Goal: Task Accomplishment & Management: Use online tool/utility

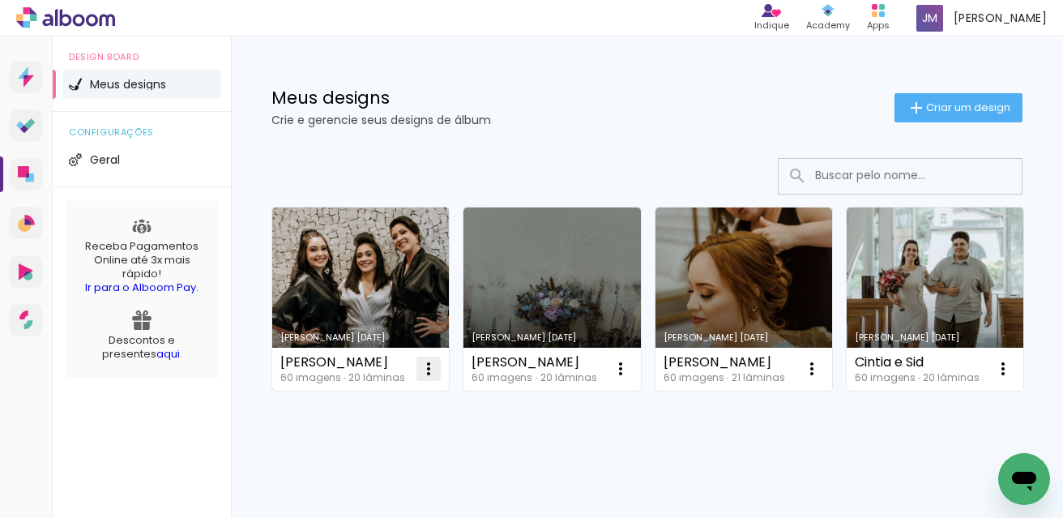
click at [429, 363] on iron-icon at bounding box center [428, 368] width 19 height 19
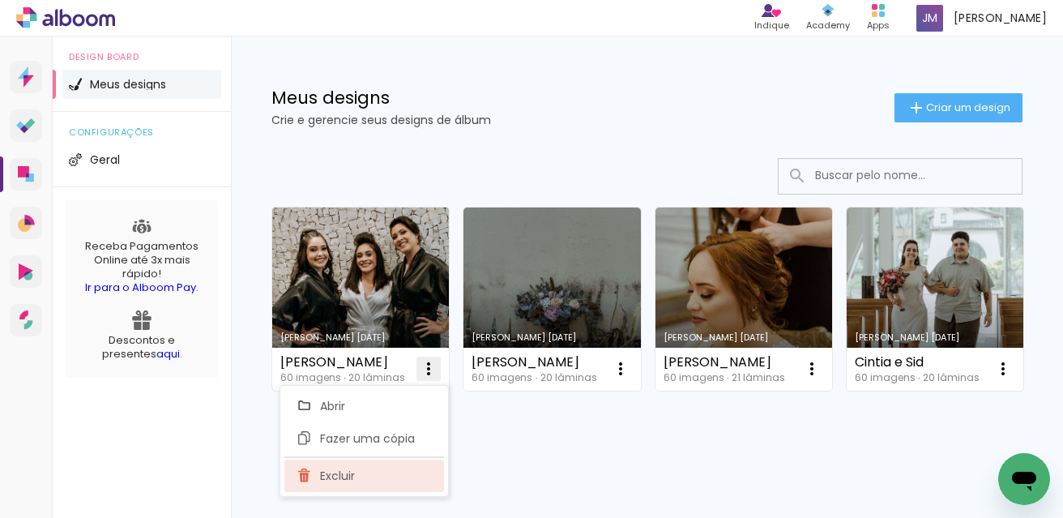
click at [361, 477] on paper-item "Excluir" at bounding box center [364, 475] width 160 height 32
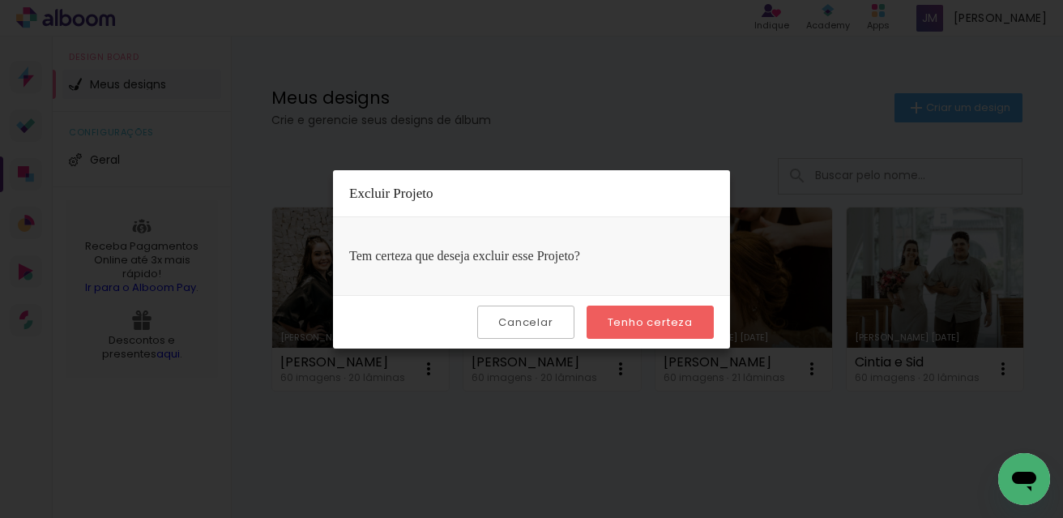
click at [0, 0] on slot "Tenho certeza" at bounding box center [0, 0] width 0 height 0
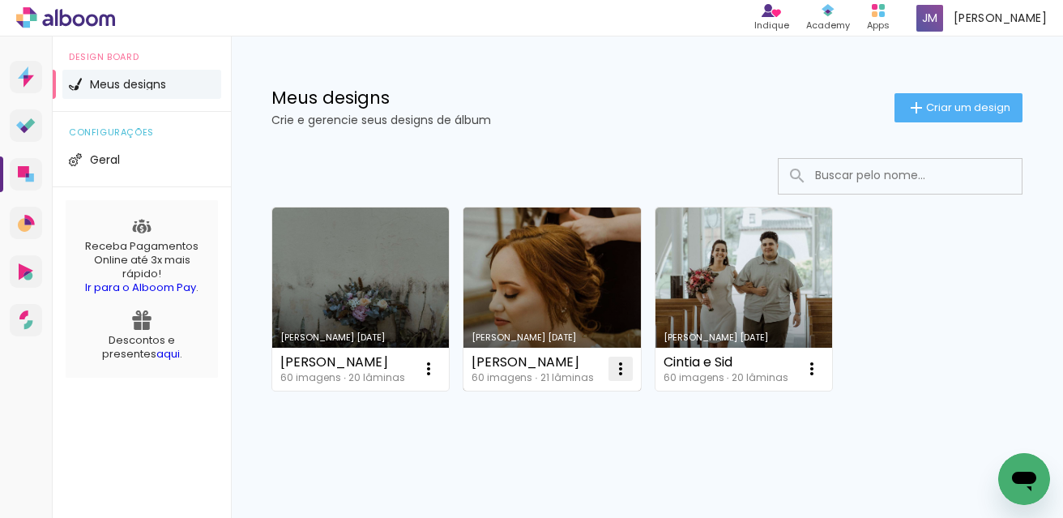
click at [626, 370] on iron-icon at bounding box center [620, 368] width 19 height 19
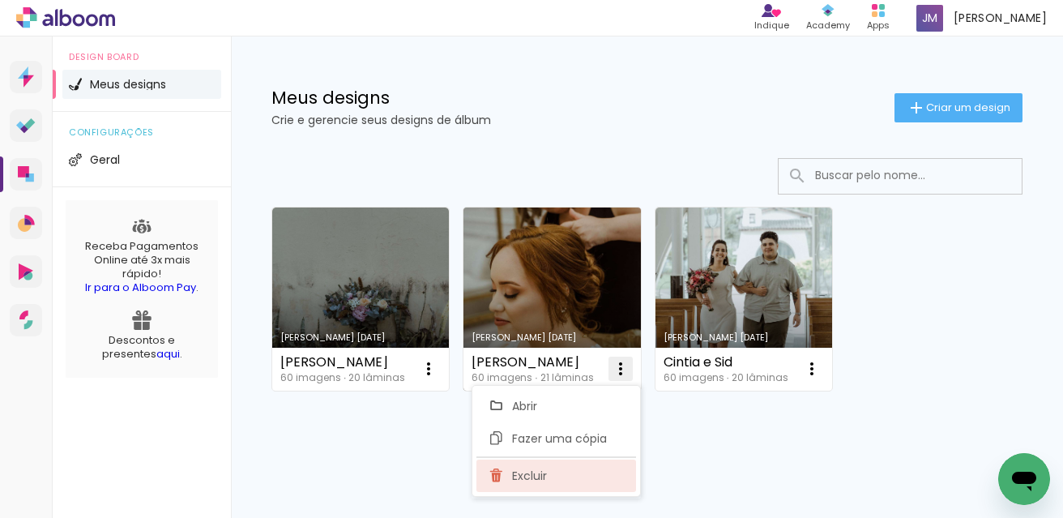
click at [559, 470] on paper-item "Excluir" at bounding box center [556, 475] width 160 height 32
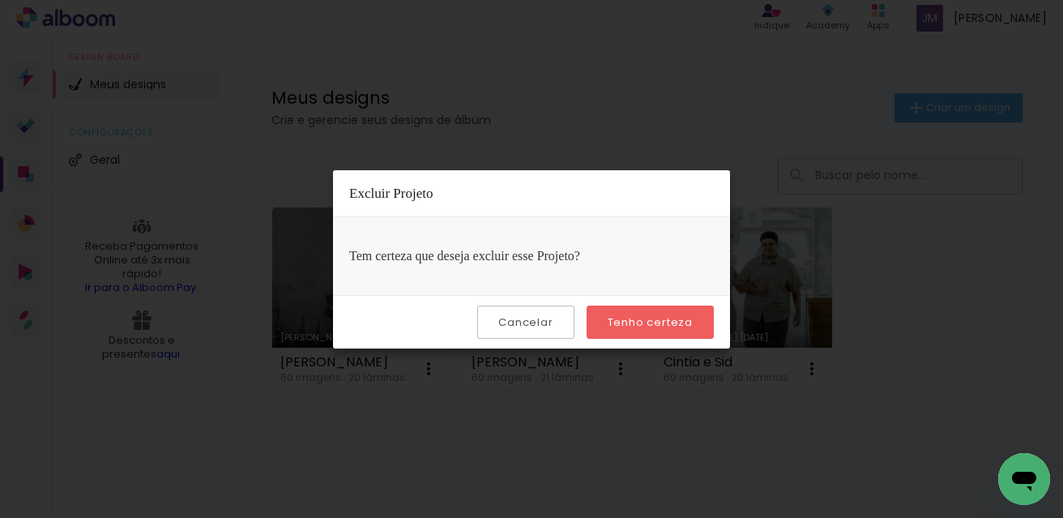
click at [0, 0] on slot "Tenho certeza" at bounding box center [0, 0] width 0 height 0
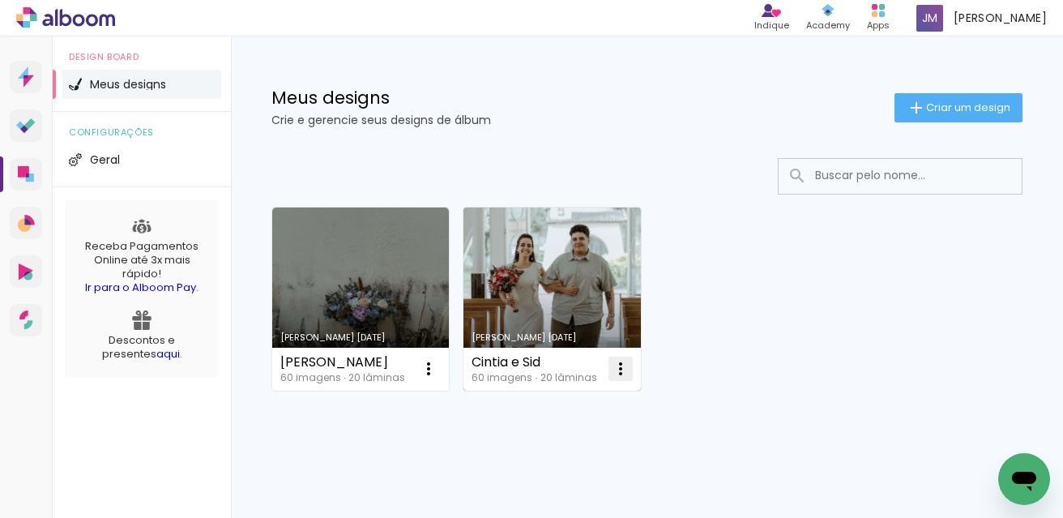
click at [621, 365] on iron-icon at bounding box center [620, 368] width 19 height 19
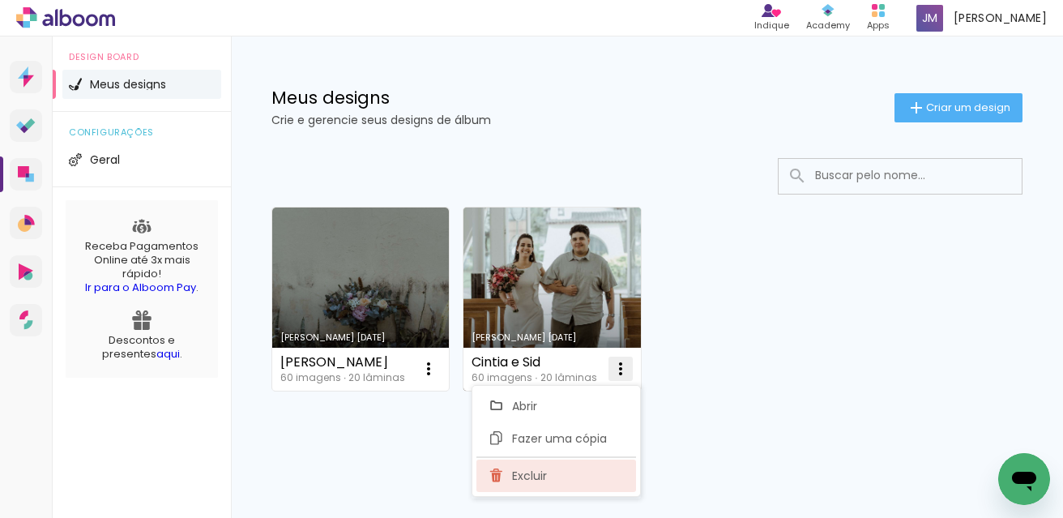
click at [581, 473] on paper-item "Excluir" at bounding box center [556, 475] width 160 height 32
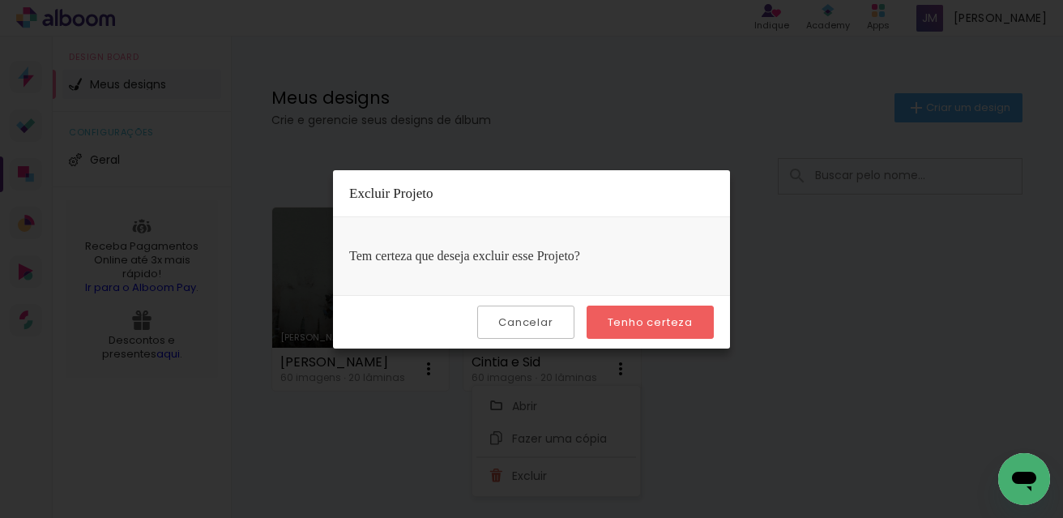
click at [0, 0] on slot "Tenho certeza" at bounding box center [0, 0] width 0 height 0
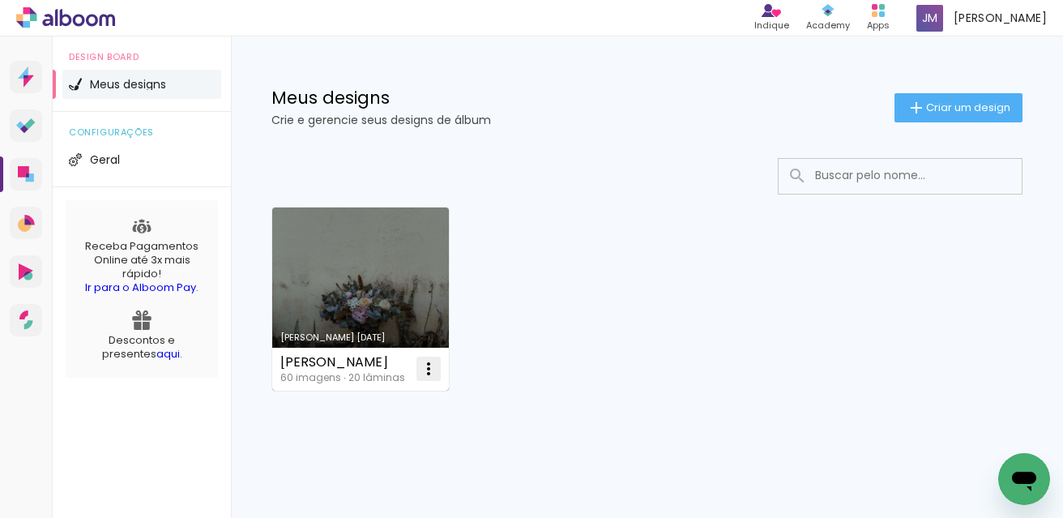
click at [429, 362] on iron-icon at bounding box center [428, 368] width 19 height 19
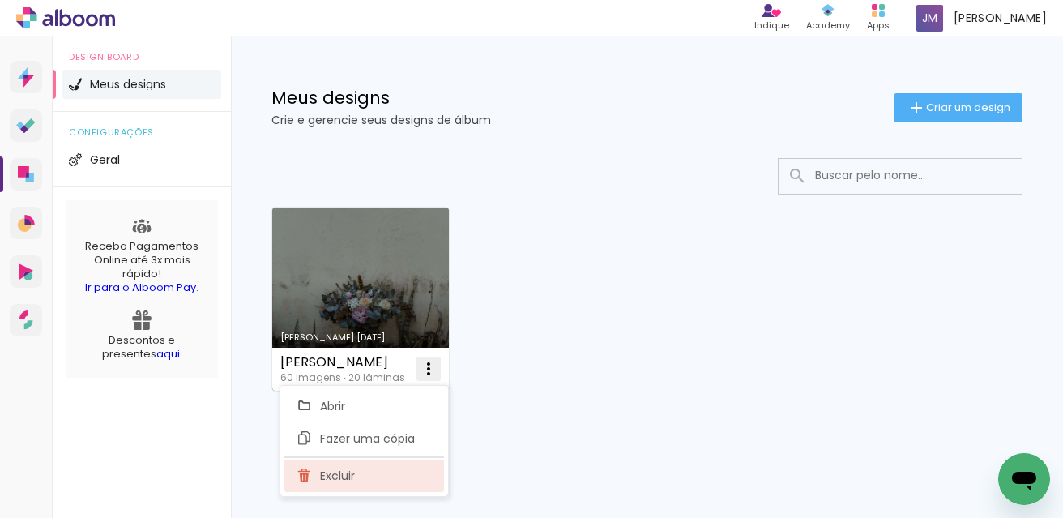
click at [406, 476] on paper-item "Excluir" at bounding box center [364, 475] width 160 height 32
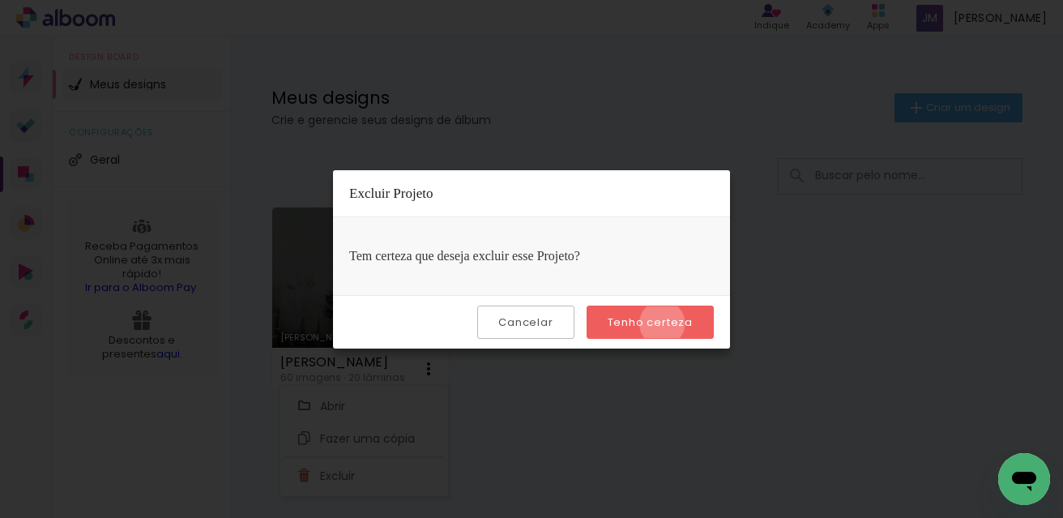
click at [0, 0] on slot "Tenho certeza" at bounding box center [0, 0] width 0 height 0
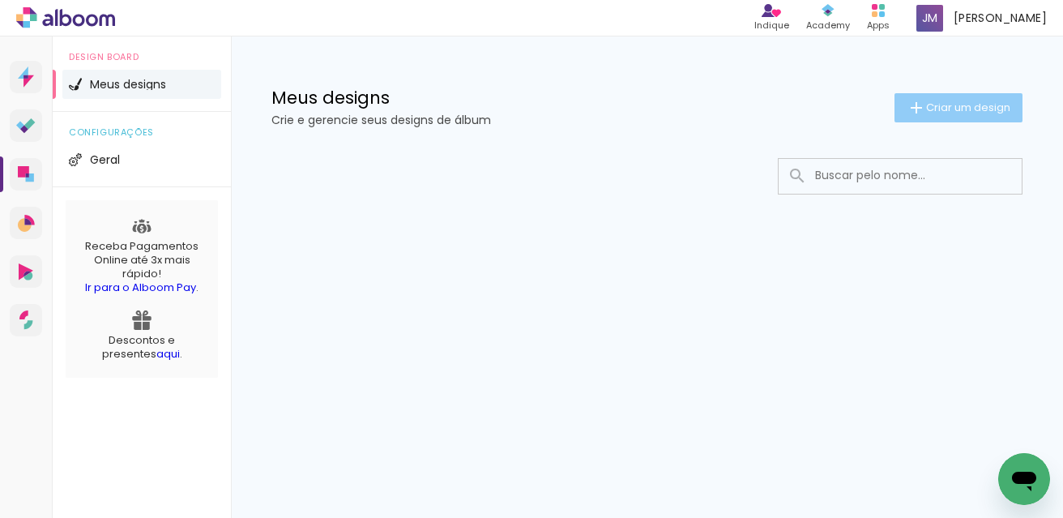
click at [990, 117] on paper-button "Criar um design" at bounding box center [959, 107] width 128 height 29
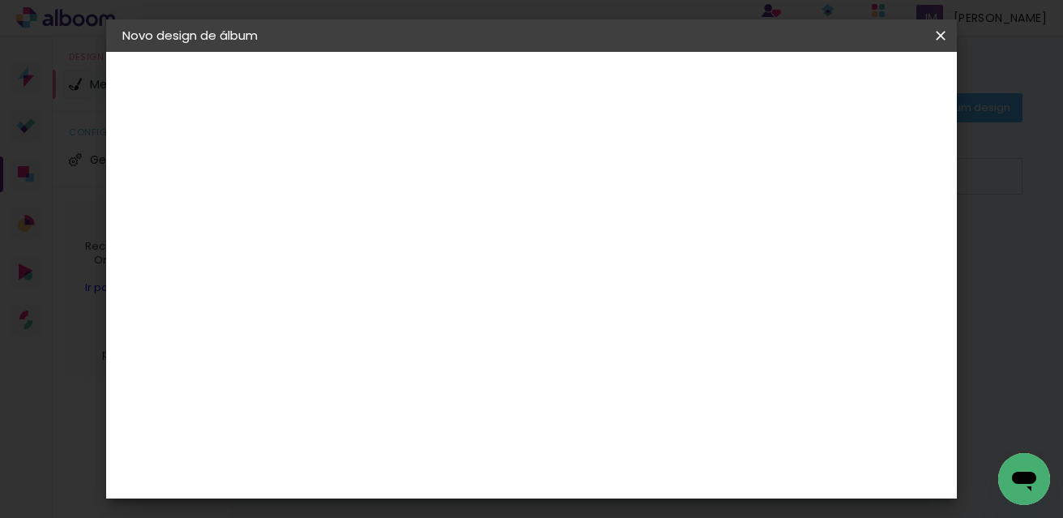
click at [387, 214] on input at bounding box center [387, 217] width 0 height 25
type input "isa e vitor"
type paper-input "isa e vitor"
click at [0, 0] on slot "Avançar" at bounding box center [0, 0] width 0 height 0
click at [0, 0] on slot "Tamanho Livre" at bounding box center [0, 0] width 0 height 0
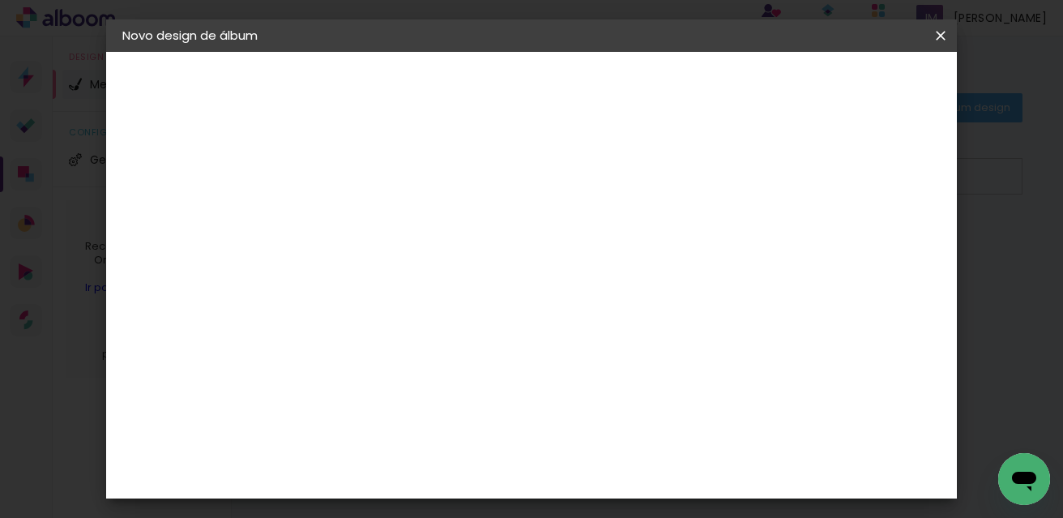
click at [0, 0] on slot "Avançar" at bounding box center [0, 0] width 0 height 0
click at [851, 84] on span "Iniciar design" at bounding box center [814, 85] width 74 height 11
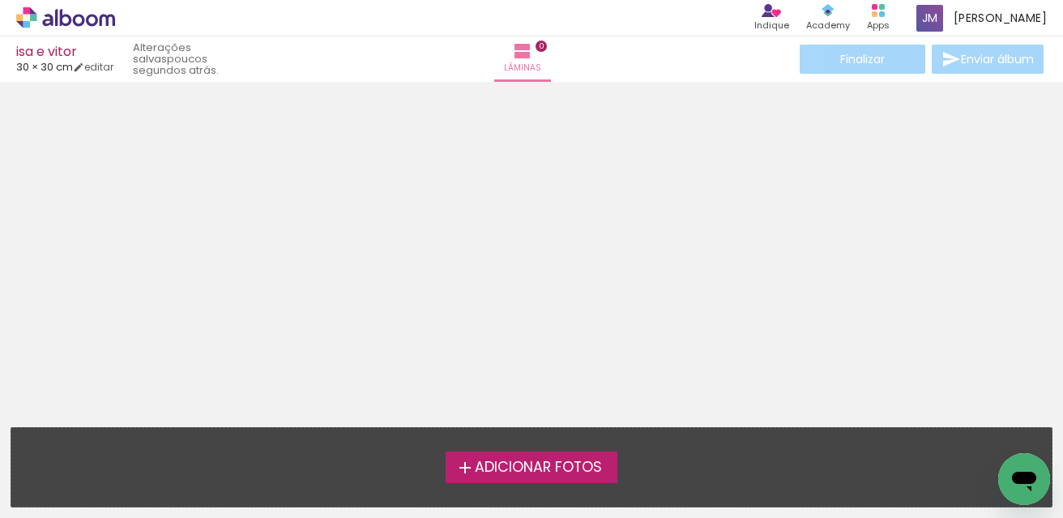
click at [493, 464] on span "Adicionar Fotos" at bounding box center [538, 467] width 127 height 15
click at [0, 0] on input "file" at bounding box center [0, 0] width 0 height 0
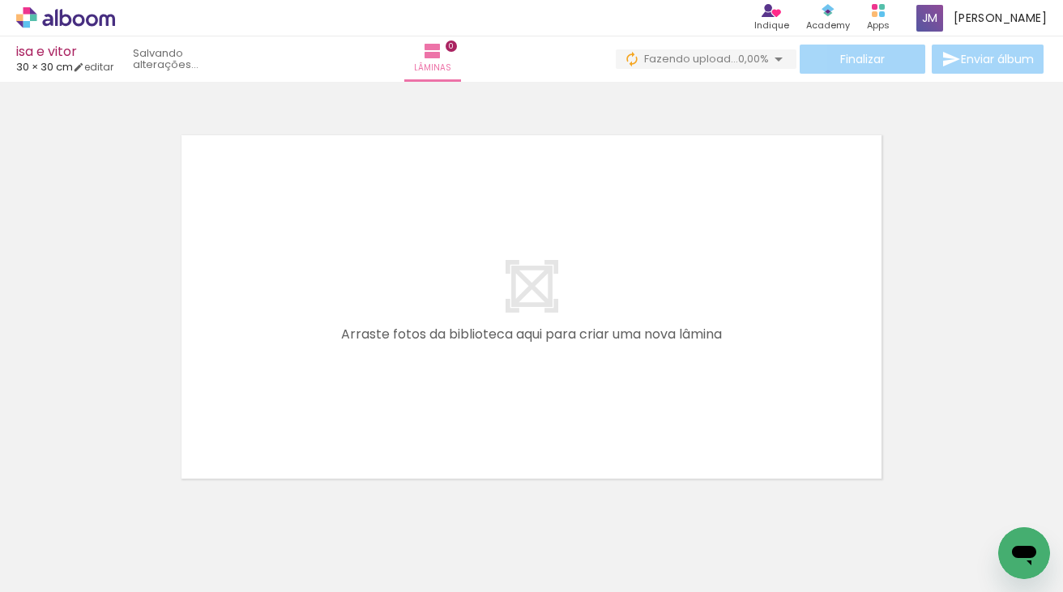
scroll to position [0, 1616]
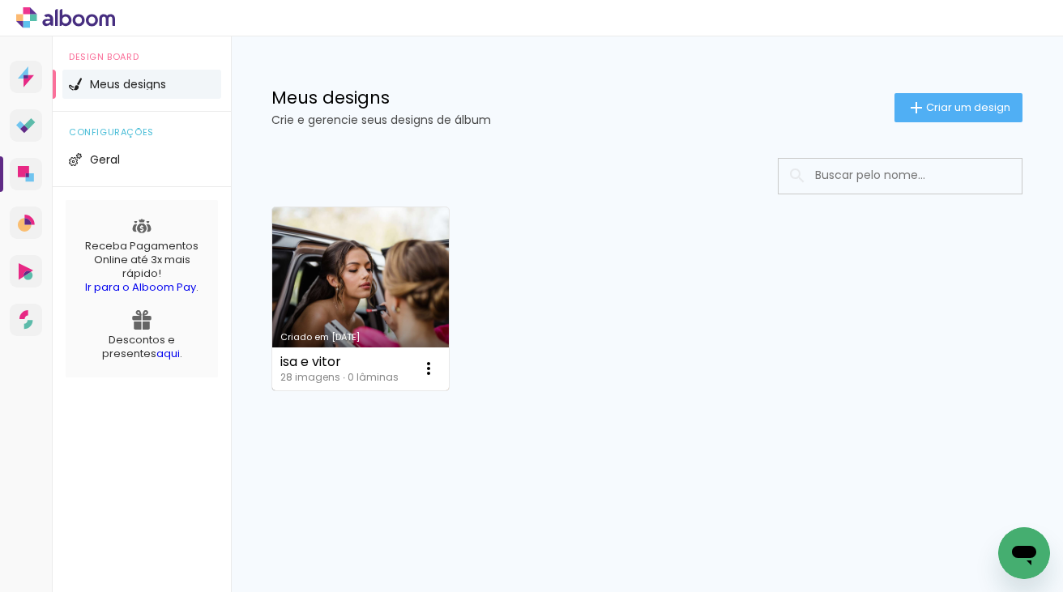
click at [348, 273] on link "Criado em [DATE]" at bounding box center [360, 298] width 177 height 183
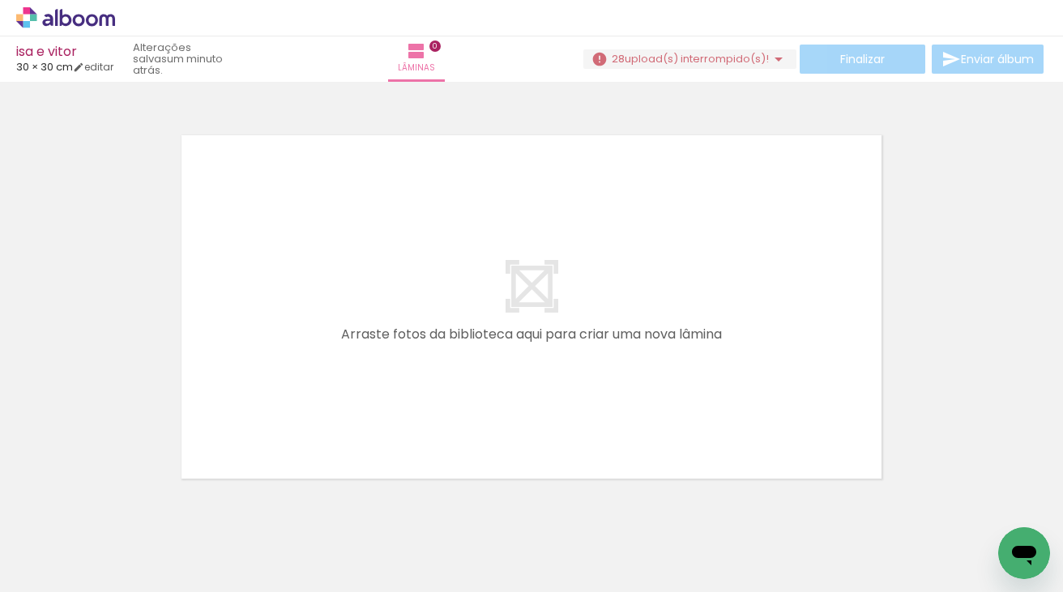
drag, startPoint x: 349, startPoint y: 531, endPoint x: 412, endPoint y: 355, distance: 186.6
click at [412, 355] on quentale-workspace at bounding box center [531, 296] width 1063 height 592
click at [133, 536] on iron-horizontal-list at bounding box center [116, 541] width 32 height 101
click at [133, 549] on iron-horizontal-list at bounding box center [116, 541] width 32 height 101
click at [769, 58] on iron-icon at bounding box center [778, 58] width 19 height 19
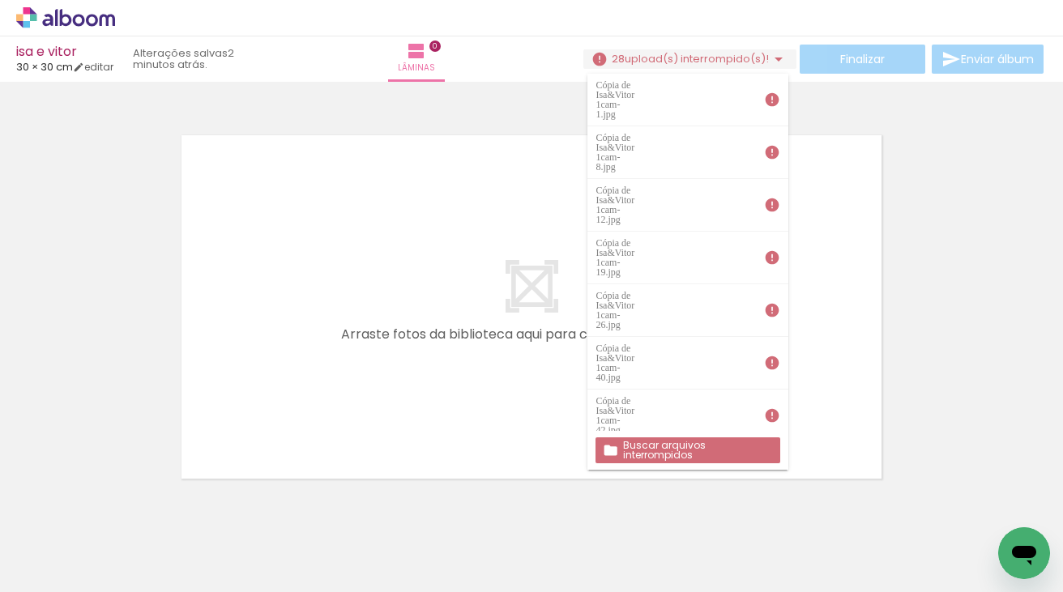
click at [0, 0] on slot "Buscar arquivos interrompidos" at bounding box center [0, 0] width 0 height 0
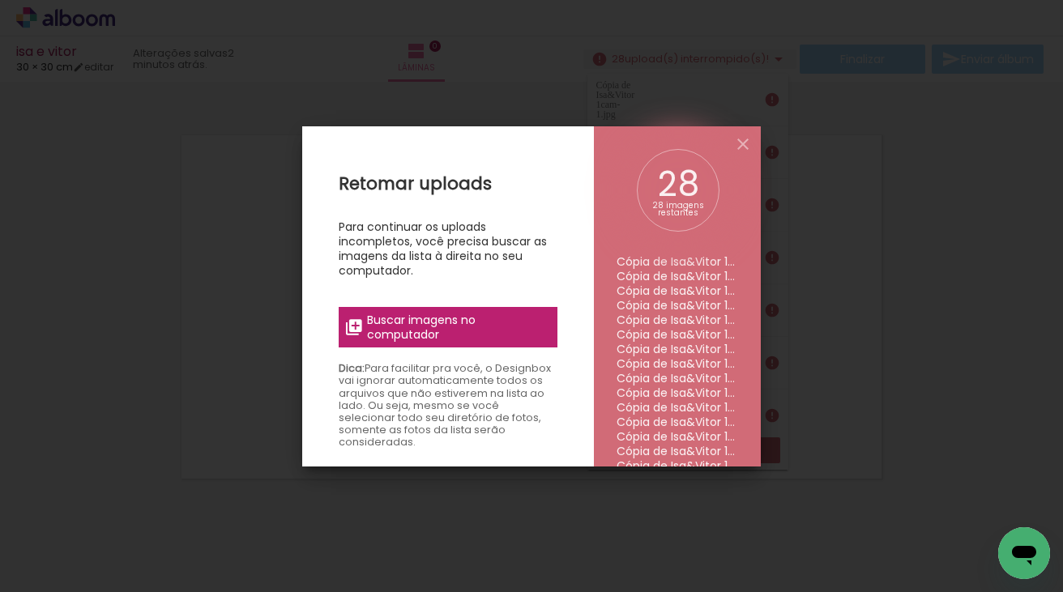
click at [469, 331] on span "Buscar imagens no computador" at bounding box center [457, 327] width 181 height 29
click at [0, 0] on input "file" at bounding box center [0, 0] width 0 height 0
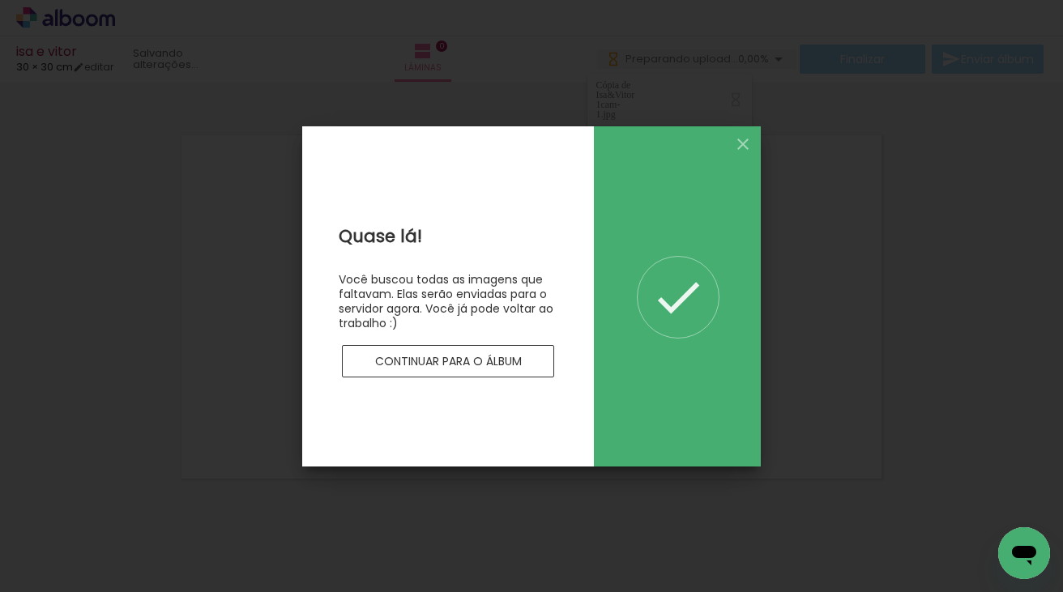
click at [0, 0] on slot "Continuar para o álbum" at bounding box center [0, 0] width 0 height 0
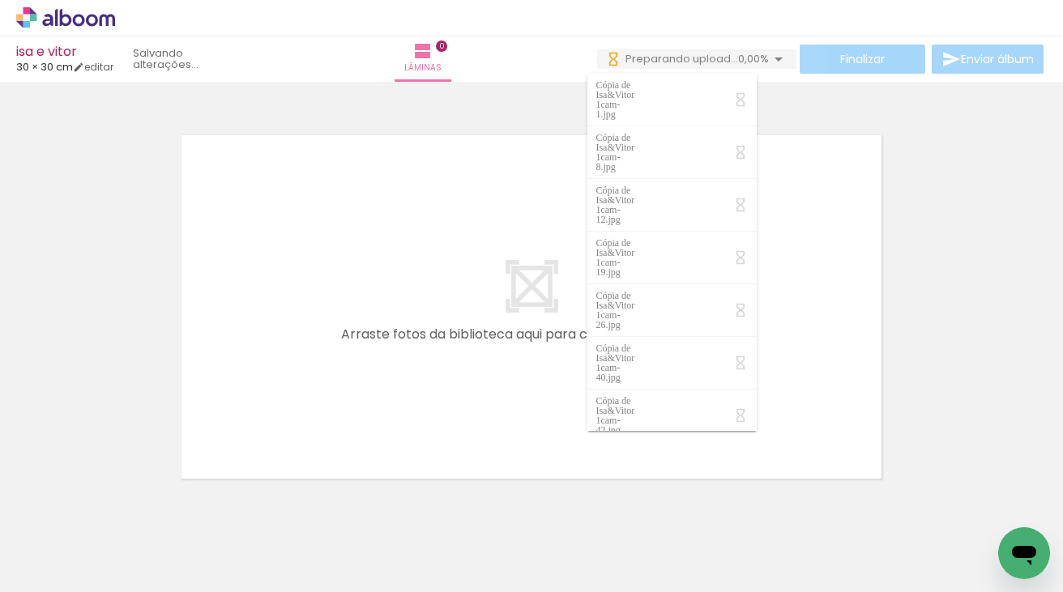
click at [401, 386] on quentale-layouter at bounding box center [531, 307] width 713 height 357
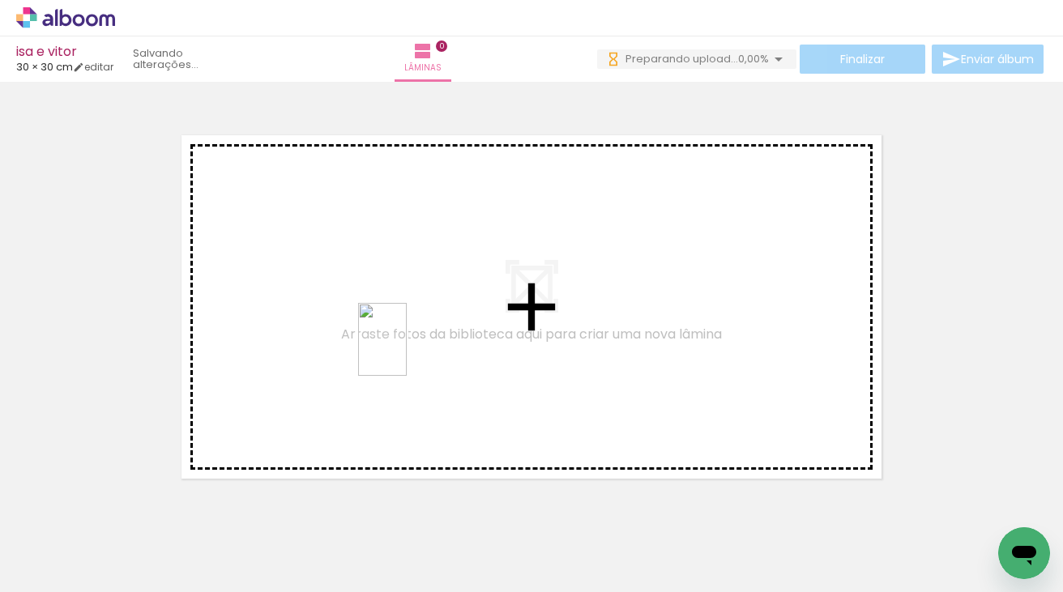
drag, startPoint x: 353, startPoint y: 554, endPoint x: 407, endPoint y: 352, distance: 209.5
click at [407, 352] on quentale-workspace at bounding box center [531, 296] width 1063 height 592
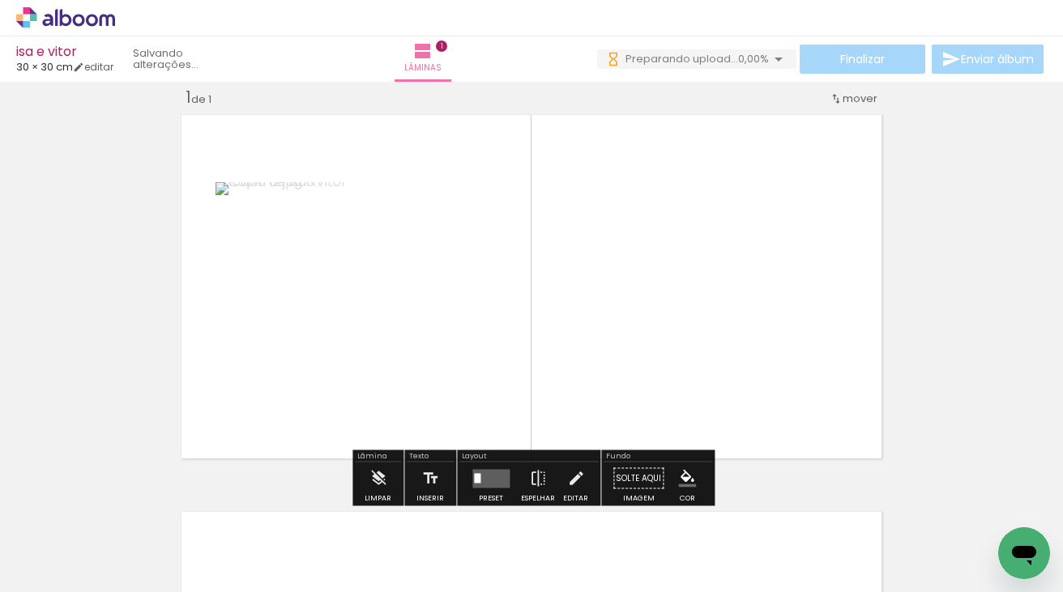
drag, startPoint x: 439, startPoint y: 554, endPoint x: 469, endPoint y: 344, distance: 212.8
click at [469, 344] on quentale-workspace at bounding box center [531, 296] width 1063 height 592
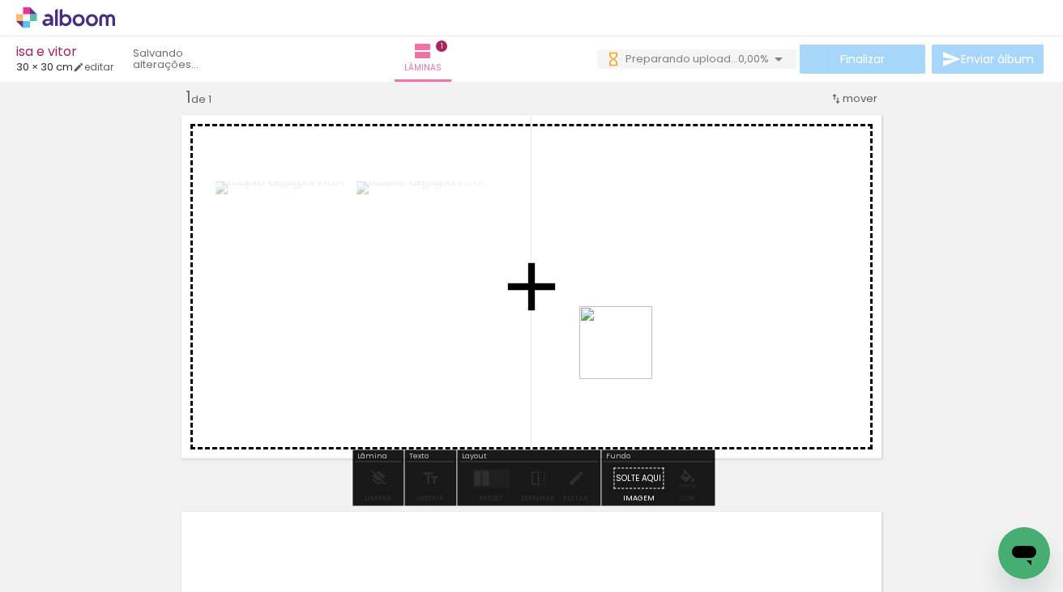
drag, startPoint x: 543, startPoint y: 545, endPoint x: 648, endPoint y: 326, distance: 242.8
click at [649, 326] on quentale-workspace at bounding box center [531, 296] width 1063 height 592
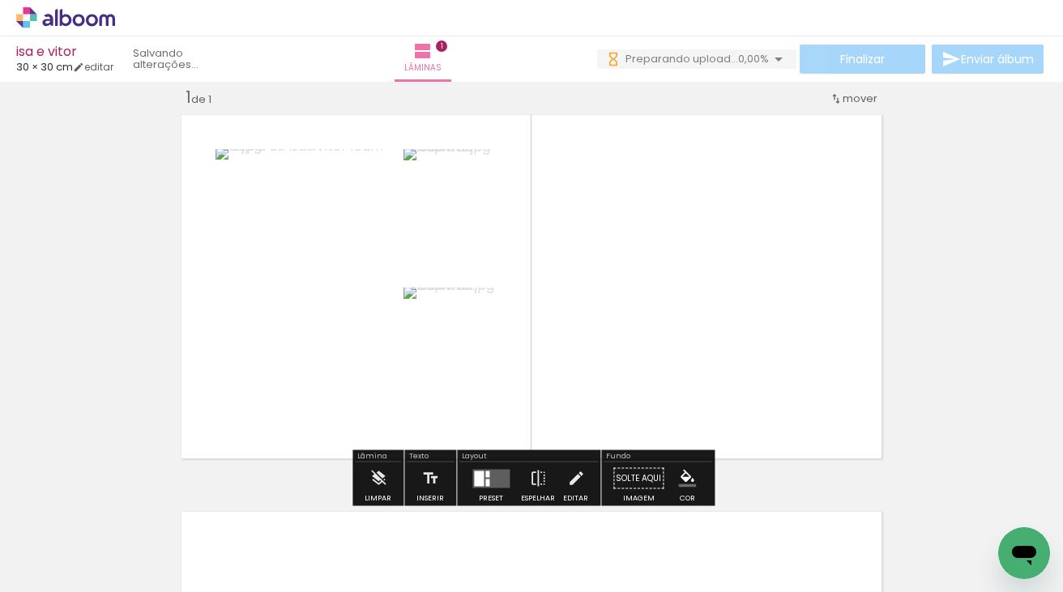
drag, startPoint x: 643, startPoint y: 552, endPoint x: 708, endPoint y: 336, distance: 225.1
click at [708, 336] on quentale-workspace at bounding box center [531, 296] width 1063 height 592
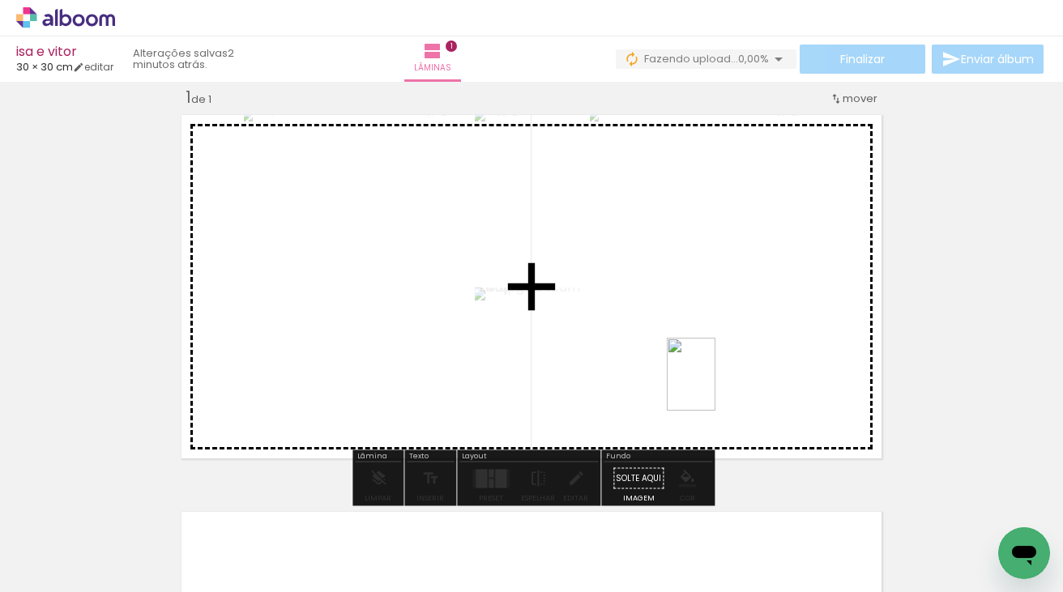
drag, startPoint x: 733, startPoint y: 558, endPoint x: 715, endPoint y: 385, distance: 174.4
click at [715, 385] on quentale-workspace at bounding box center [531, 296] width 1063 height 592
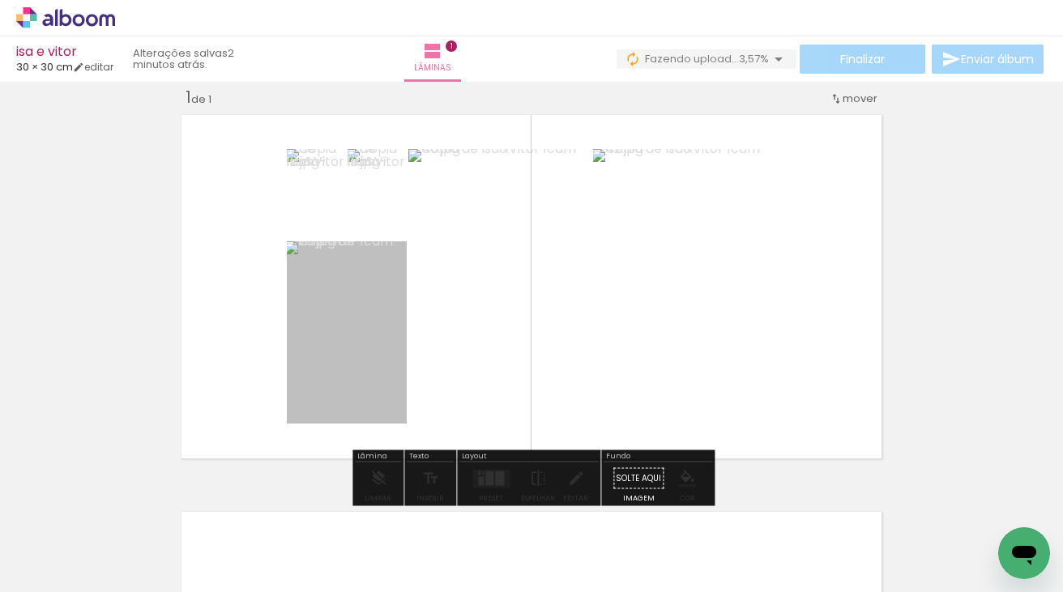
drag, startPoint x: 335, startPoint y: 306, endPoint x: 293, endPoint y: 306, distance: 42.1
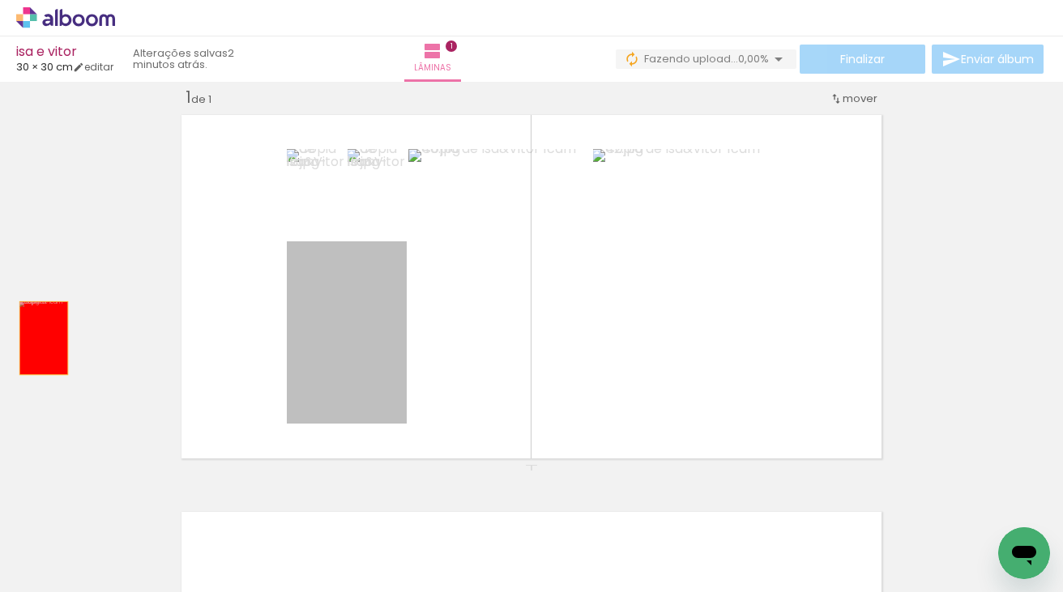
drag, startPoint x: 324, startPoint y: 336, endPoint x: 0, endPoint y: 344, distance: 324.2
click at [0, 344] on div "Inserir lâmina 1 de 1" at bounding box center [531, 464] width 1063 height 795
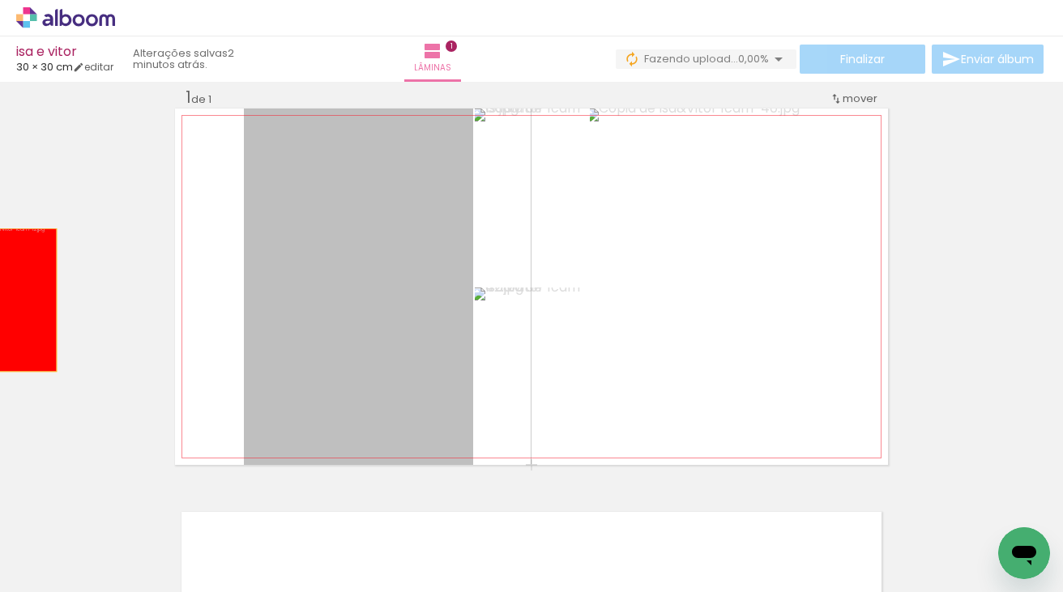
drag, startPoint x: 338, startPoint y: 278, endPoint x: 10, endPoint y: 299, distance: 328.9
click at [10, 299] on div "Inserir lâmina 1 de 1" at bounding box center [531, 464] width 1063 height 795
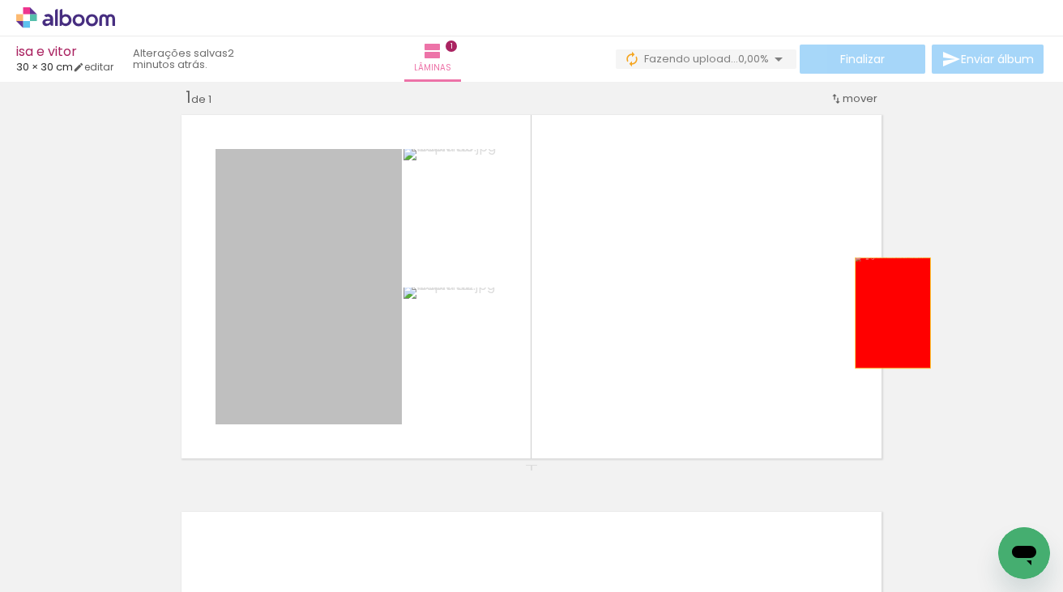
drag, startPoint x: 297, startPoint y: 336, endPoint x: 946, endPoint y: 313, distance: 648.7
click at [946, 313] on div "Inserir lâmina 1 de 1" at bounding box center [531, 464] width 1063 height 795
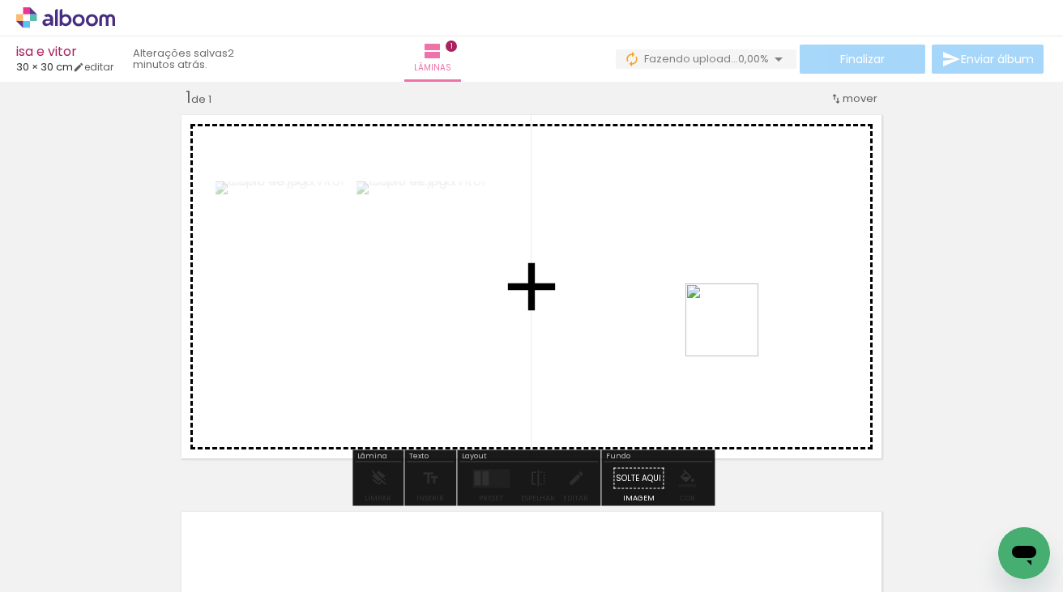
drag, startPoint x: 891, startPoint y: 544, endPoint x: 733, endPoint y: 331, distance: 264.7
click at [733, 331] on quentale-workspace at bounding box center [531, 296] width 1063 height 592
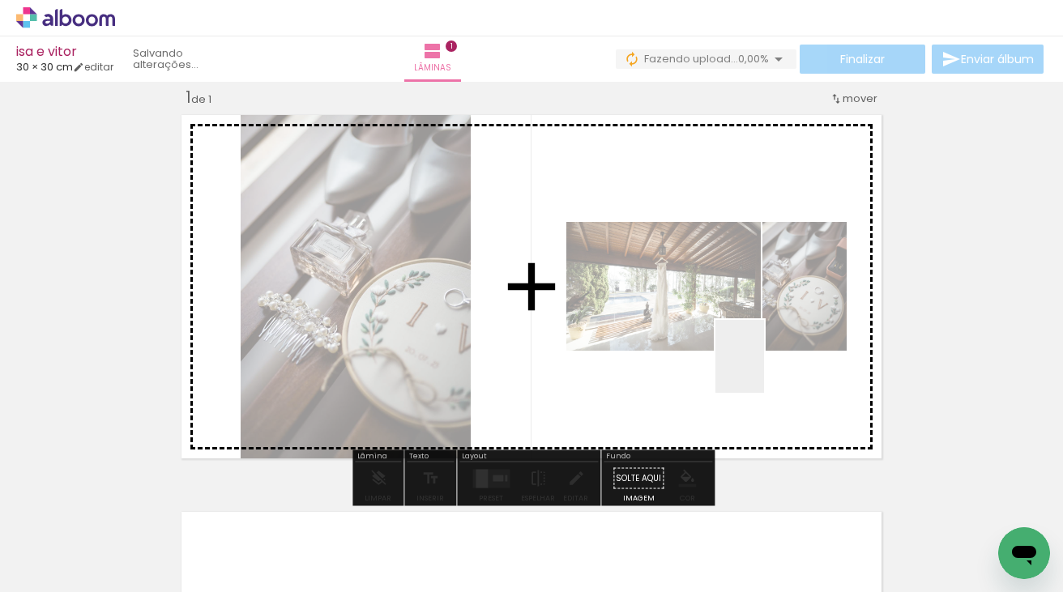
drag, startPoint x: 812, startPoint y: 532, endPoint x: 762, endPoint y: 361, distance: 178.2
click at [762, 361] on quentale-workspace at bounding box center [531, 296] width 1063 height 592
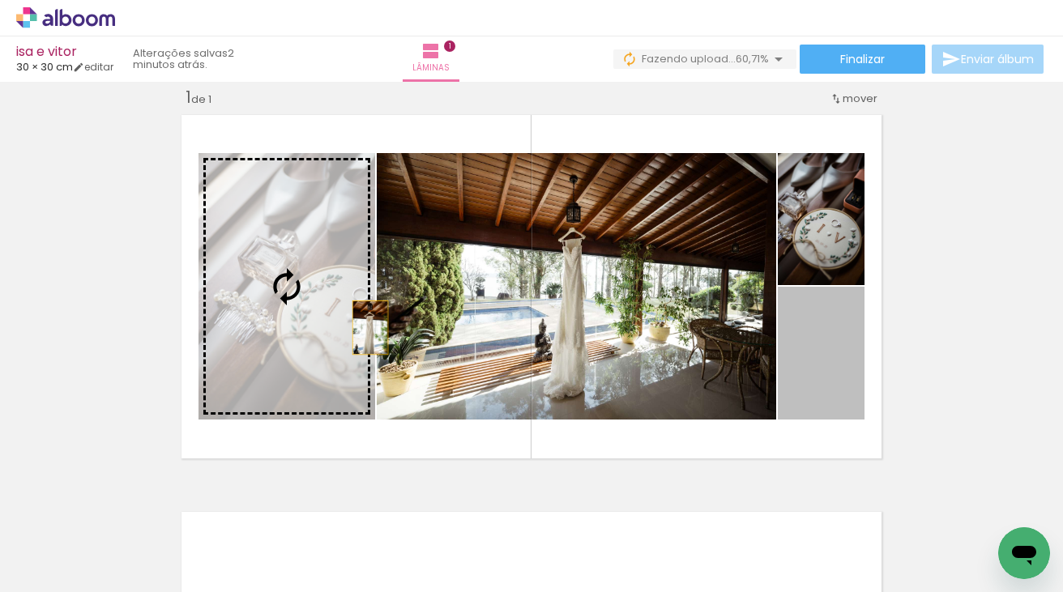
drag, startPoint x: 813, startPoint y: 370, endPoint x: 321, endPoint y: 322, distance: 494.2
click at [0, 0] on slot at bounding box center [0, 0] width 0 height 0
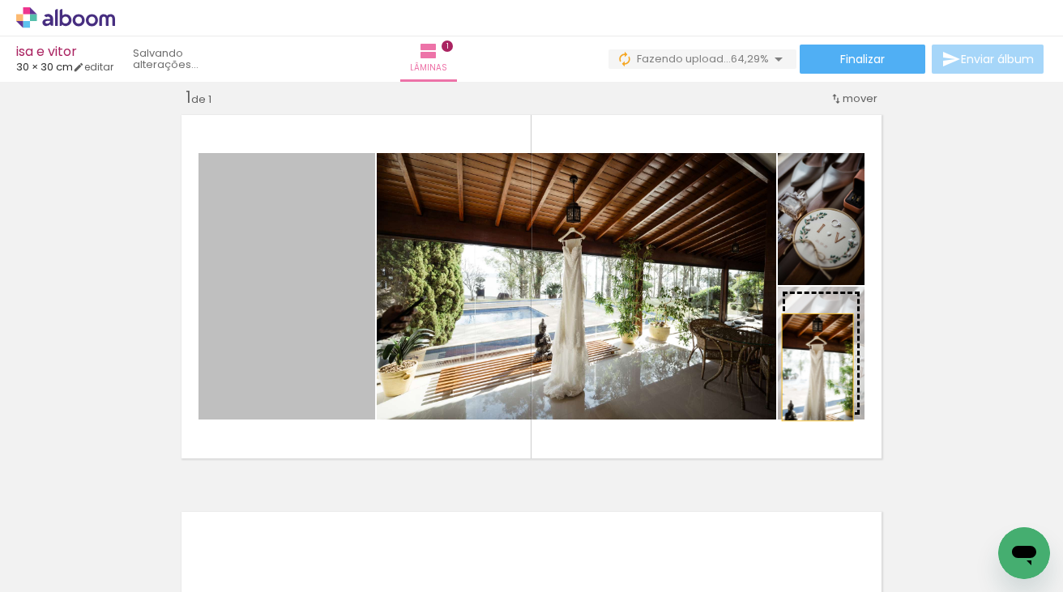
drag, startPoint x: 322, startPoint y: 323, endPoint x: 818, endPoint y: 367, distance: 497.9
click at [0, 0] on slot at bounding box center [0, 0] width 0 height 0
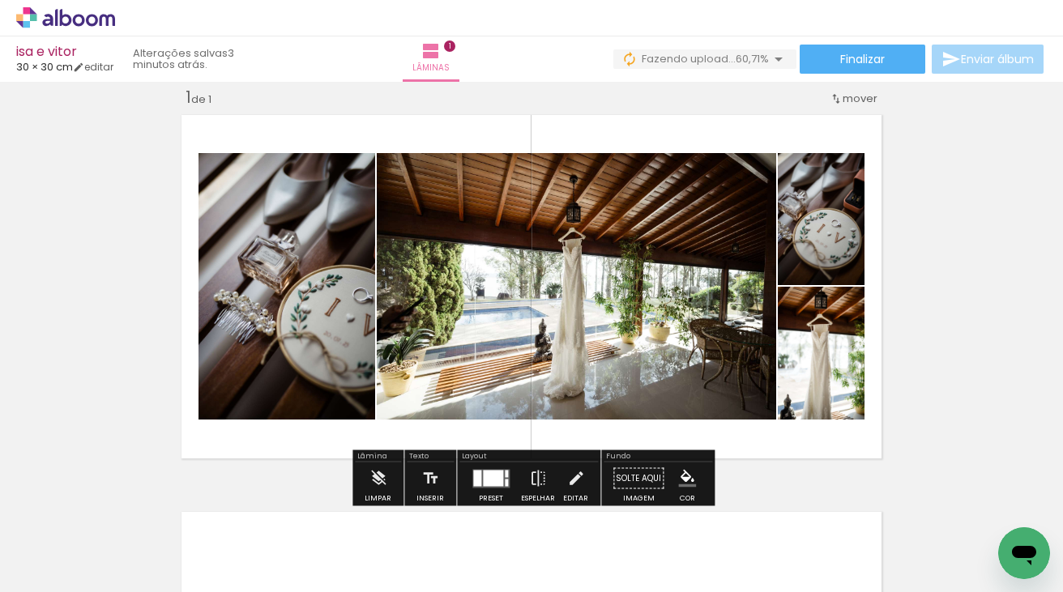
click at [492, 478] on div at bounding box center [493, 478] width 20 height 16
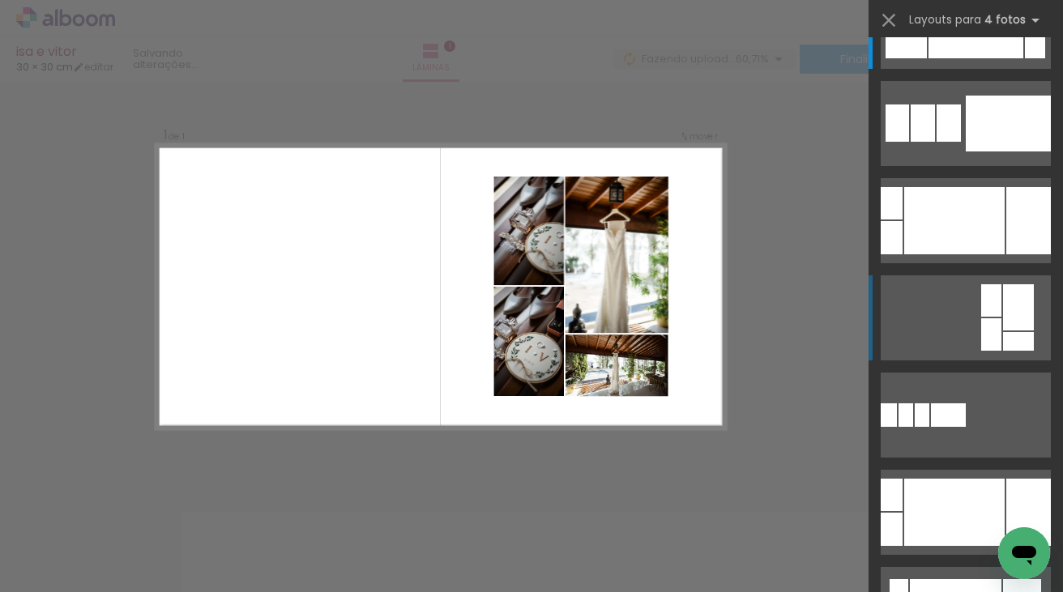
scroll to position [96, 0]
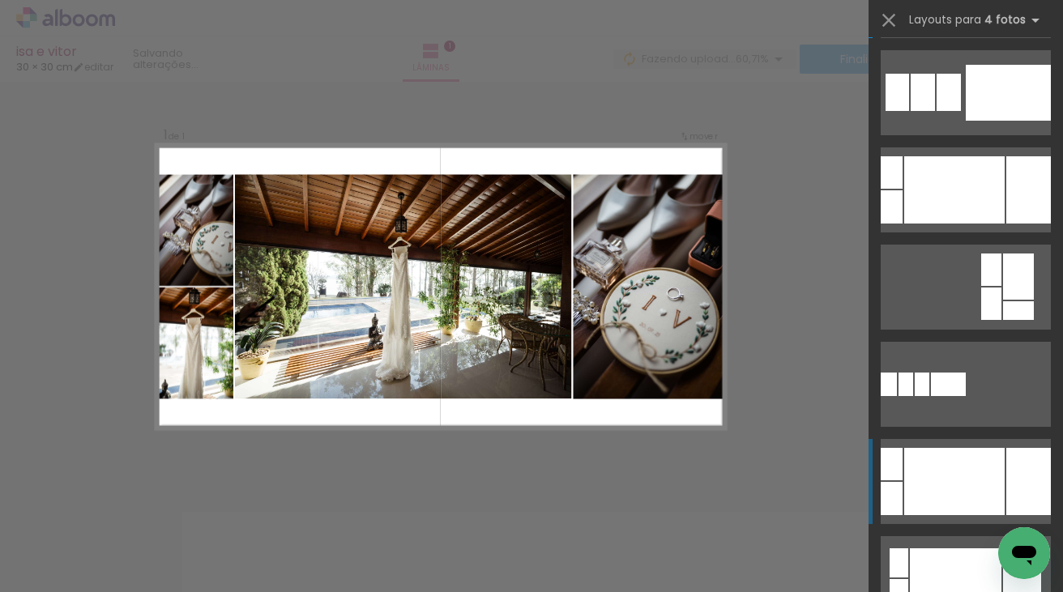
click at [961, 477] on div at bounding box center [954, 481] width 100 height 67
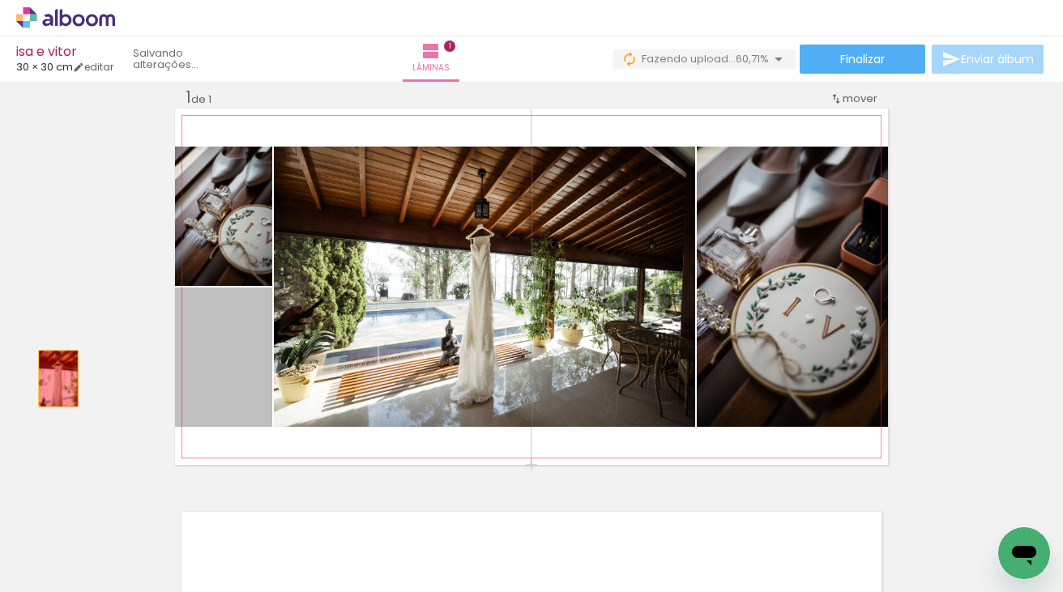
drag, startPoint x: 228, startPoint y: 378, endPoint x: 11, endPoint y: 374, distance: 217.2
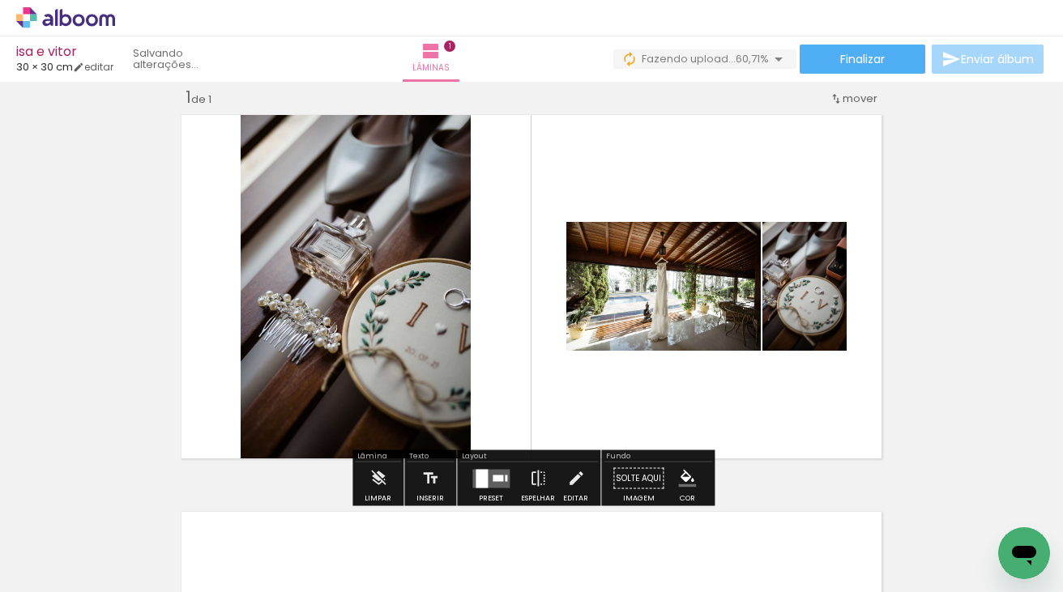
click at [499, 472] on quentale-layouter at bounding box center [490, 478] width 37 height 19
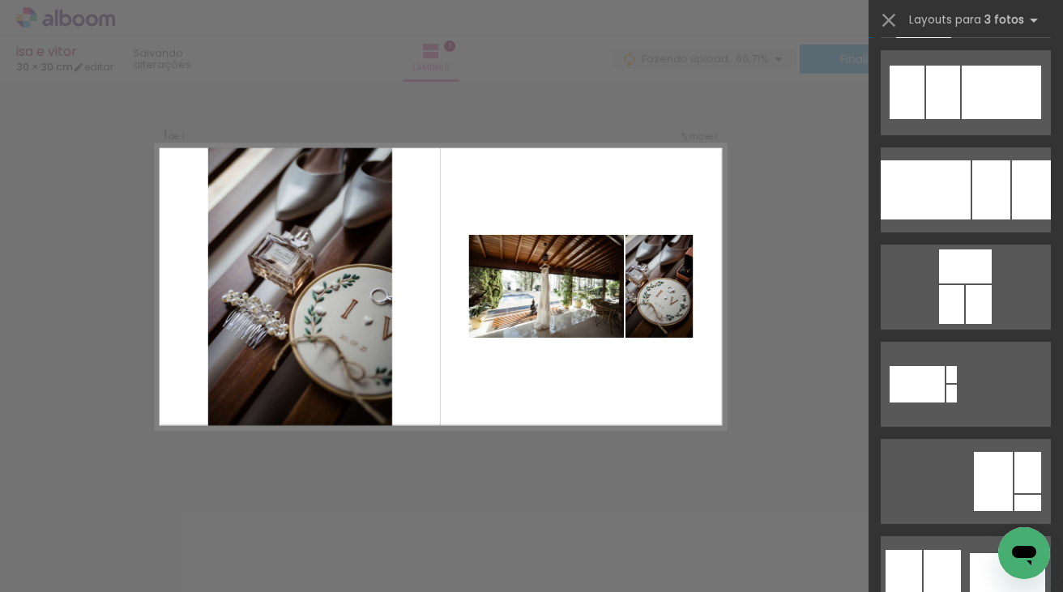
scroll to position [0, 0]
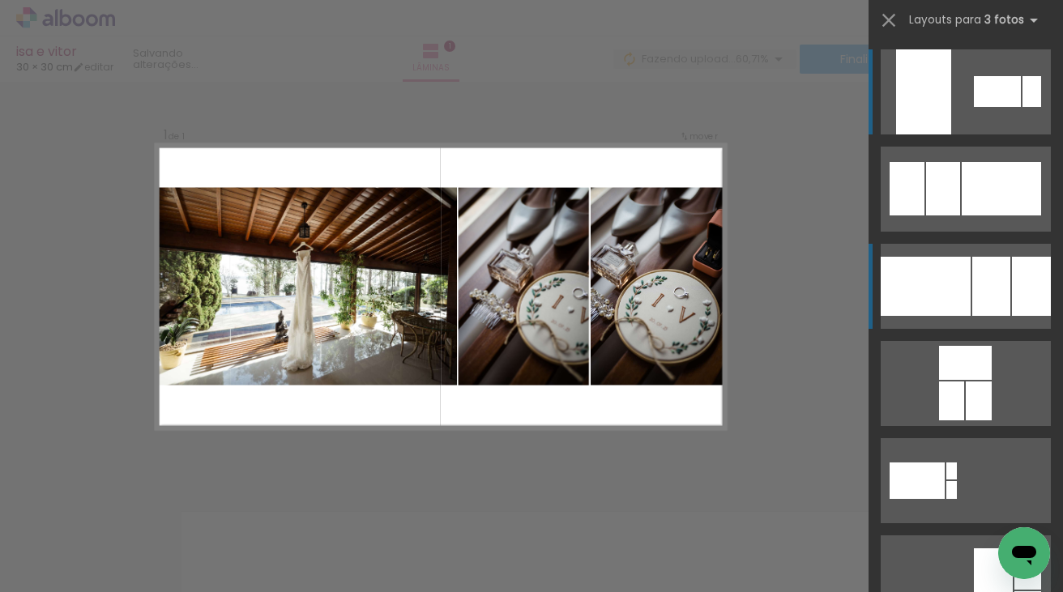
click at [942, 276] on div at bounding box center [926, 286] width 90 height 59
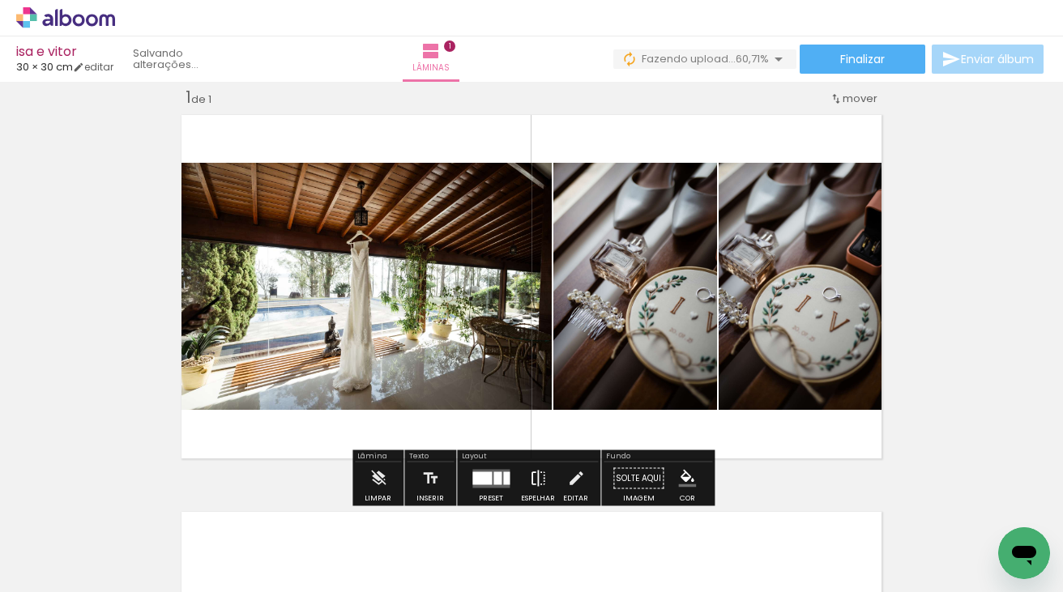
click at [533, 483] on iron-icon at bounding box center [538, 479] width 18 height 32
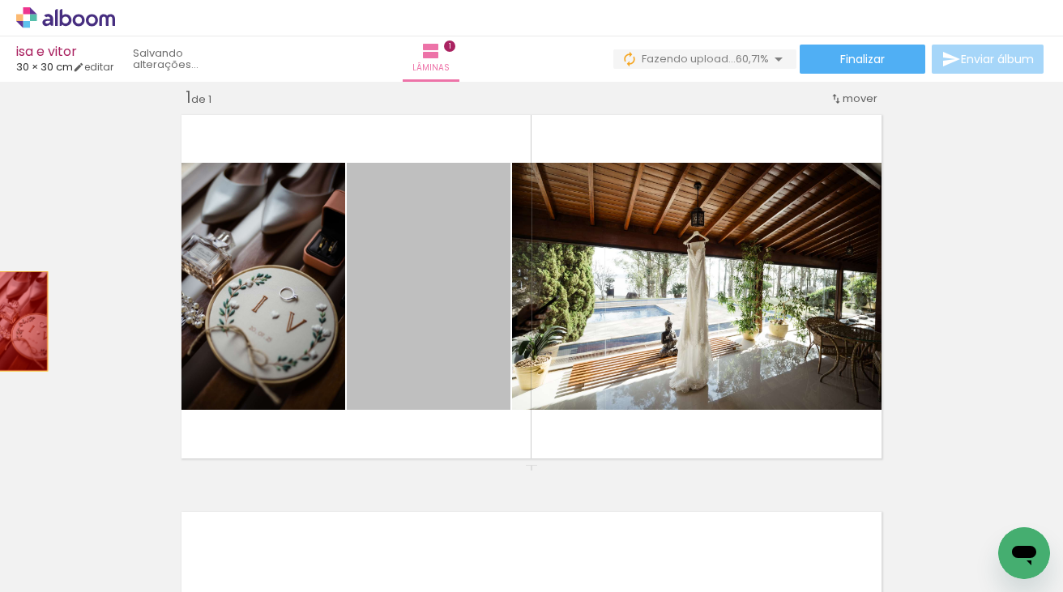
drag, startPoint x: 430, startPoint y: 328, endPoint x: 15, endPoint y: 321, distance: 415.8
click at [15, 321] on div "Inserir lâmina 1 de 1" at bounding box center [531, 464] width 1063 height 795
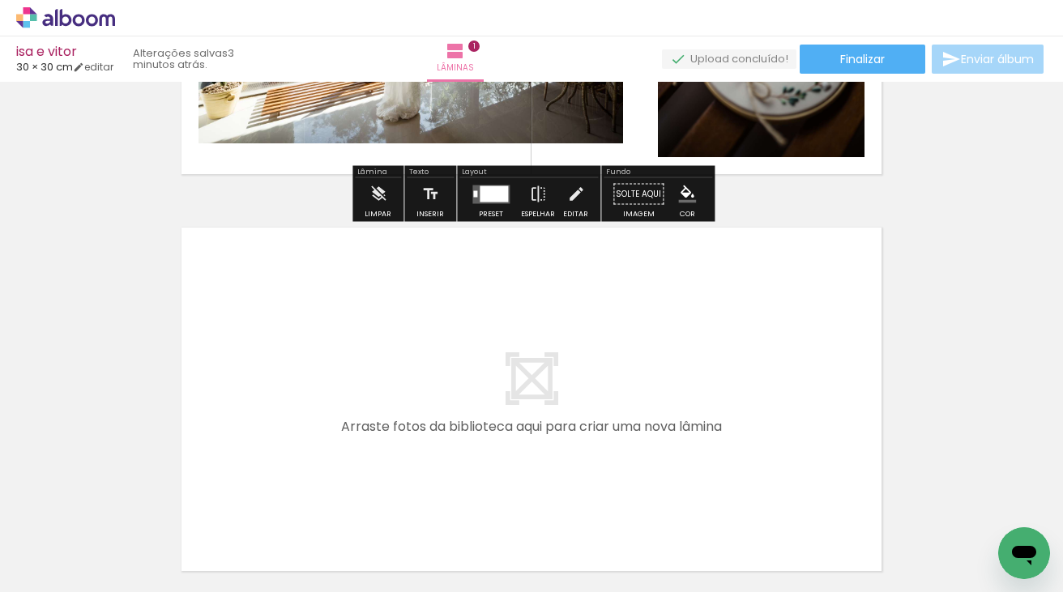
scroll to position [352, 0]
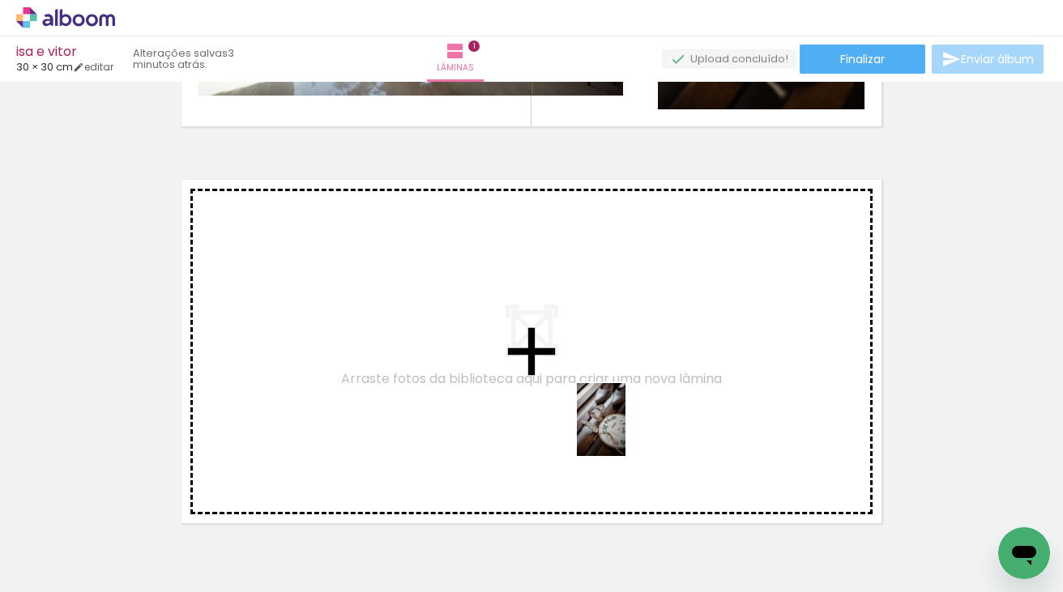
drag, startPoint x: 626, startPoint y: 536, endPoint x: 626, endPoint y: 432, distance: 104.5
click at [626, 432] on quentale-workspace at bounding box center [531, 296] width 1063 height 592
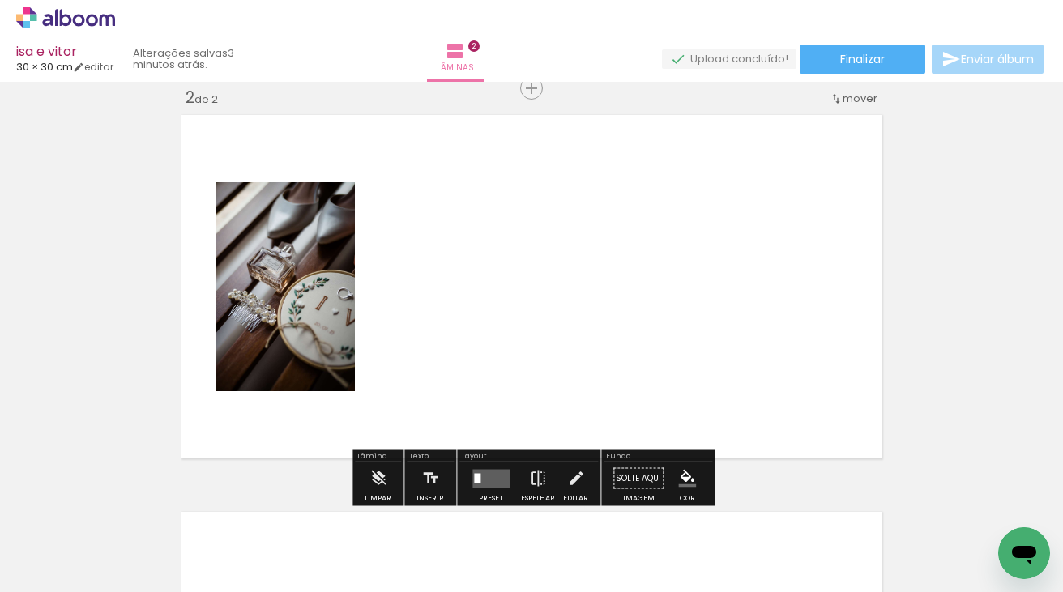
scroll to position [417, 0]
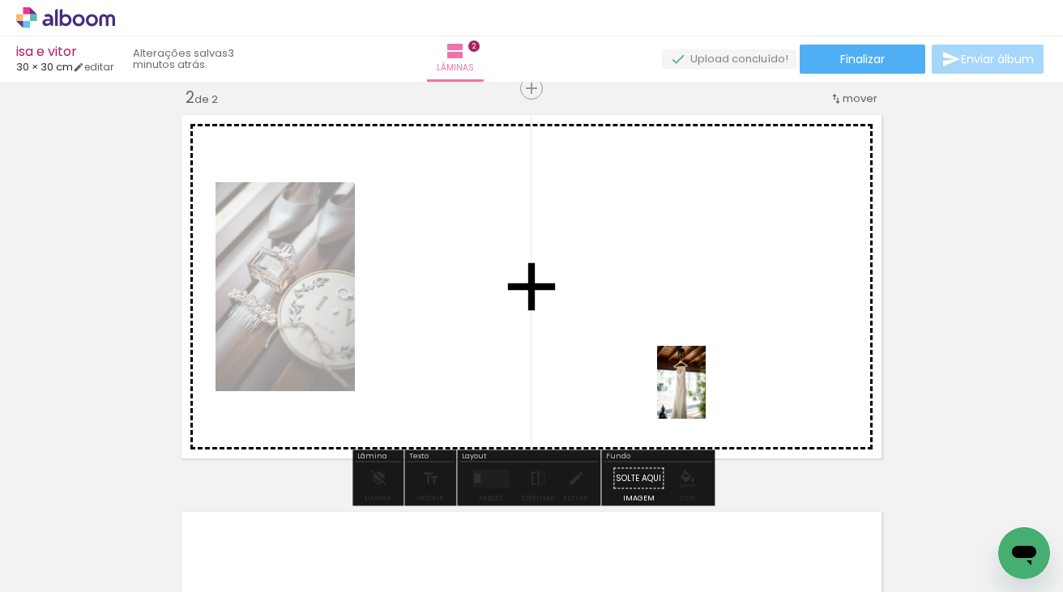
drag, startPoint x: 785, startPoint y: 546, endPoint x: 706, endPoint y: 395, distance: 171.1
click at [706, 395] on quentale-workspace at bounding box center [531, 296] width 1063 height 592
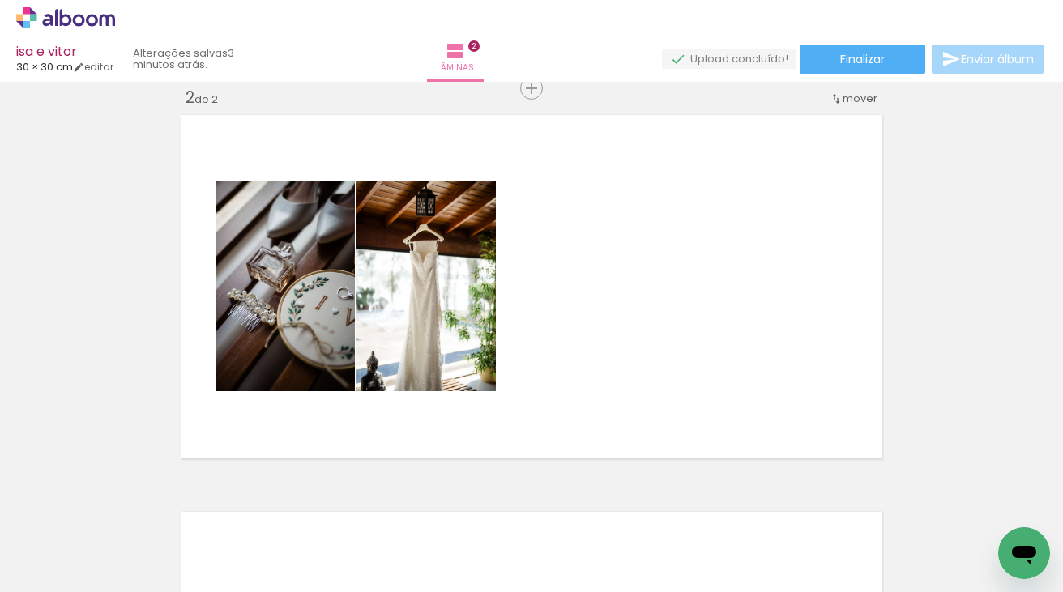
scroll to position [0, 396]
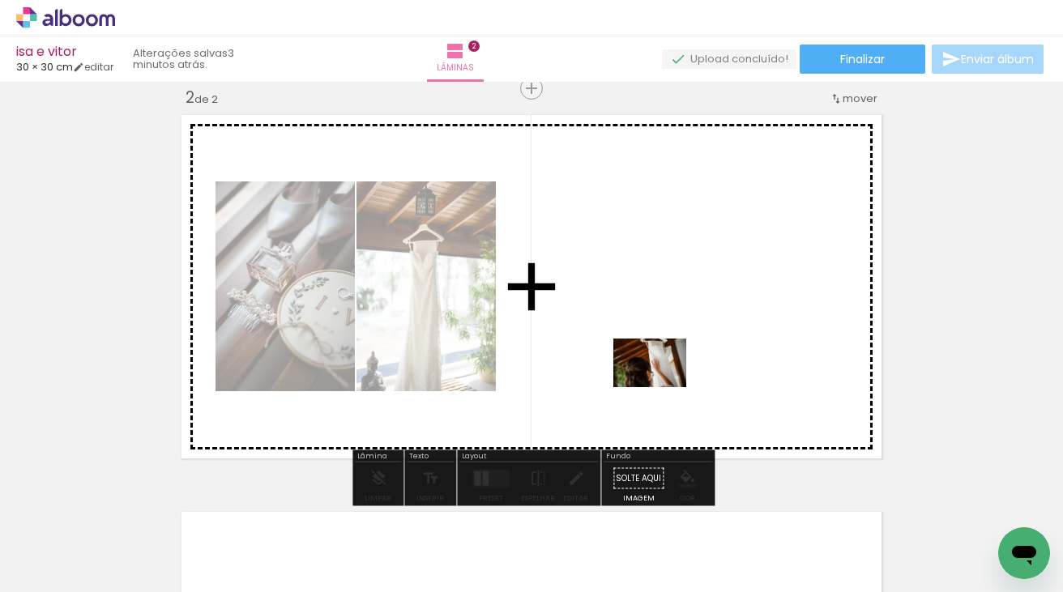
drag, startPoint x: 663, startPoint y: 548, endPoint x: 662, endPoint y: 387, distance: 160.4
click at [662, 387] on quentale-workspace at bounding box center [531, 296] width 1063 height 592
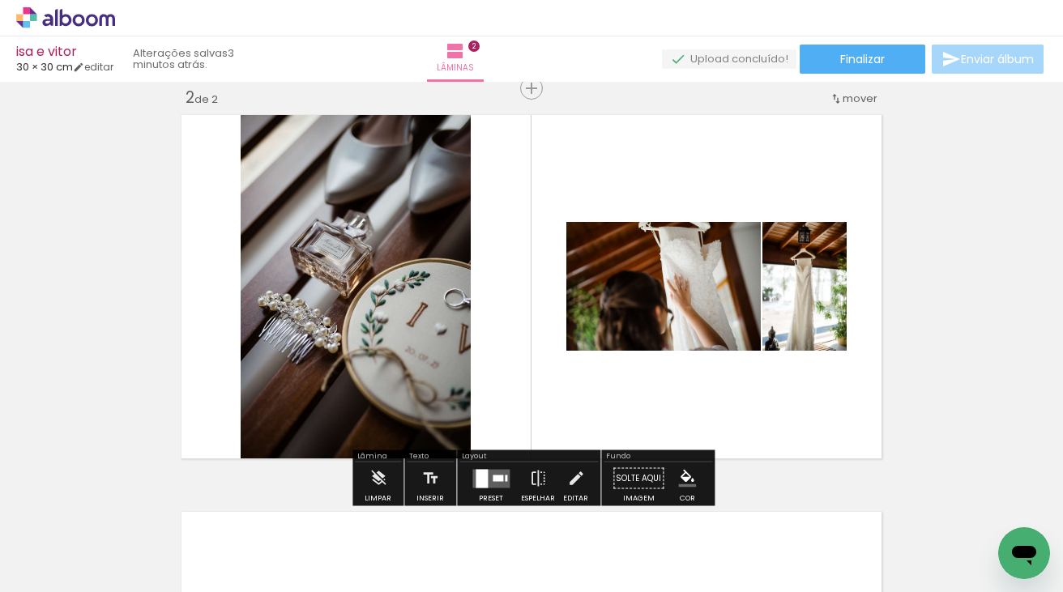
click at [483, 478] on div at bounding box center [482, 478] width 12 height 19
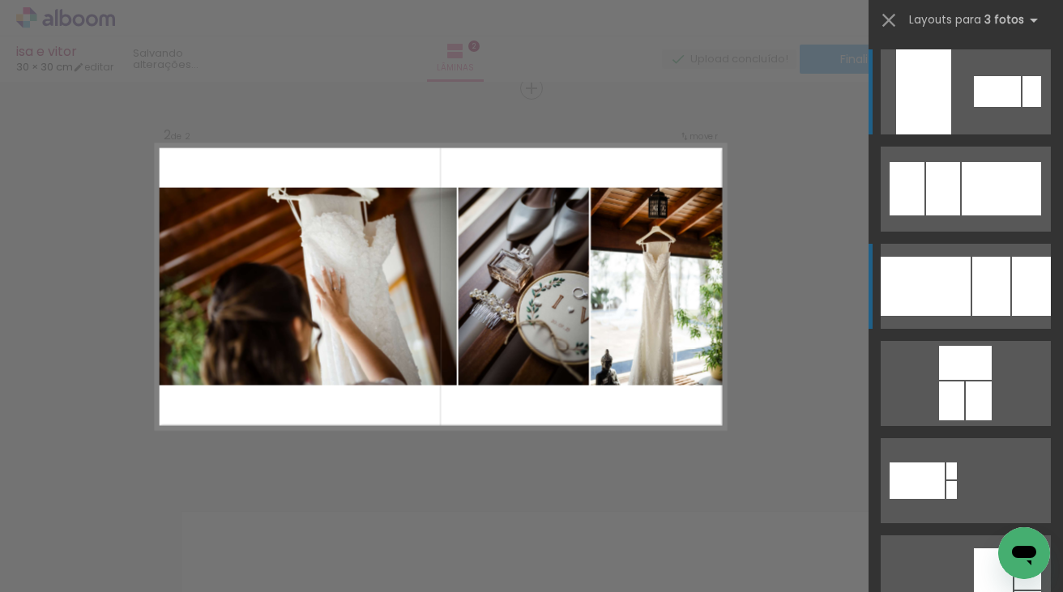
click at [970, 307] on div at bounding box center [926, 286] width 90 height 59
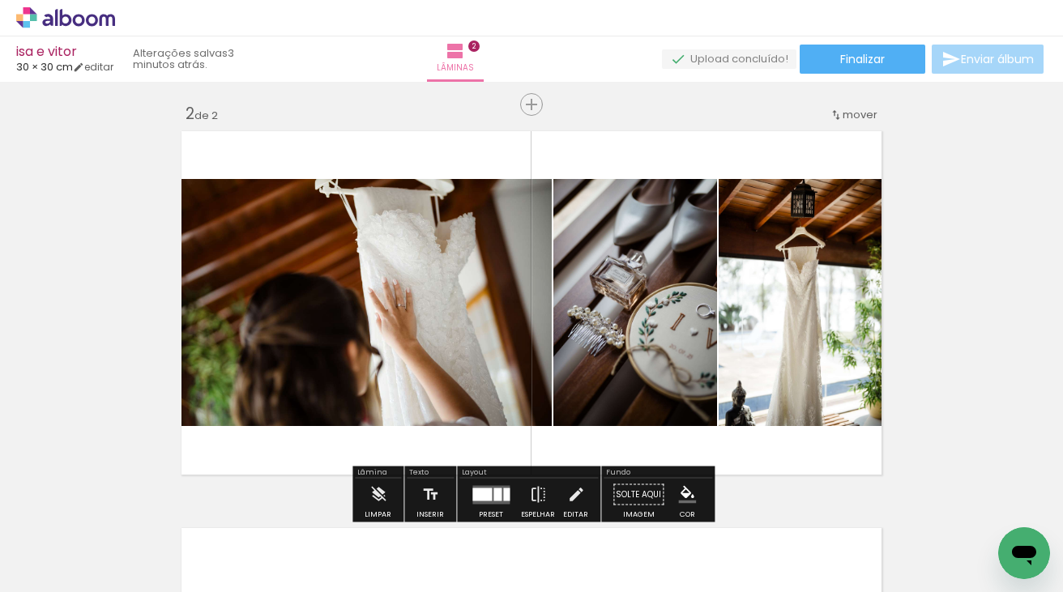
scroll to position [461, 0]
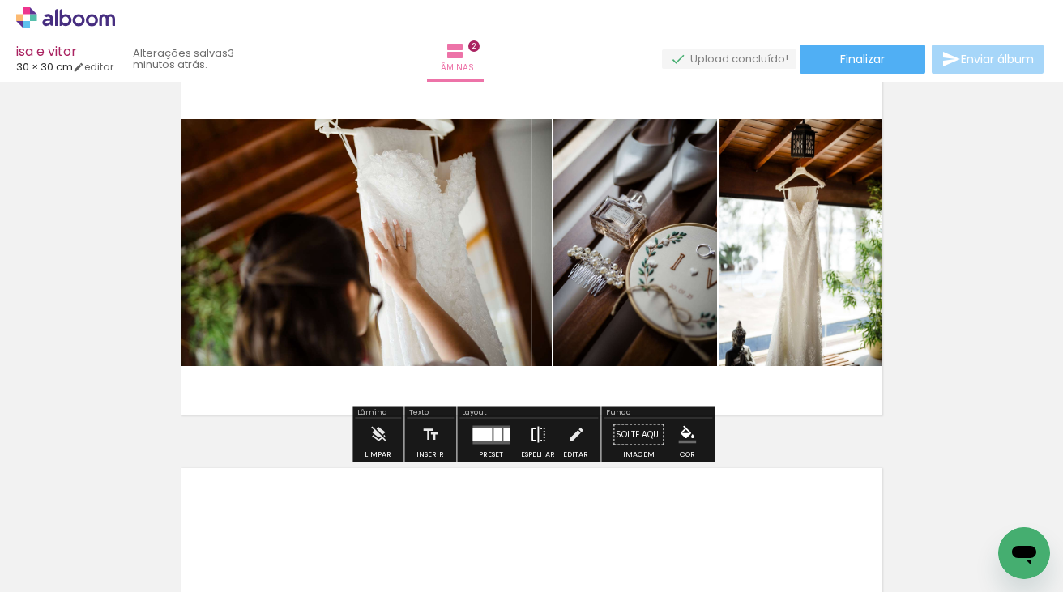
click at [533, 436] on iron-icon at bounding box center [538, 435] width 18 height 32
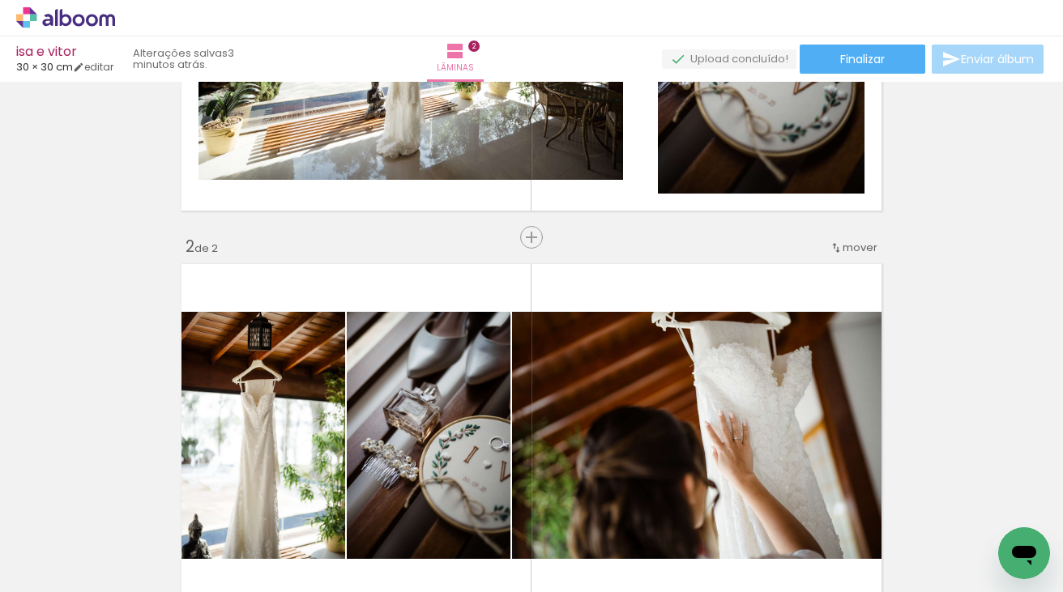
scroll to position [226, 0]
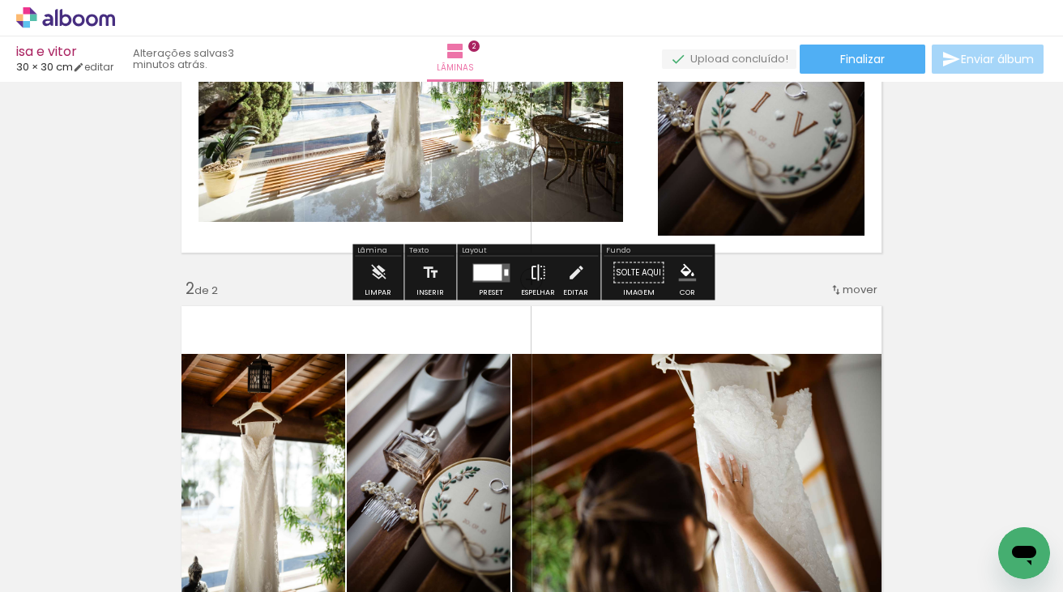
click at [537, 275] on iron-icon at bounding box center [538, 273] width 18 height 32
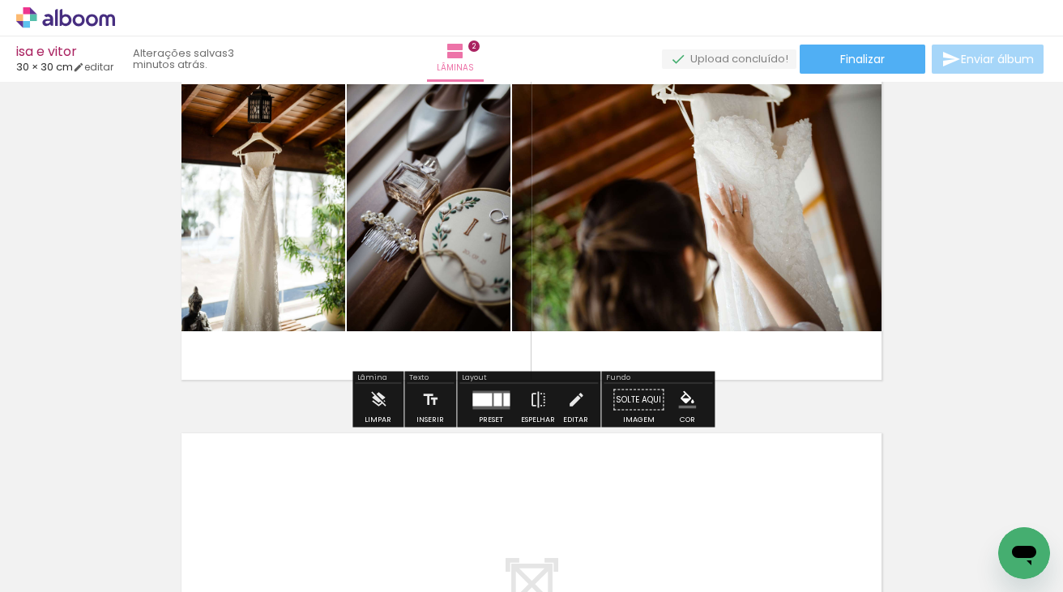
scroll to position [468, 0]
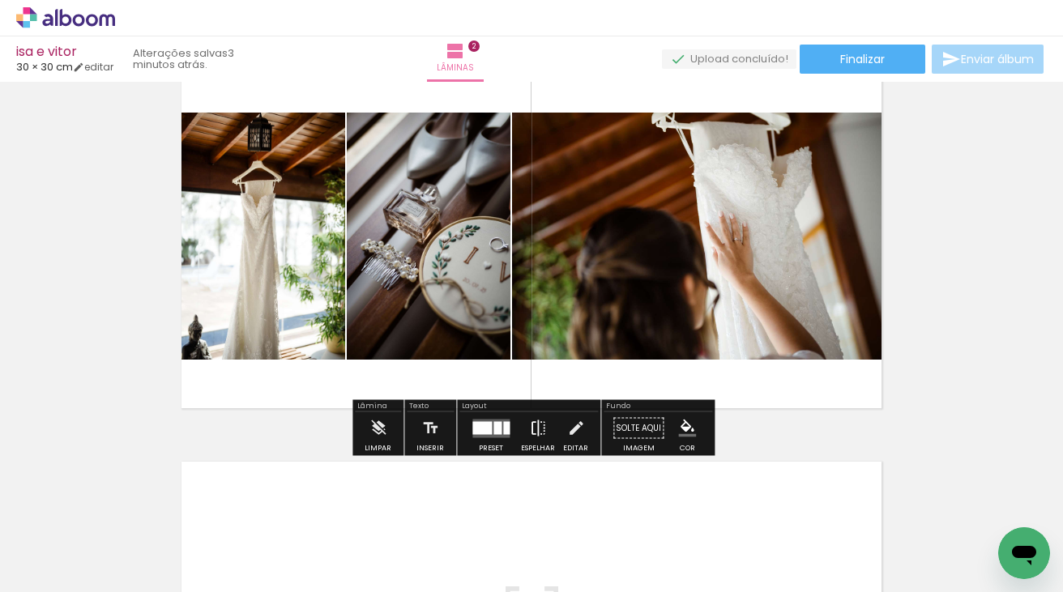
click at [536, 428] on iron-icon at bounding box center [538, 428] width 18 height 32
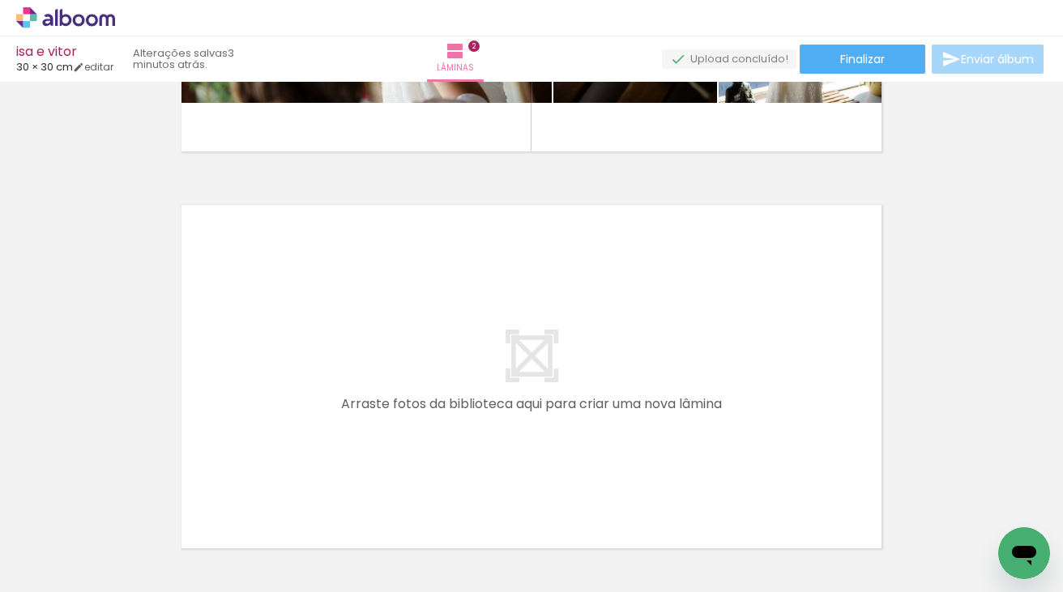
scroll to position [0, 0]
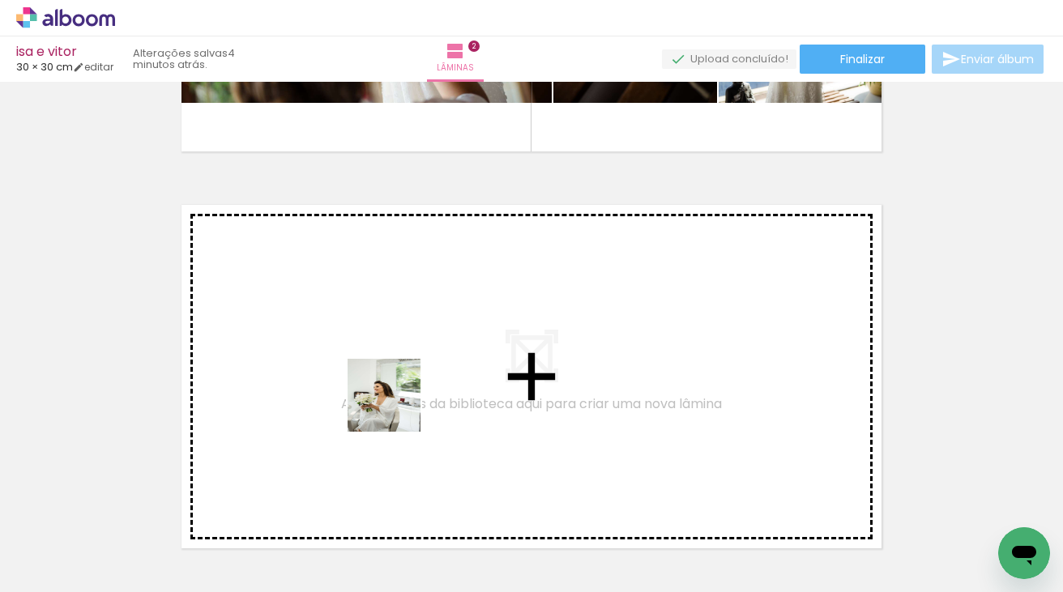
drag, startPoint x: 361, startPoint y: 559, endPoint x: 399, endPoint y: 402, distance: 161.8
click at [399, 402] on quentale-workspace at bounding box center [531, 296] width 1063 height 592
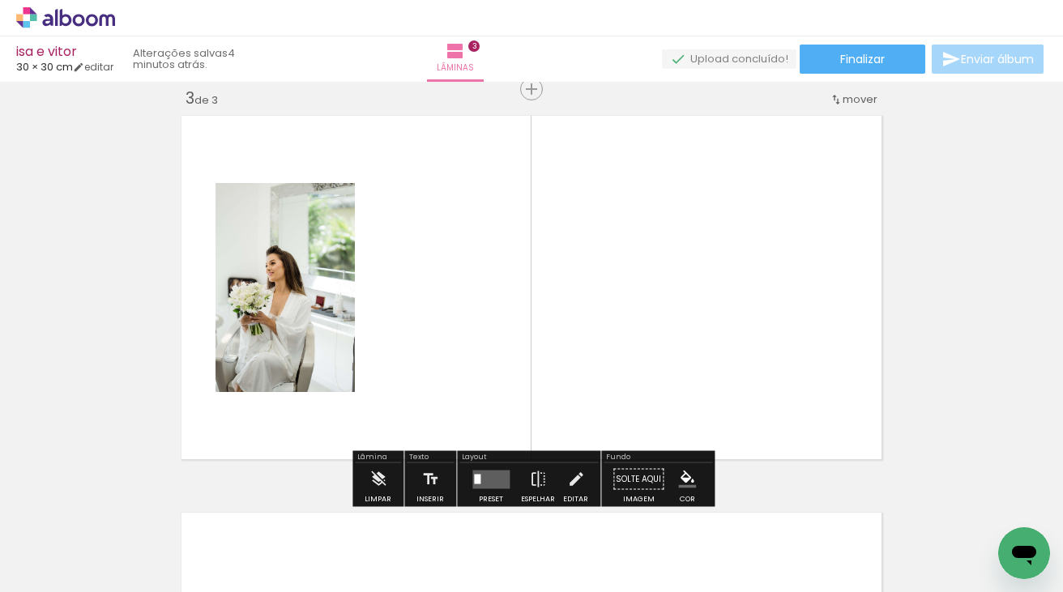
scroll to position [814, 0]
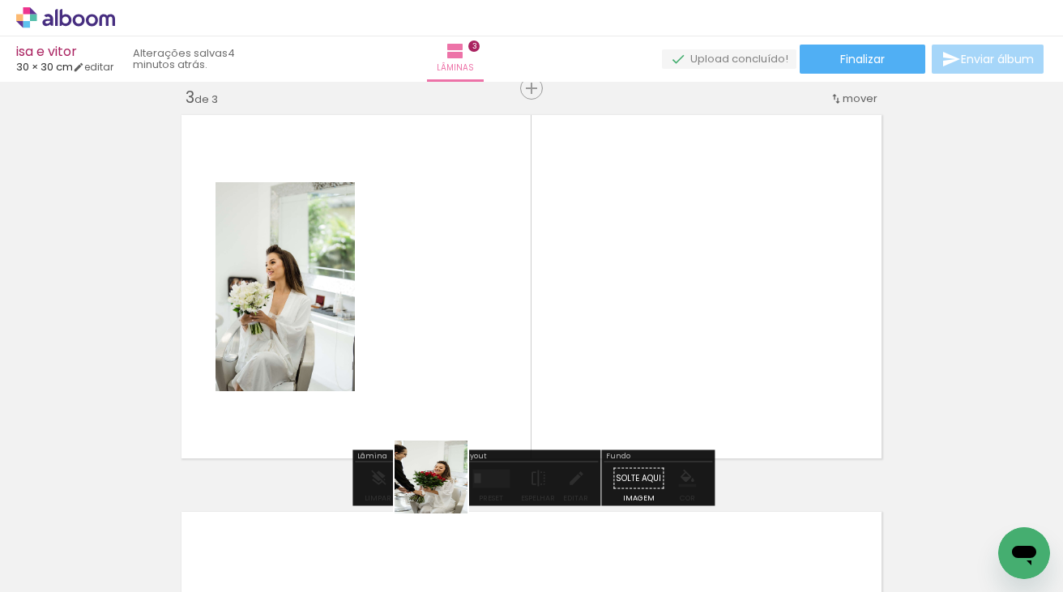
drag, startPoint x: 442, startPoint y: 529, endPoint x: 468, endPoint y: 388, distance: 143.4
click at [468, 388] on quentale-workspace at bounding box center [531, 296] width 1063 height 592
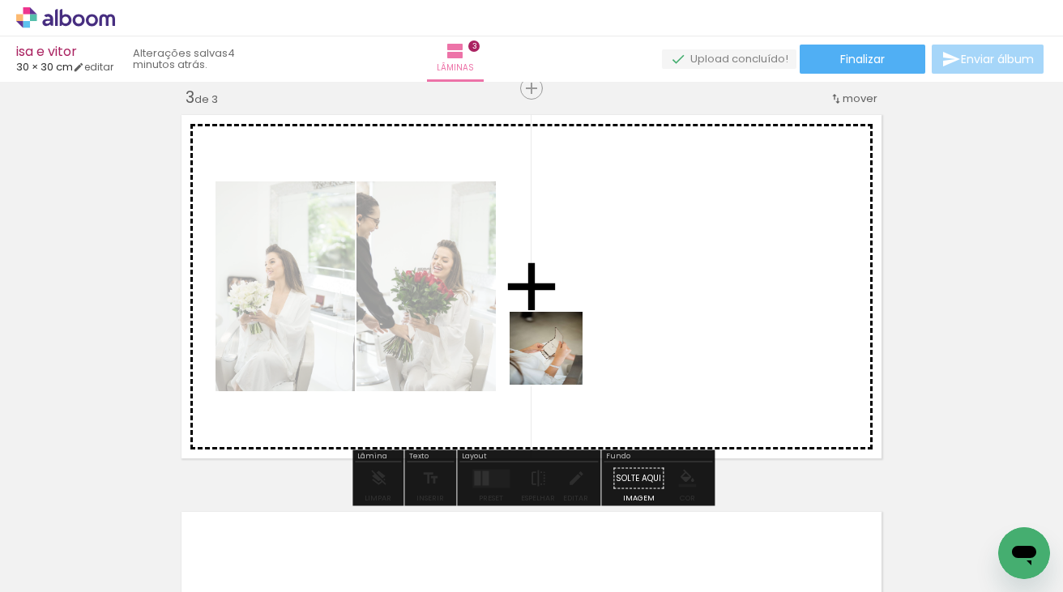
drag, startPoint x: 532, startPoint y: 551, endPoint x: 558, endPoint y: 360, distance: 193.1
click at [558, 360] on quentale-workspace at bounding box center [531, 296] width 1063 height 592
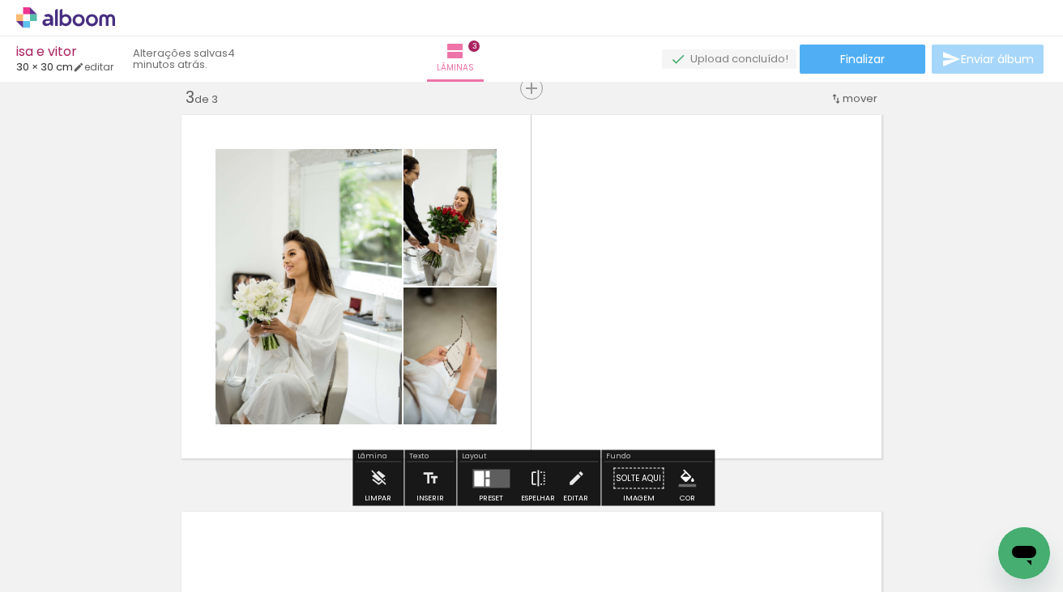
click at [477, 478] on div at bounding box center [479, 478] width 10 height 15
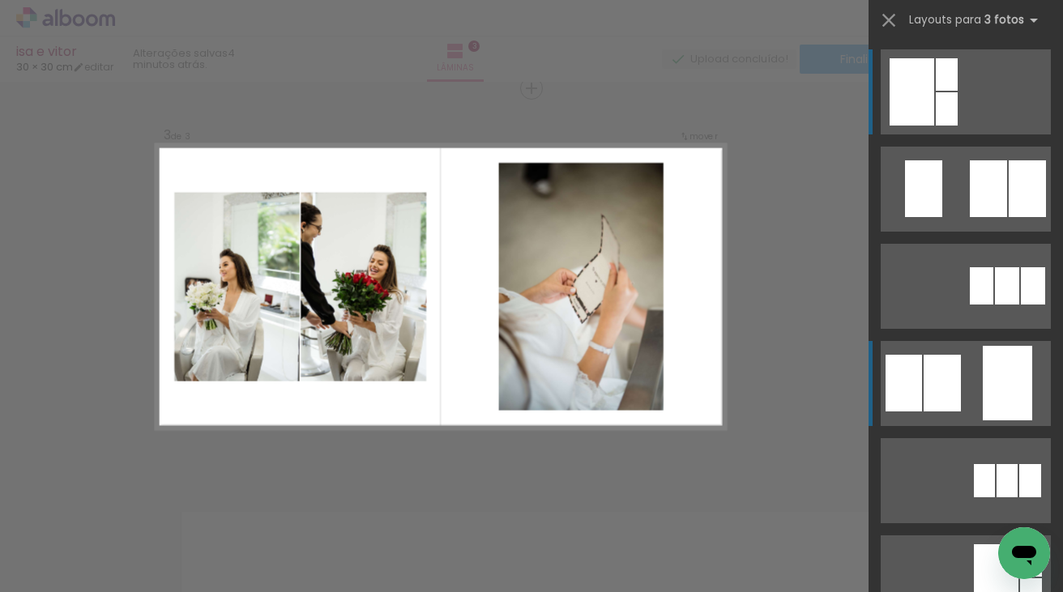
click at [972, 373] on quentale-layouter at bounding box center [966, 383] width 170 height 85
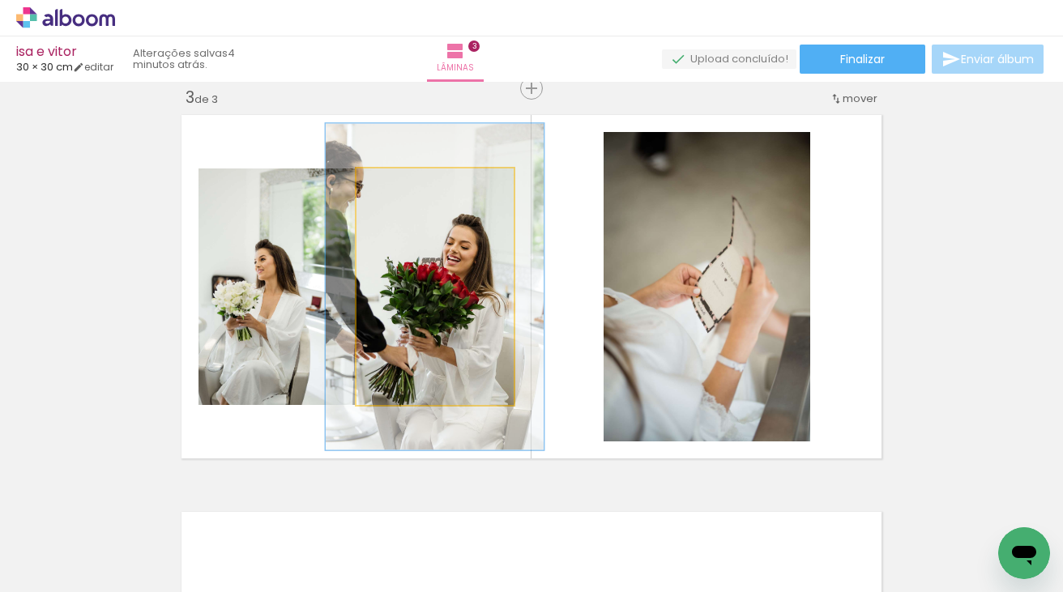
drag, startPoint x: 398, startPoint y: 186, endPoint x: 419, endPoint y: 186, distance: 21.1
click at [419, 186] on div at bounding box center [415, 185] width 15 height 15
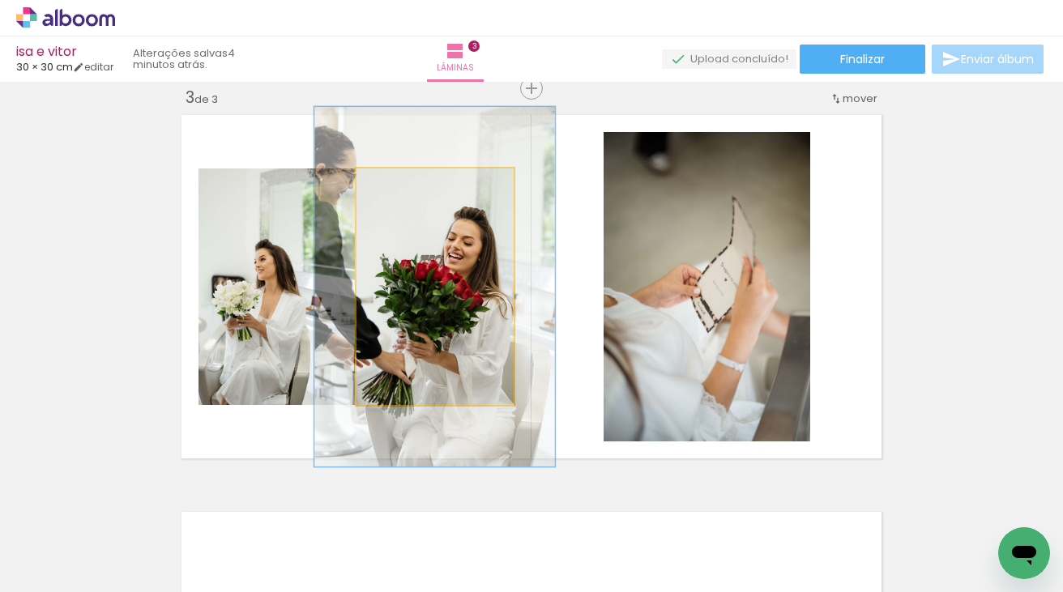
drag, startPoint x: 419, startPoint y: 186, endPoint x: 428, endPoint y: 185, distance: 9.0
type paper-slider "152"
click at [428, 185] on div at bounding box center [428, 185] width 15 height 15
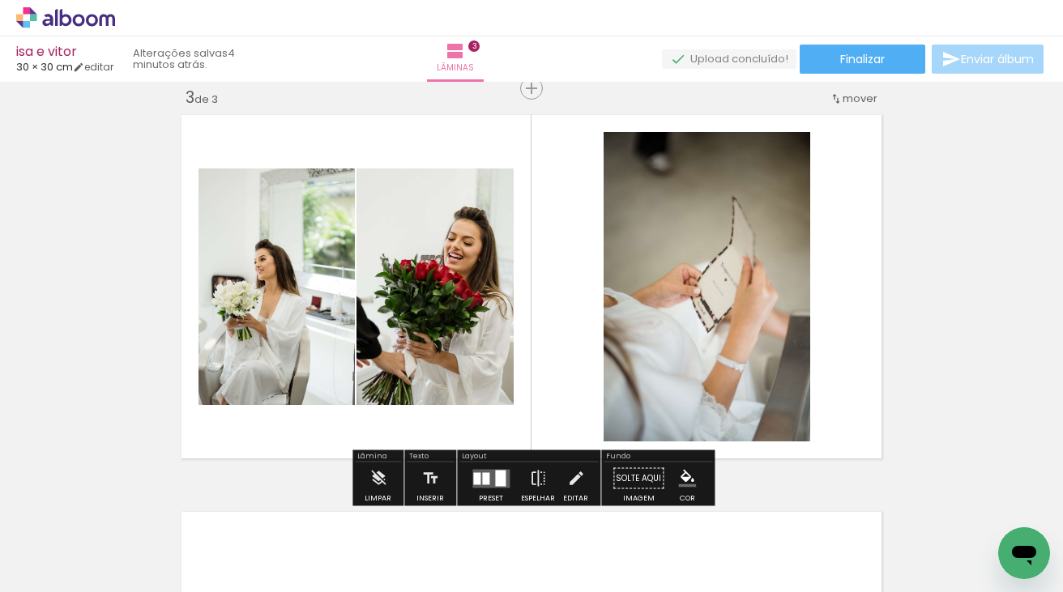
click at [289, 314] on quentale-photo at bounding box center [277, 287] width 156 height 237
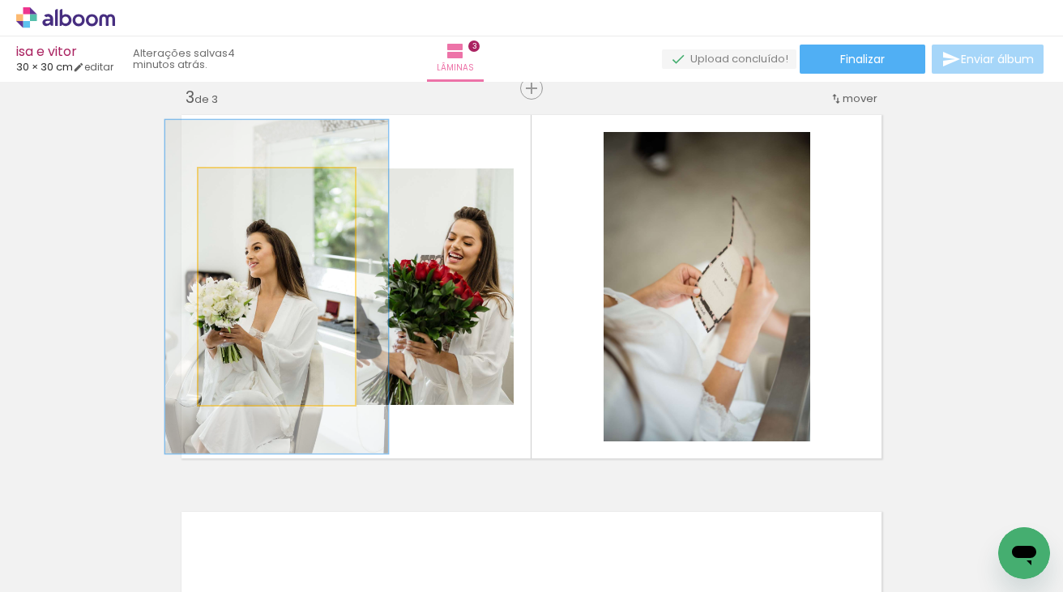
drag, startPoint x: 238, startPoint y: 187, endPoint x: 261, endPoint y: 188, distance: 22.7
type paper-slider "141"
click at [261, 188] on div at bounding box center [259, 185] width 15 height 15
click at [270, 288] on quentale-photo at bounding box center [277, 287] width 156 height 237
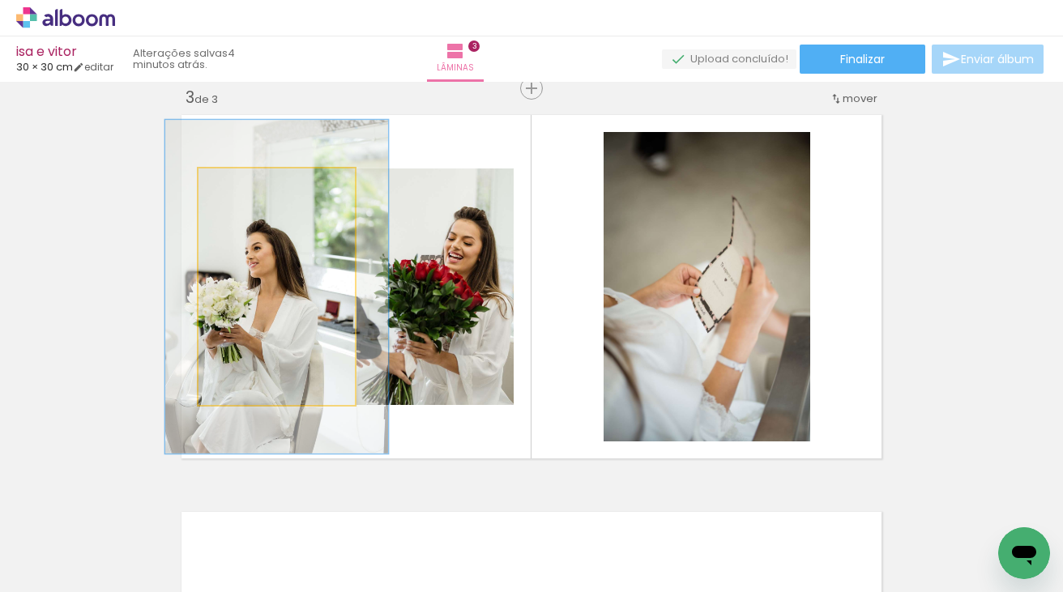
click at [0, 0] on div at bounding box center [0, 0] width 0 height 0
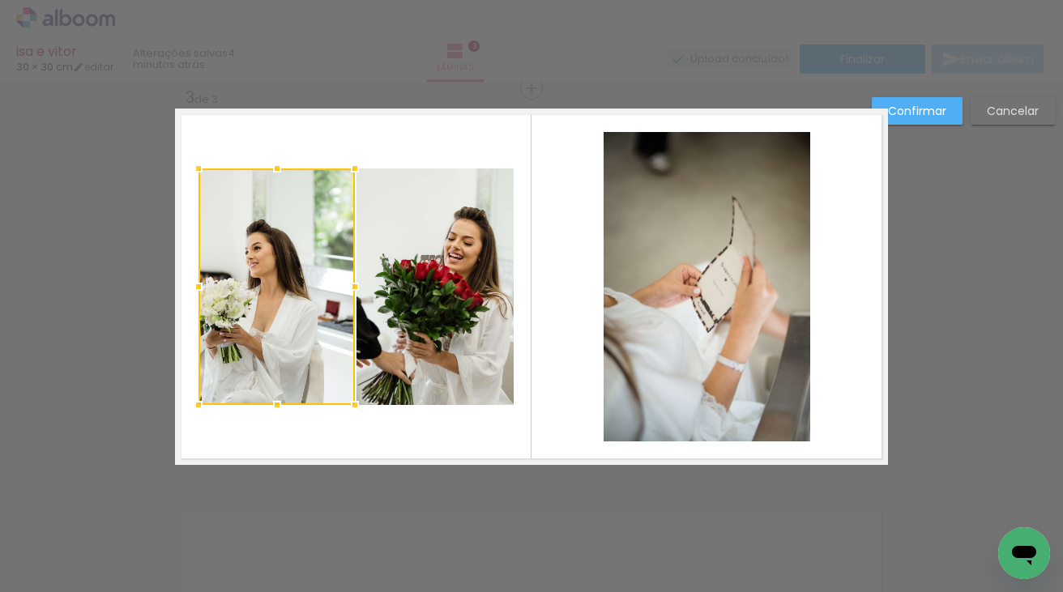
click at [270, 288] on div at bounding box center [277, 287] width 156 height 237
click at [268, 280] on div at bounding box center [276, 287] width 156 height 237
click at [89, 283] on div "Confirmar Cancelar" at bounding box center [531, 80] width 1063 height 1627
click at [0, 0] on slot "Cancelar" at bounding box center [0, 0] width 0 height 0
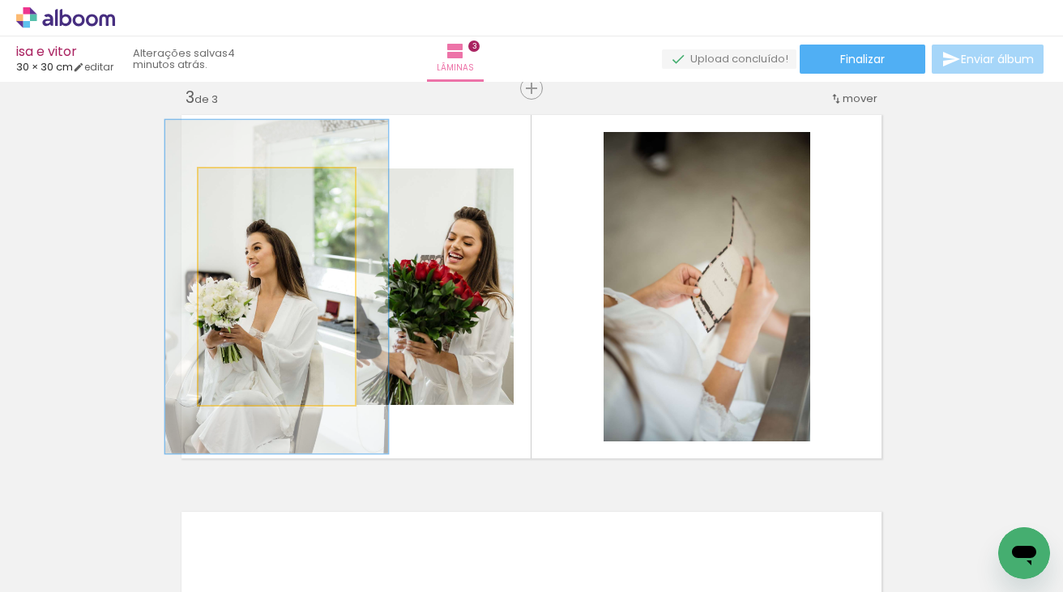
click at [282, 313] on quentale-photo at bounding box center [277, 287] width 156 height 237
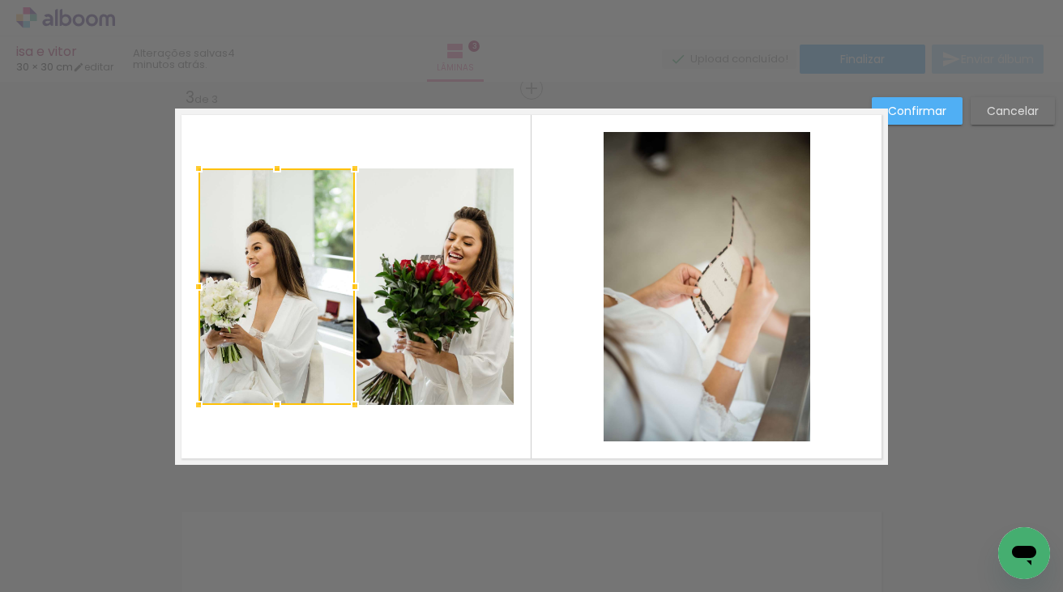
click at [282, 313] on div at bounding box center [277, 287] width 156 height 237
click at [1004, 300] on div "Confirmar Cancelar" at bounding box center [531, 80] width 1063 height 1627
click at [0, 0] on slot "Cancelar" at bounding box center [0, 0] width 0 height 0
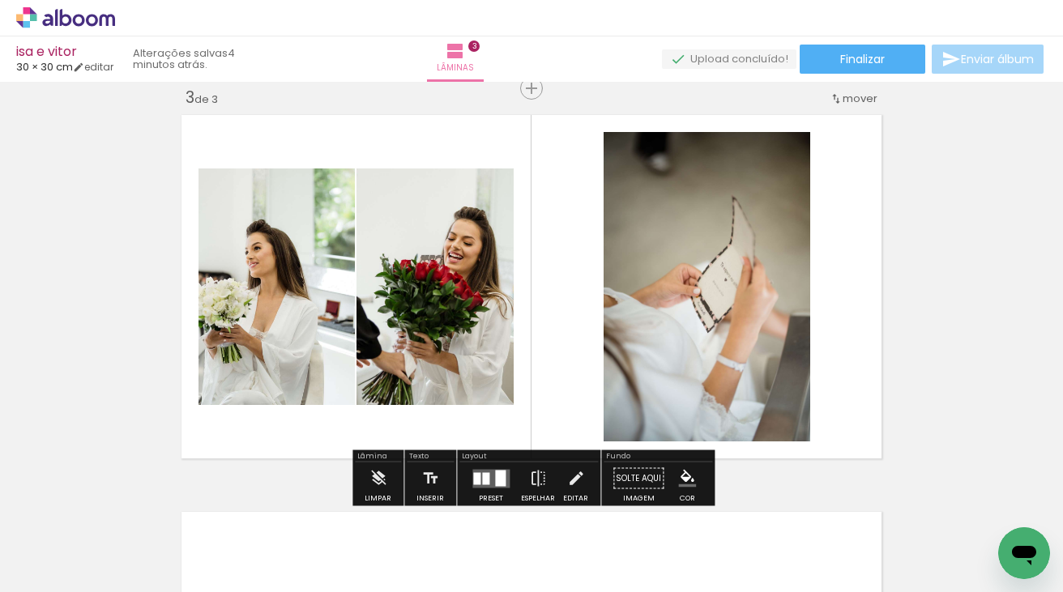
click at [284, 348] on quentale-photo at bounding box center [277, 287] width 156 height 237
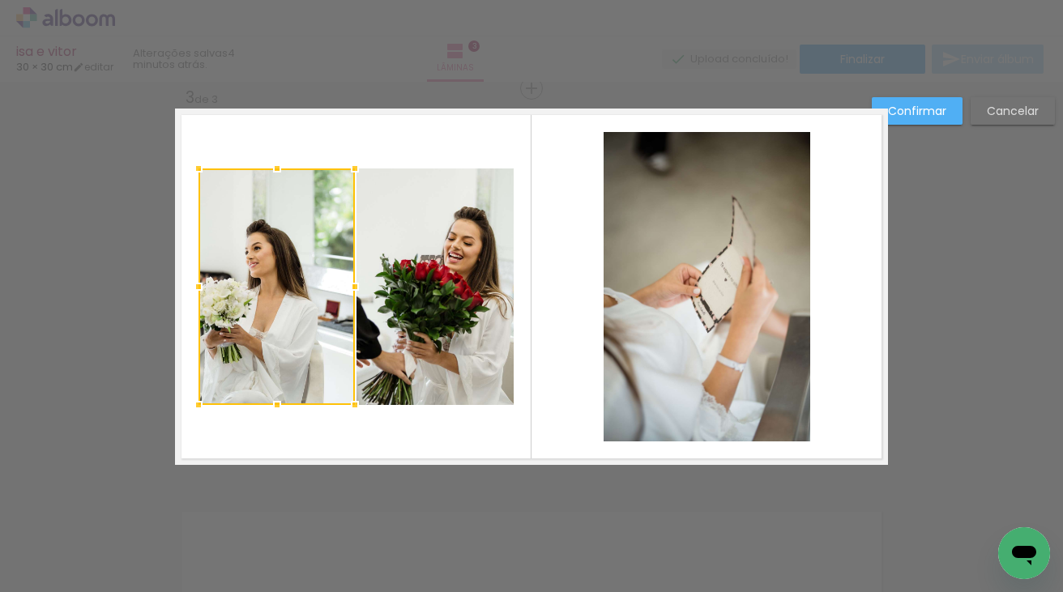
click at [1000, 259] on div "Confirmar Cancelar" at bounding box center [531, 80] width 1063 height 1627
click at [0, 0] on slot "Cancelar" at bounding box center [0, 0] width 0 height 0
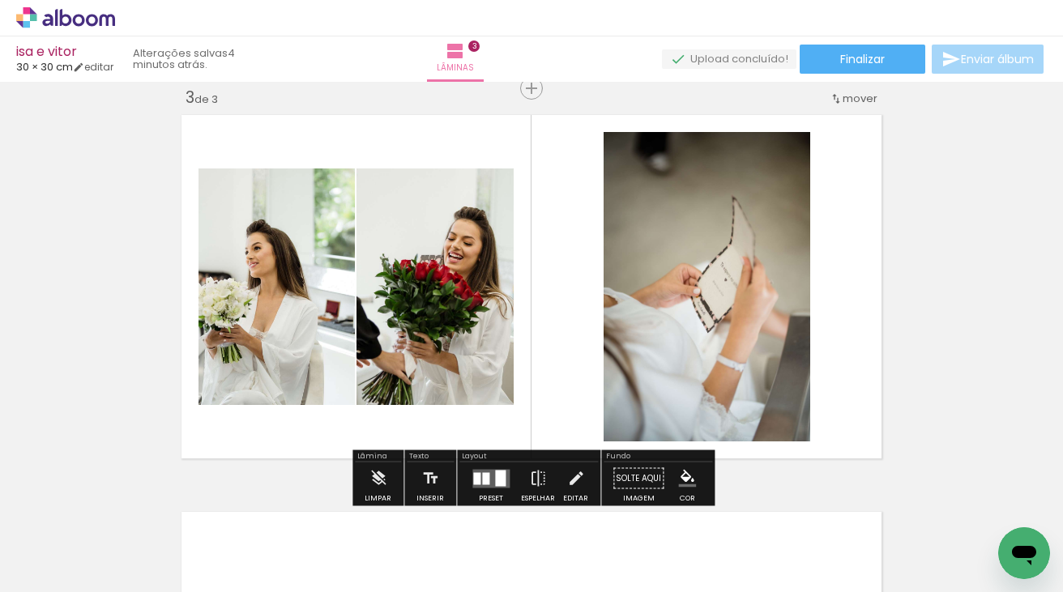
click at [275, 344] on quentale-photo at bounding box center [277, 287] width 156 height 237
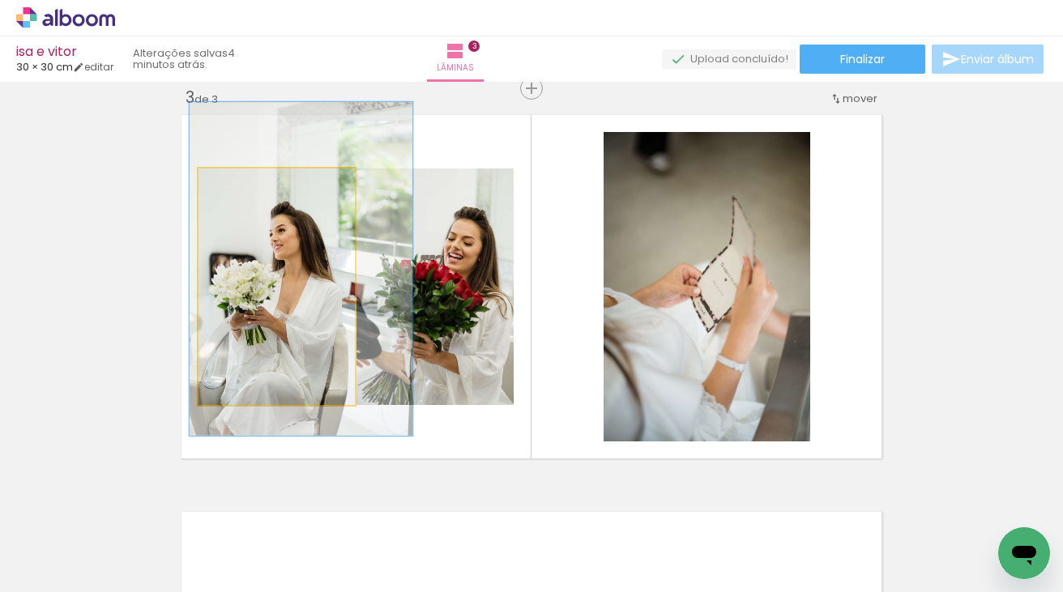
drag, startPoint x: 275, startPoint y: 344, endPoint x: 299, endPoint y: 326, distance: 30.1
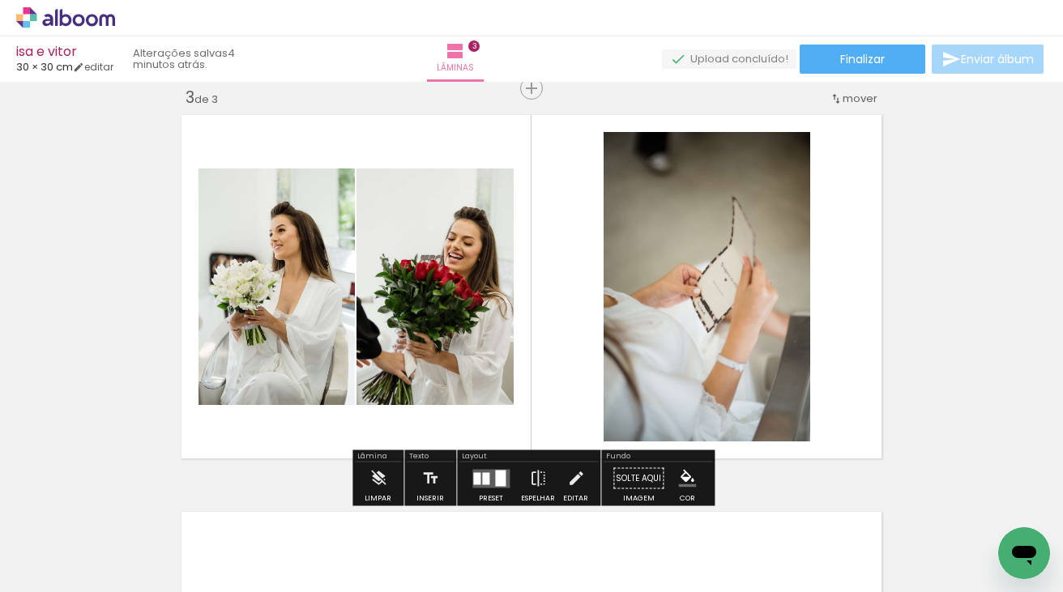
click at [1011, 329] on div "Inserir lâmina 1 de 3 Inserir lâmina 2 de 3 Inserir lâmina 3 de 3" at bounding box center [531, 67] width 1063 height 1589
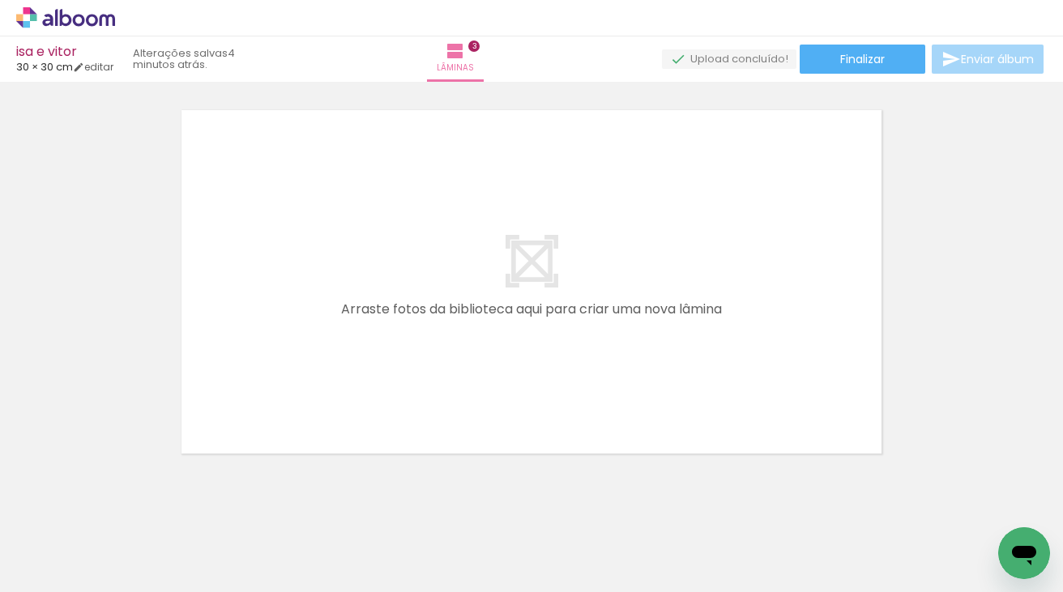
scroll to position [0, 464]
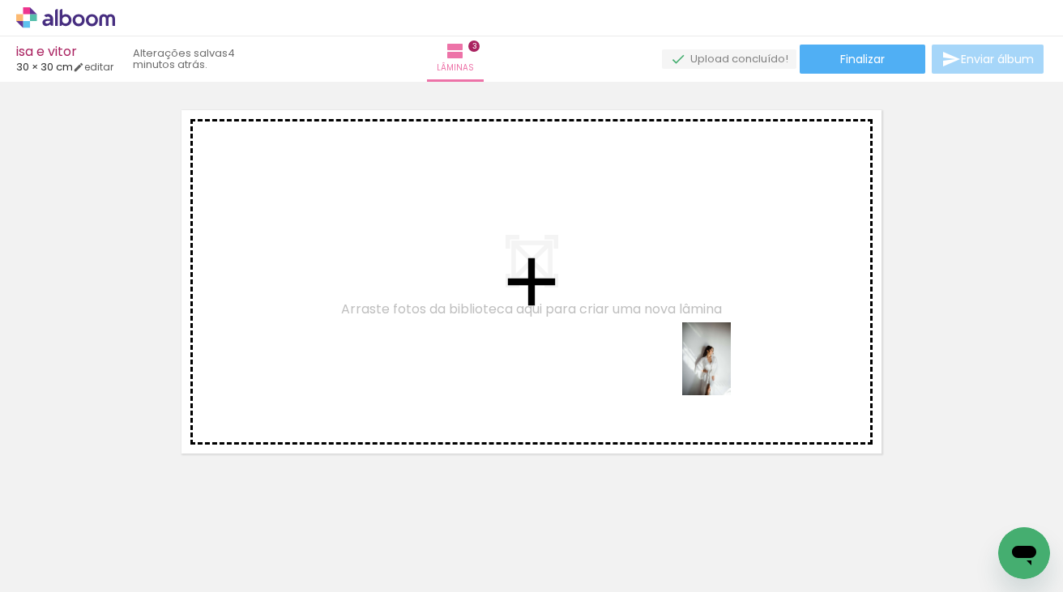
drag, startPoint x: 704, startPoint y: 546, endPoint x: 733, endPoint y: 367, distance: 181.3
click at [733, 367] on quentale-workspace at bounding box center [531, 296] width 1063 height 592
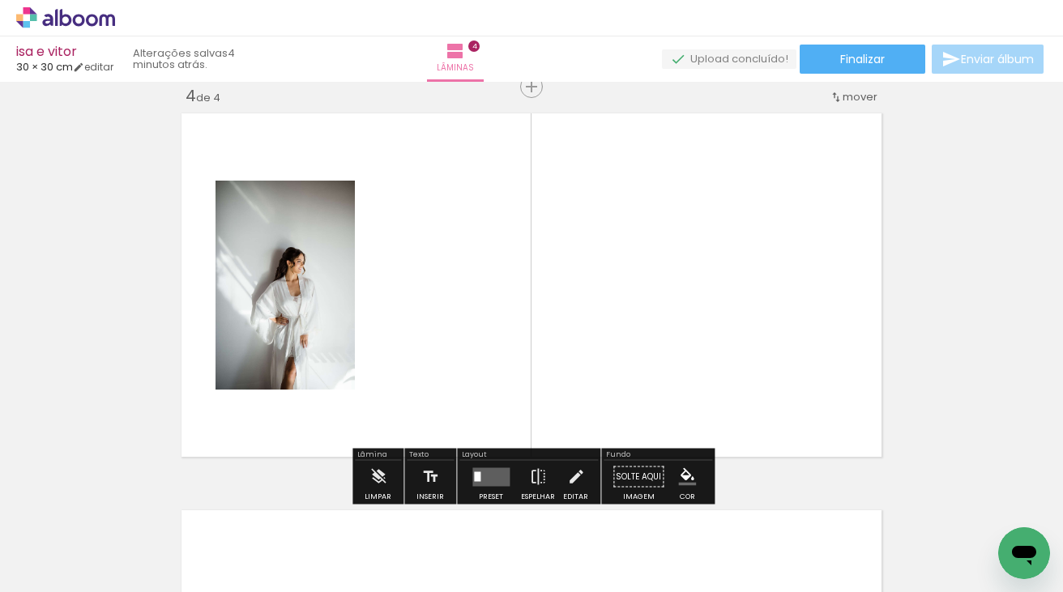
scroll to position [1211, 0]
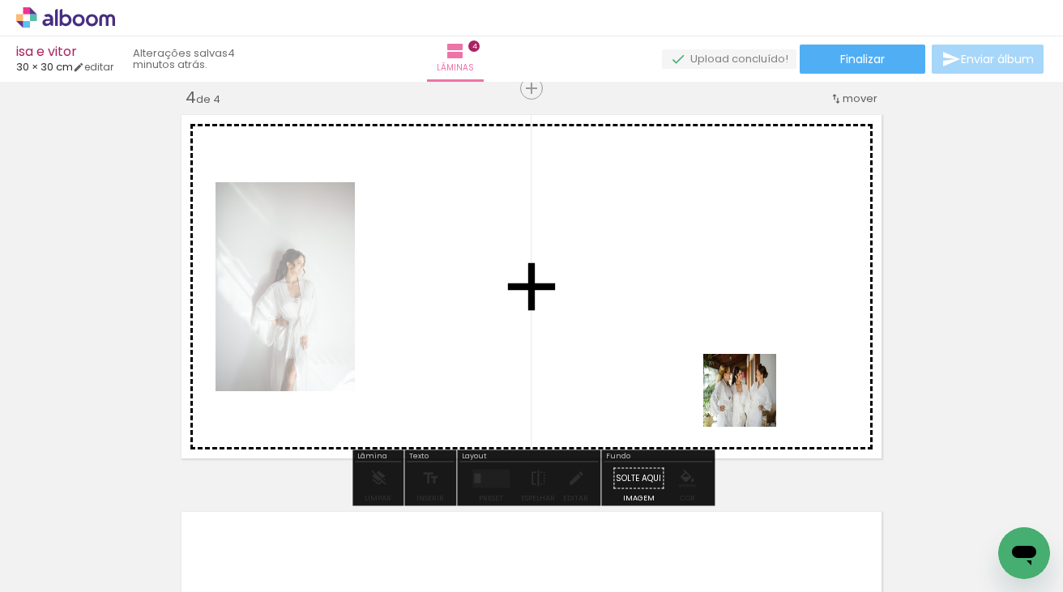
drag, startPoint x: 790, startPoint y: 549, endPoint x: 747, endPoint y: 382, distance: 172.4
click at [747, 382] on quentale-workspace at bounding box center [531, 296] width 1063 height 592
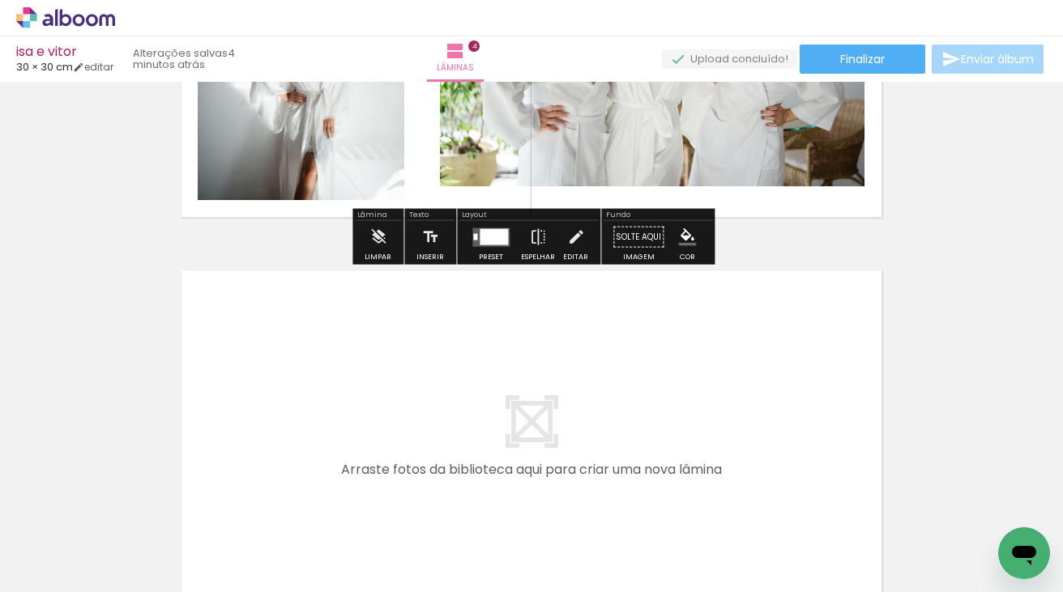
scroll to position [1455, 0]
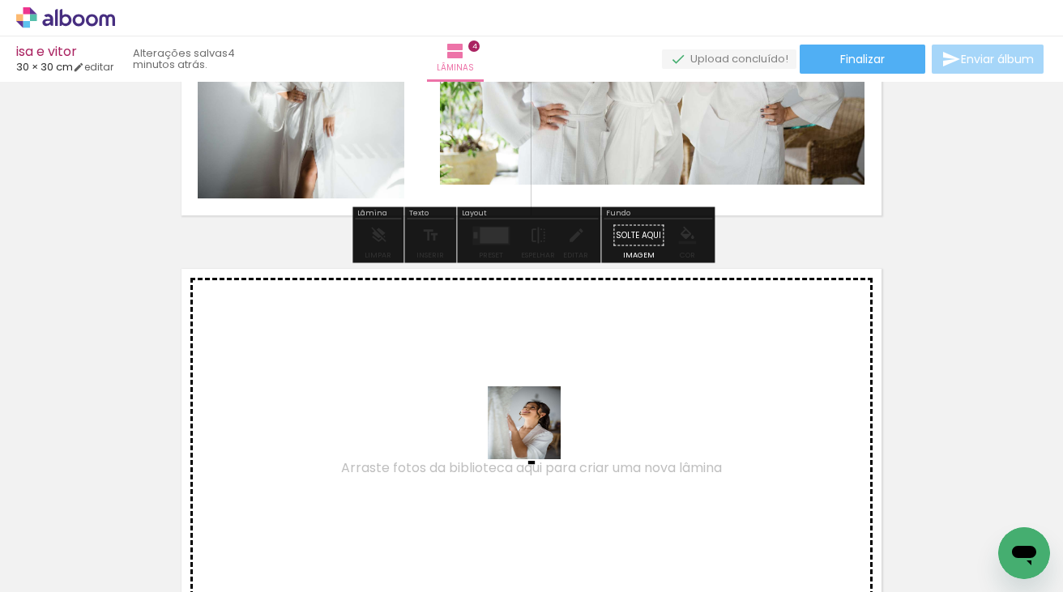
drag, startPoint x: 531, startPoint y: 530, endPoint x: 537, endPoint y: 434, distance: 96.6
click at [537, 434] on quentale-workspace at bounding box center [531, 296] width 1063 height 592
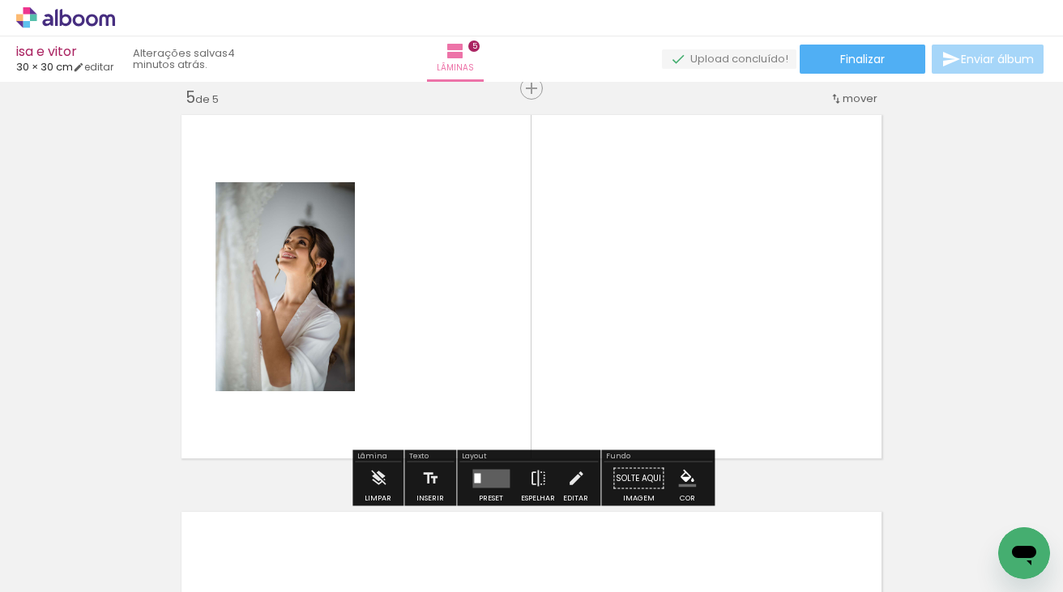
scroll to position [1621, 0]
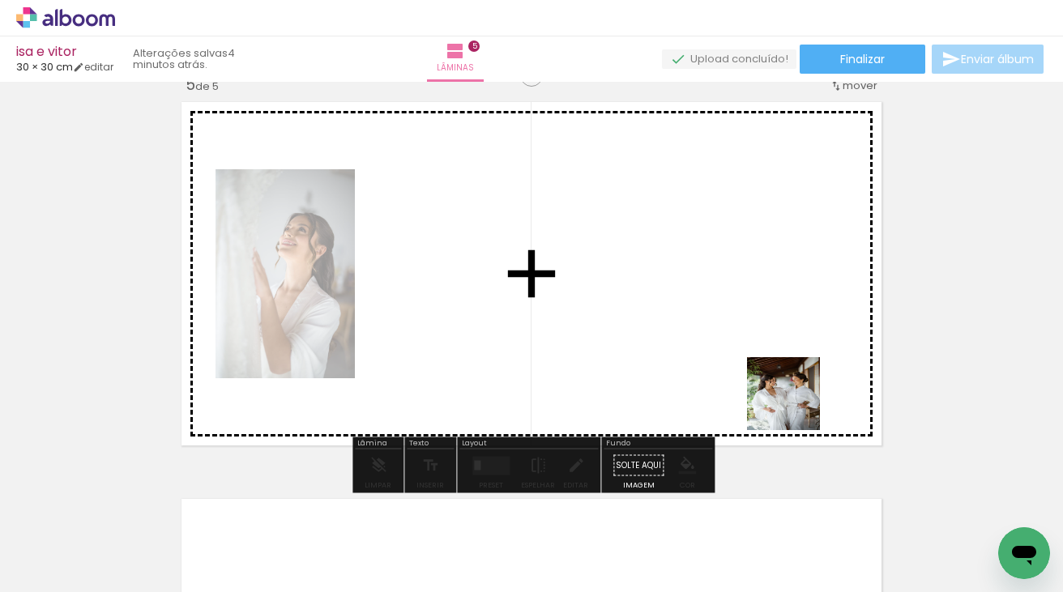
drag, startPoint x: 901, startPoint y: 552, endPoint x: 774, endPoint y: 375, distance: 217.7
click at [774, 376] on quentale-workspace at bounding box center [531, 296] width 1063 height 592
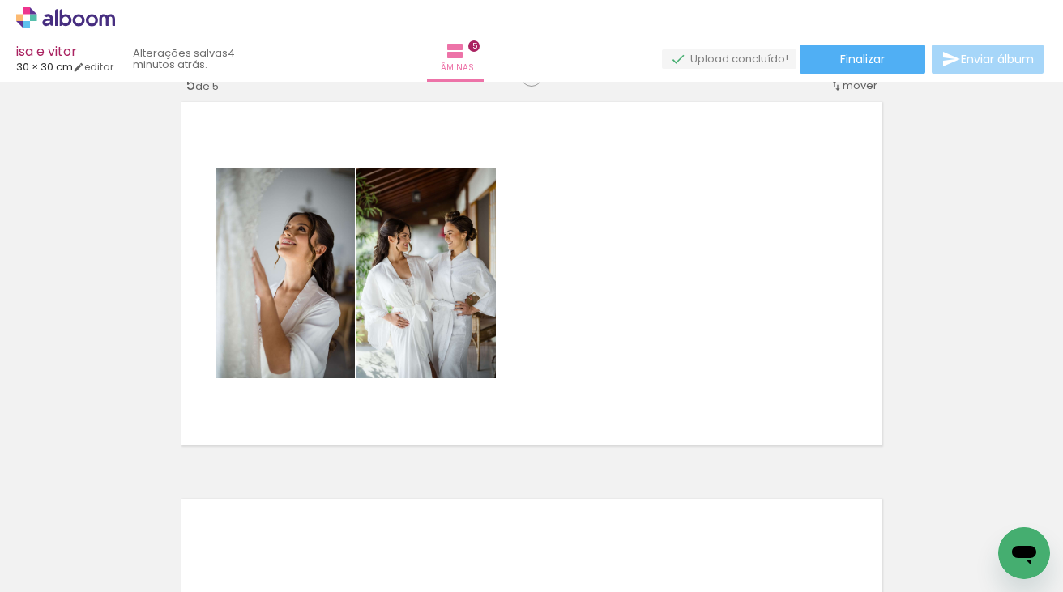
scroll to position [0, 798]
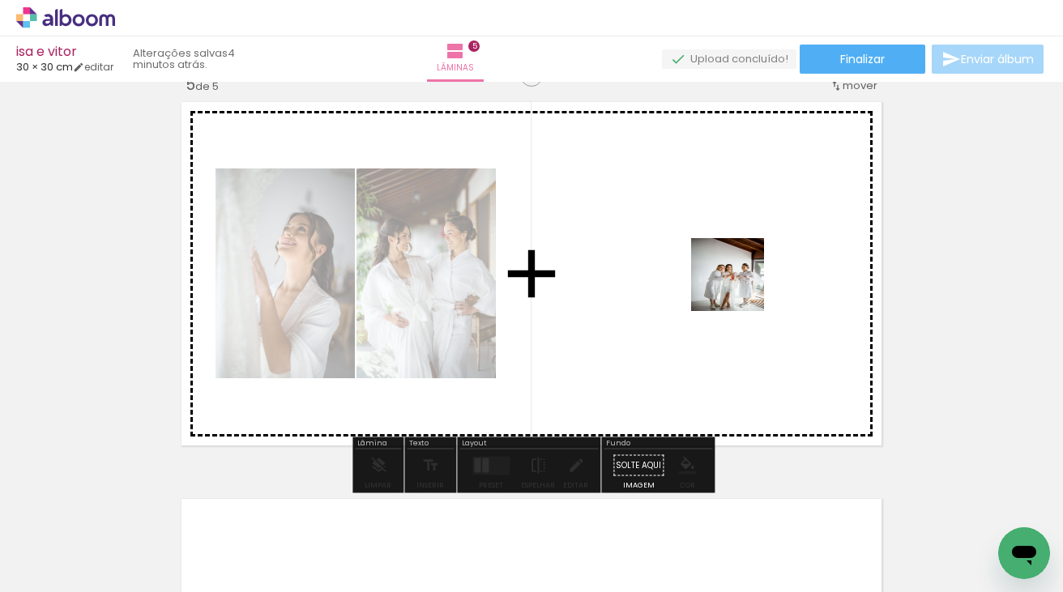
drag, startPoint x: 740, startPoint y: 536, endPoint x: 739, endPoint y: 278, distance: 257.7
click at [739, 278] on quentale-workspace at bounding box center [531, 296] width 1063 height 592
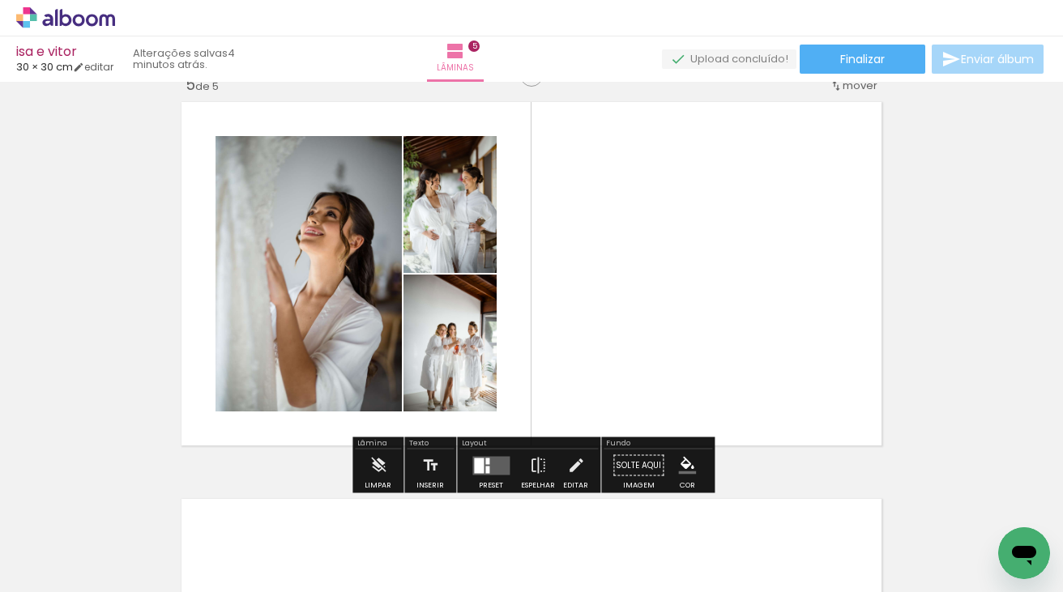
click at [493, 470] on quentale-layouter at bounding box center [490, 465] width 37 height 19
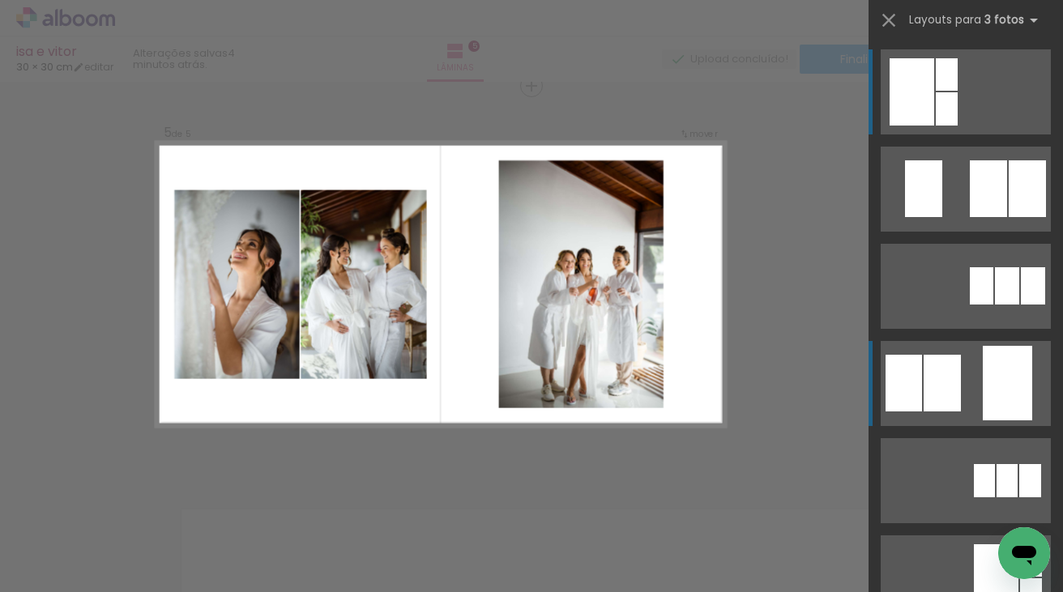
scroll to position [1609, 0]
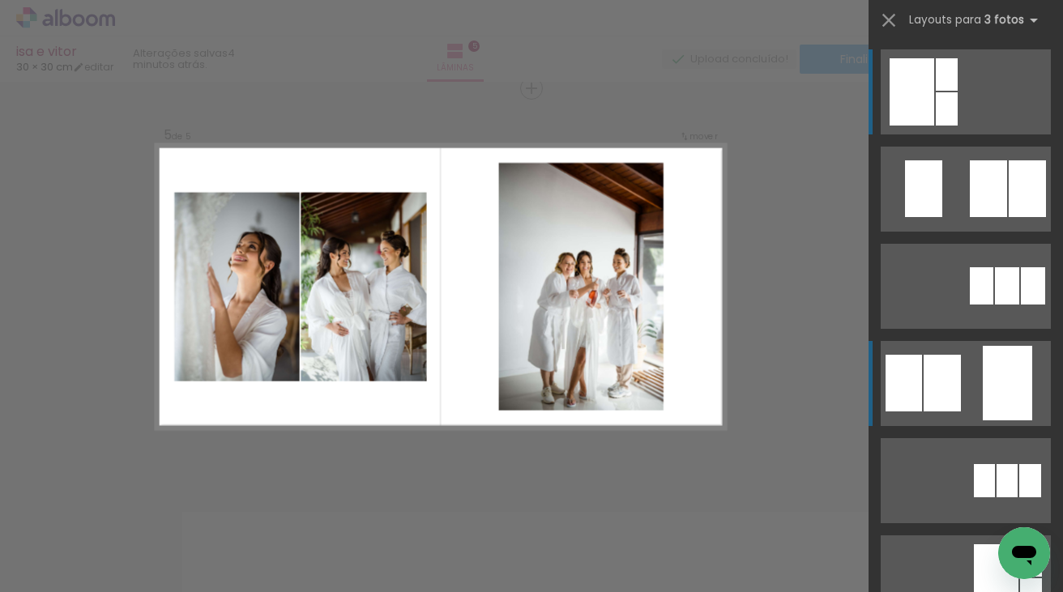
click at [998, 390] on div at bounding box center [1007, 383] width 49 height 75
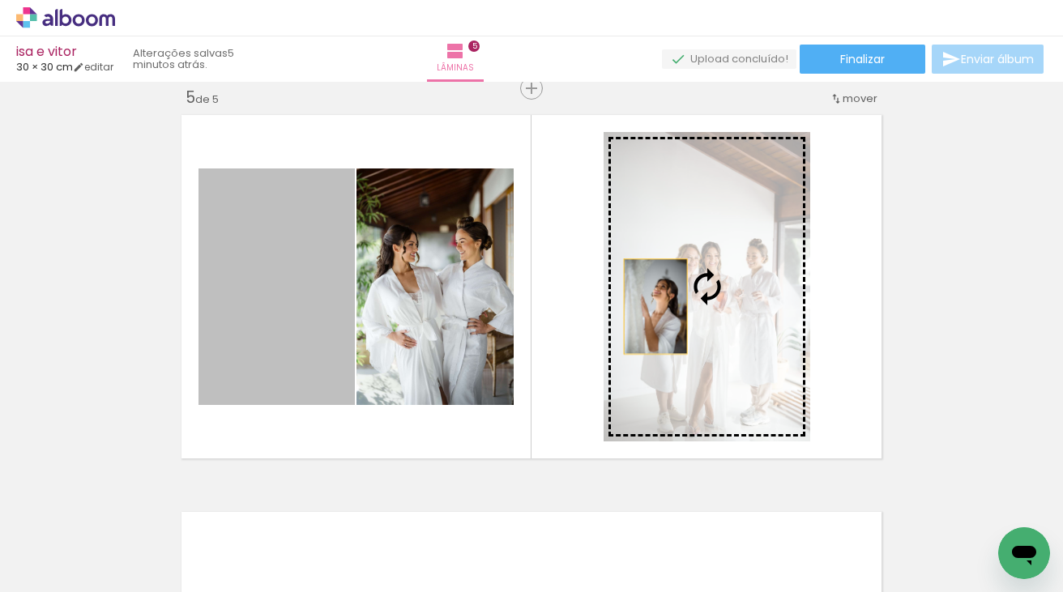
drag, startPoint x: 287, startPoint y: 341, endPoint x: 656, endPoint y: 306, distance: 370.3
click at [0, 0] on slot at bounding box center [0, 0] width 0 height 0
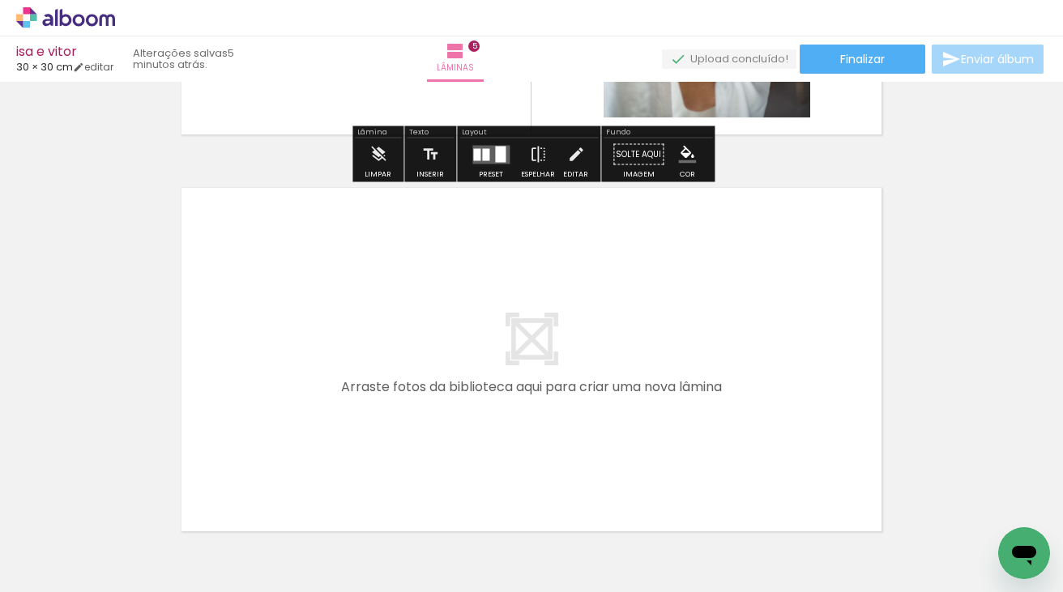
scroll to position [2036, 0]
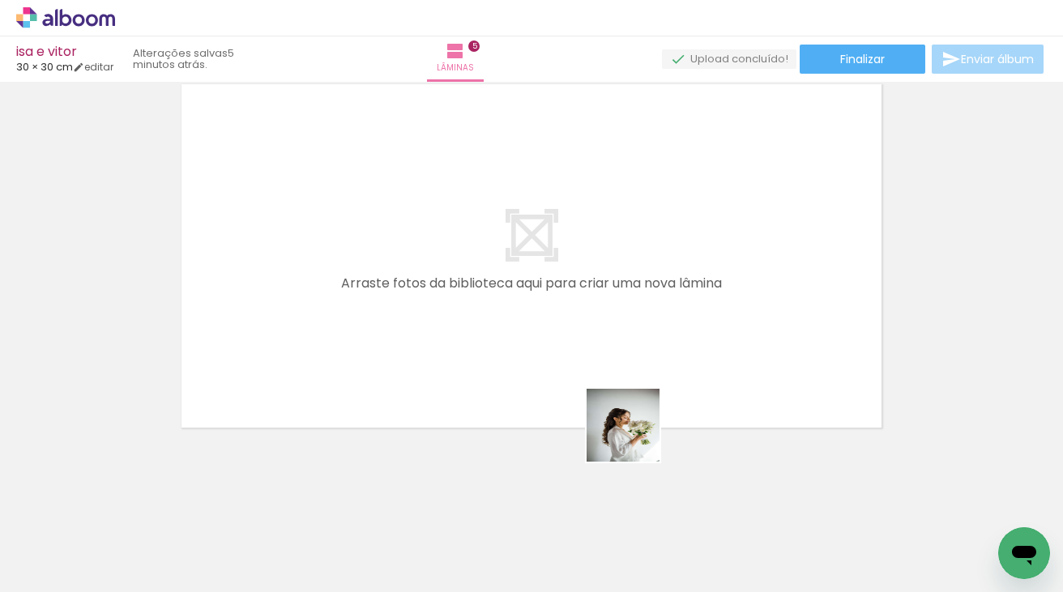
drag, startPoint x: 635, startPoint y: 540, endPoint x: 634, endPoint y: 323, distance: 217.2
click at [634, 323] on quentale-workspace at bounding box center [531, 296] width 1063 height 592
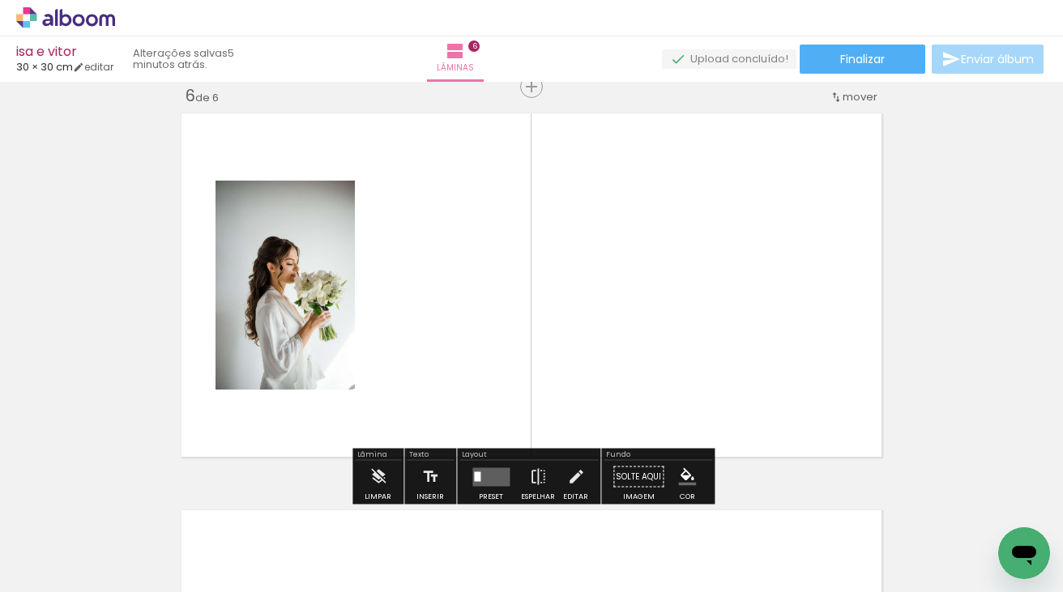
scroll to position [2006, 0]
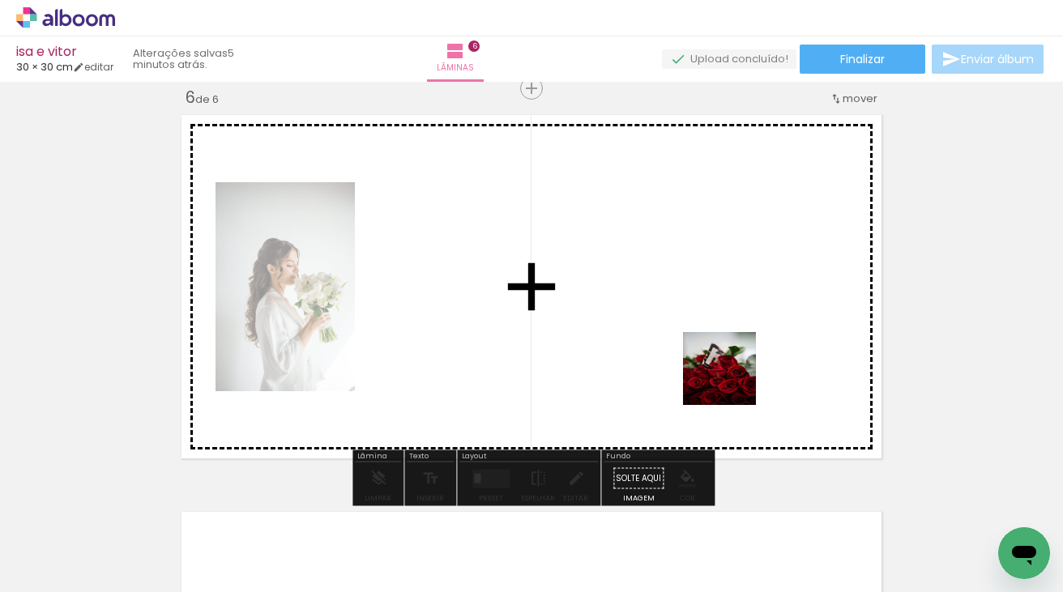
drag, startPoint x: 908, startPoint y: 549, endPoint x: 711, endPoint y: 340, distance: 287.8
click at [711, 340] on quentale-workspace at bounding box center [531, 296] width 1063 height 592
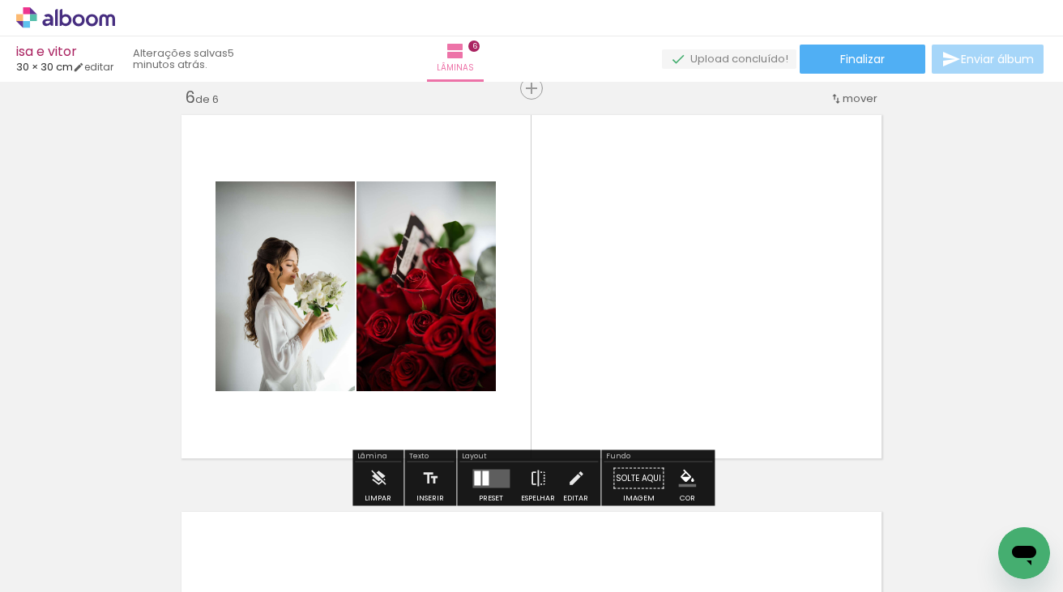
scroll to position [0, 1158]
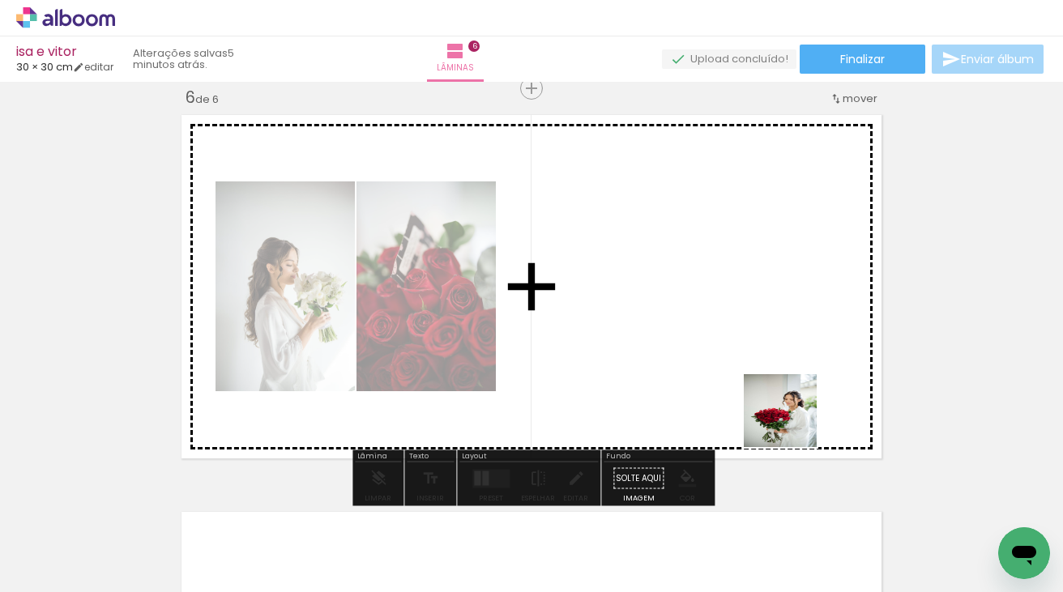
drag, startPoint x: 819, startPoint y: 552, endPoint x: 759, endPoint y: 333, distance: 226.9
click at [759, 333] on quentale-workspace at bounding box center [531, 296] width 1063 height 592
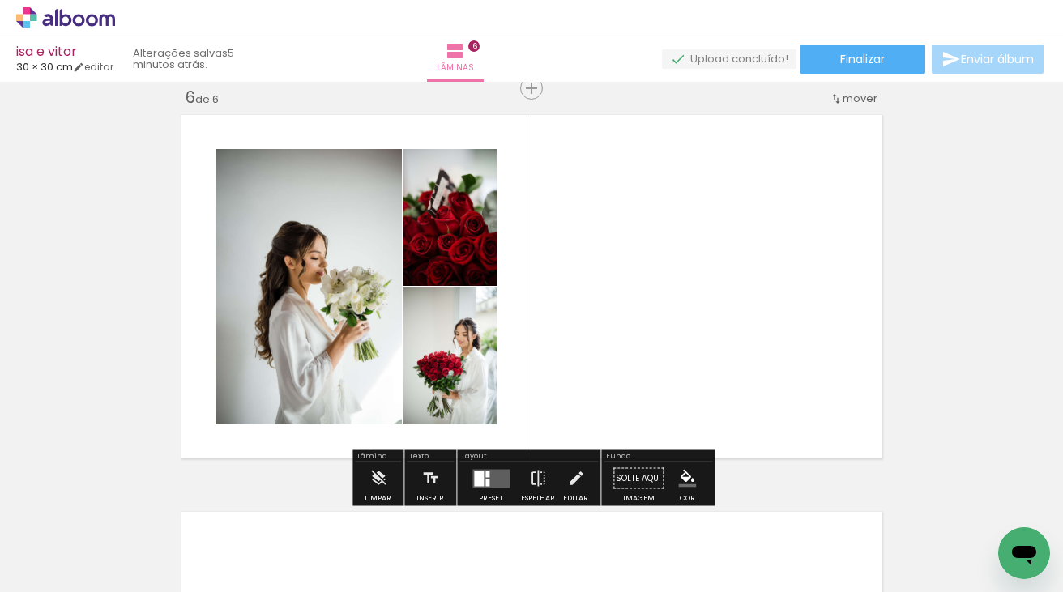
drag, startPoint x: 895, startPoint y: 536, endPoint x: 788, endPoint y: 306, distance: 253.4
click at [788, 307] on quentale-workspace at bounding box center [531, 296] width 1063 height 592
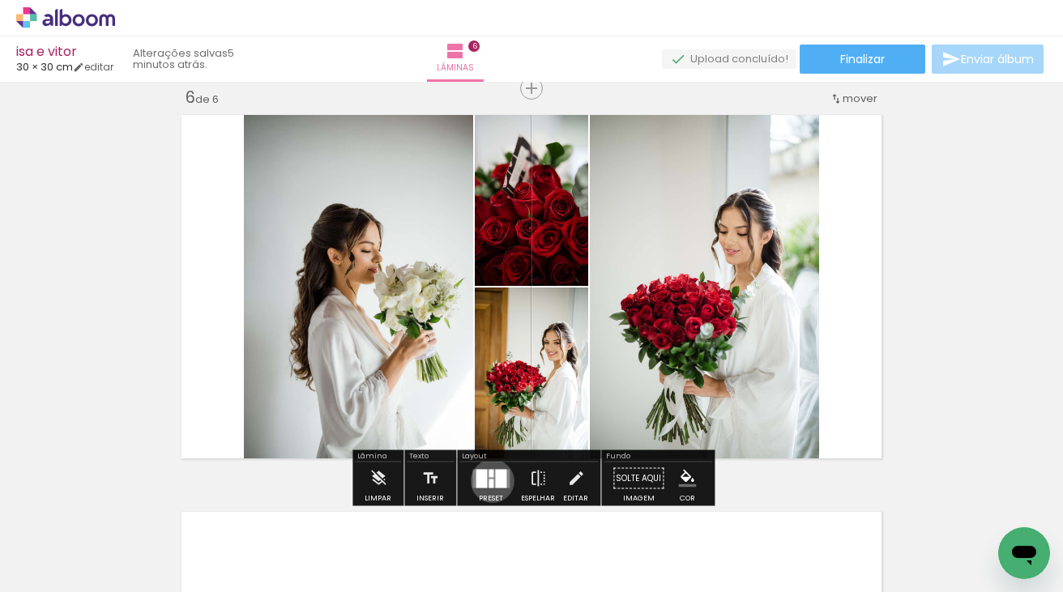
click at [489, 481] on div at bounding box center [491, 483] width 5 height 9
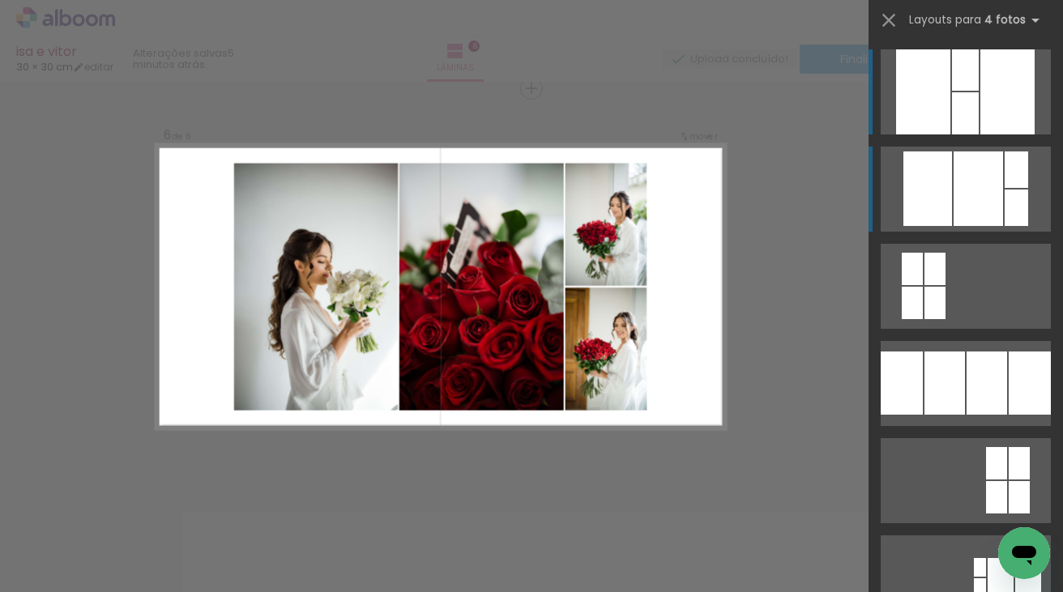
click at [990, 194] on div at bounding box center [978, 189] width 49 height 75
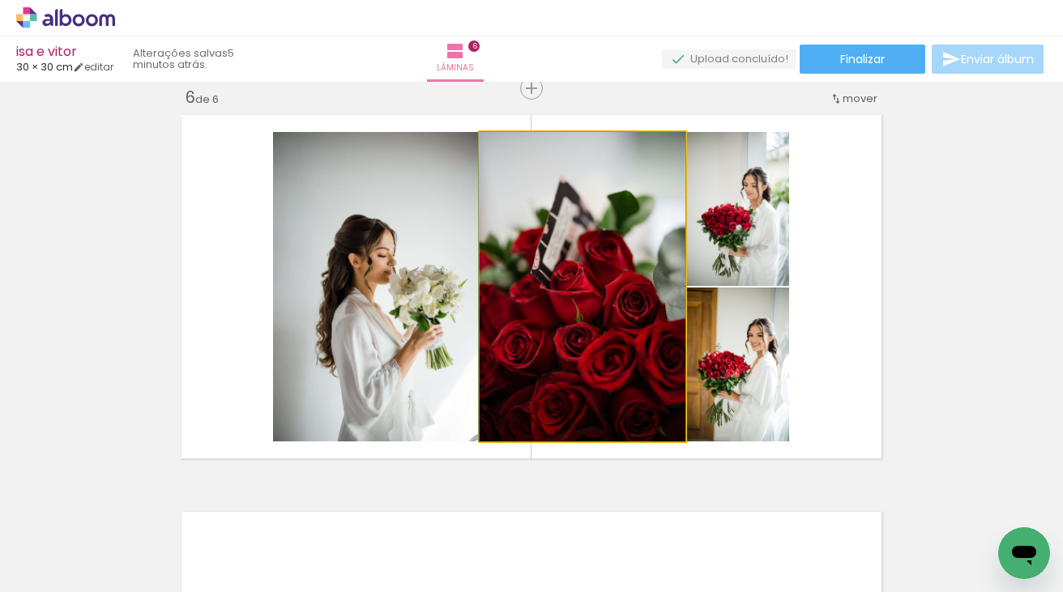
drag, startPoint x: 572, startPoint y: 295, endPoint x: 365, endPoint y: 295, distance: 206.6
click at [0, 0] on slot at bounding box center [0, 0] width 0 height 0
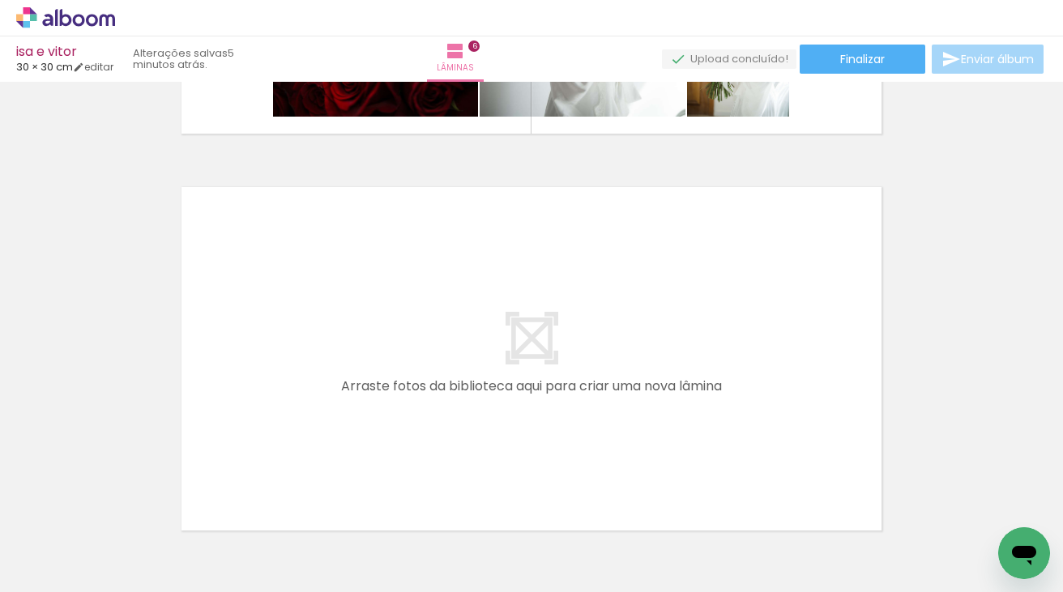
scroll to position [2433, 0]
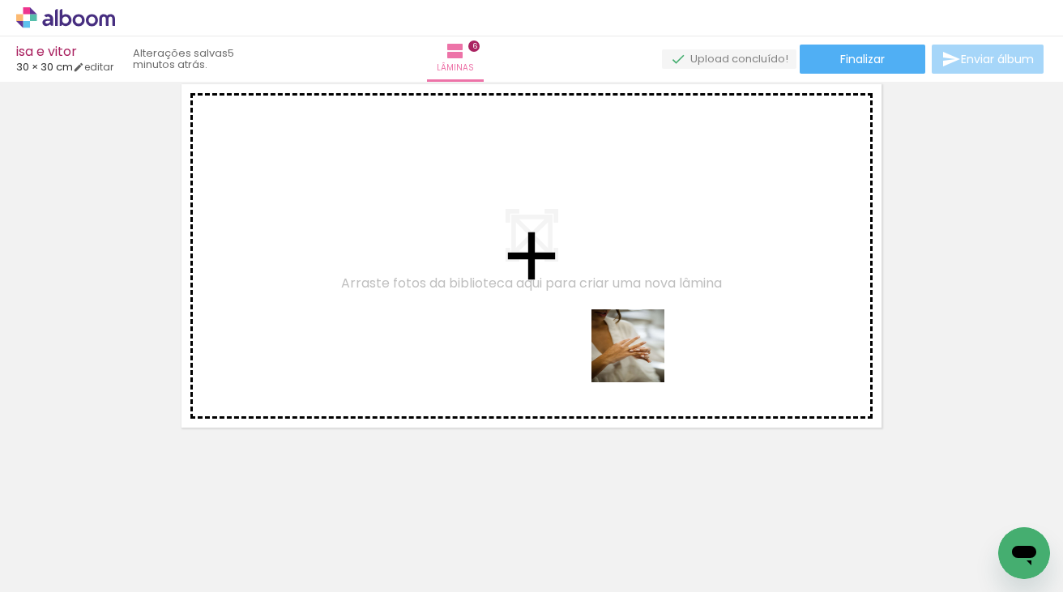
drag, startPoint x: 640, startPoint y: 520, endPoint x: 640, endPoint y: 328, distance: 192.0
click at [640, 328] on quentale-workspace at bounding box center [531, 296] width 1063 height 592
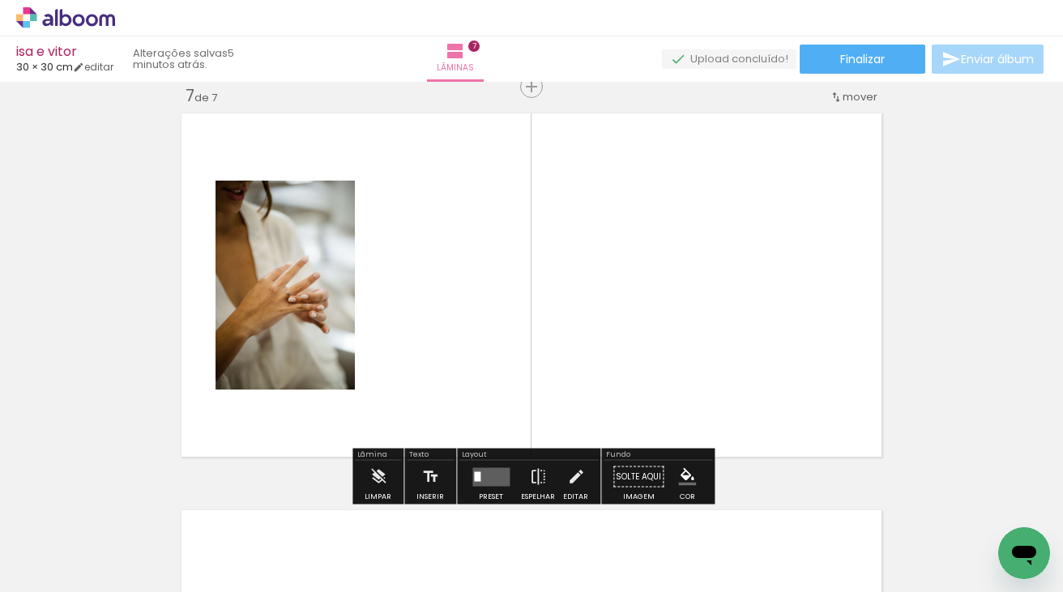
scroll to position [2403, 0]
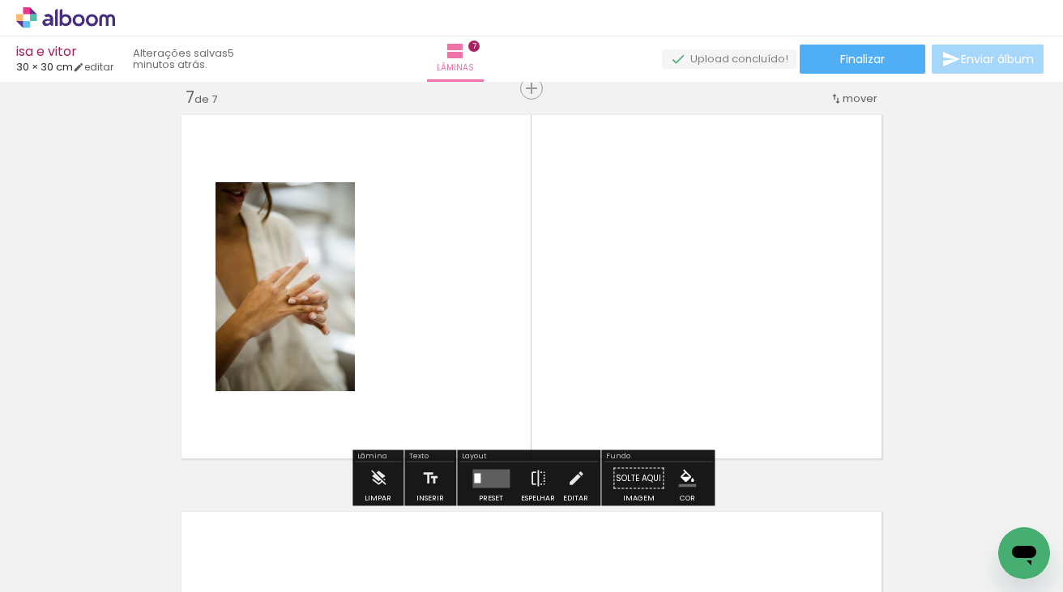
drag, startPoint x: 734, startPoint y: 543, endPoint x: 699, endPoint y: 353, distance: 192.9
click at [699, 353] on quentale-workspace at bounding box center [531, 296] width 1063 height 592
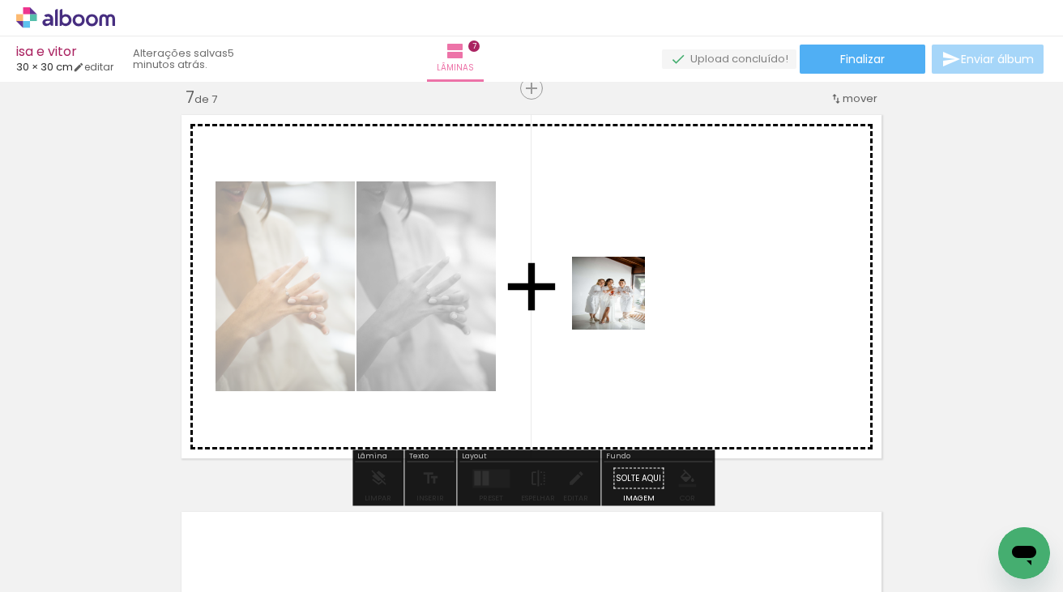
drag, startPoint x: 462, startPoint y: 539, endPoint x: 634, endPoint y: 291, distance: 301.7
click at [634, 291] on quentale-workspace at bounding box center [531, 296] width 1063 height 592
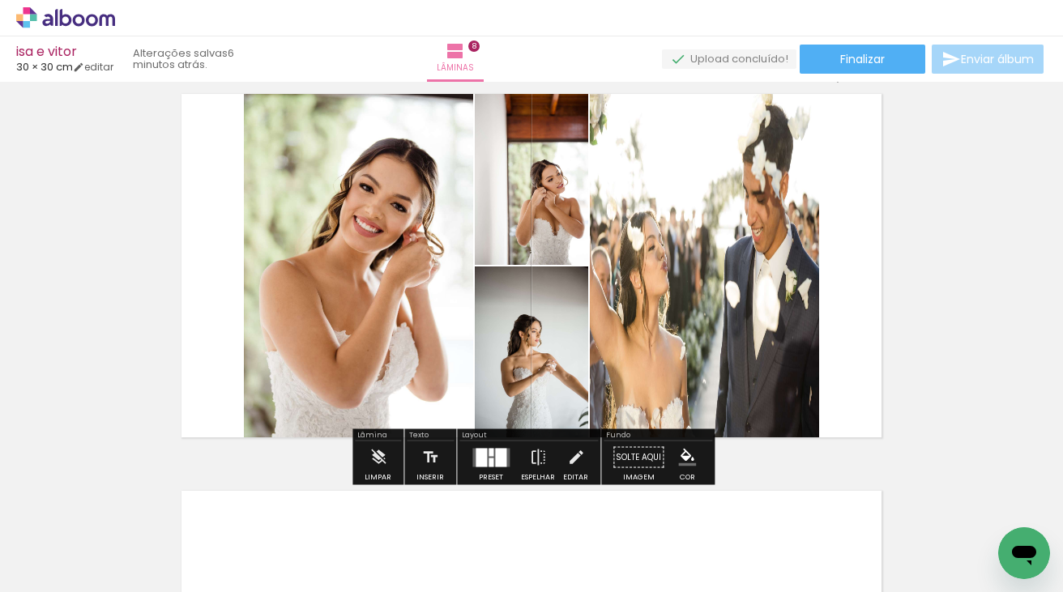
scroll to position [2822, 0]
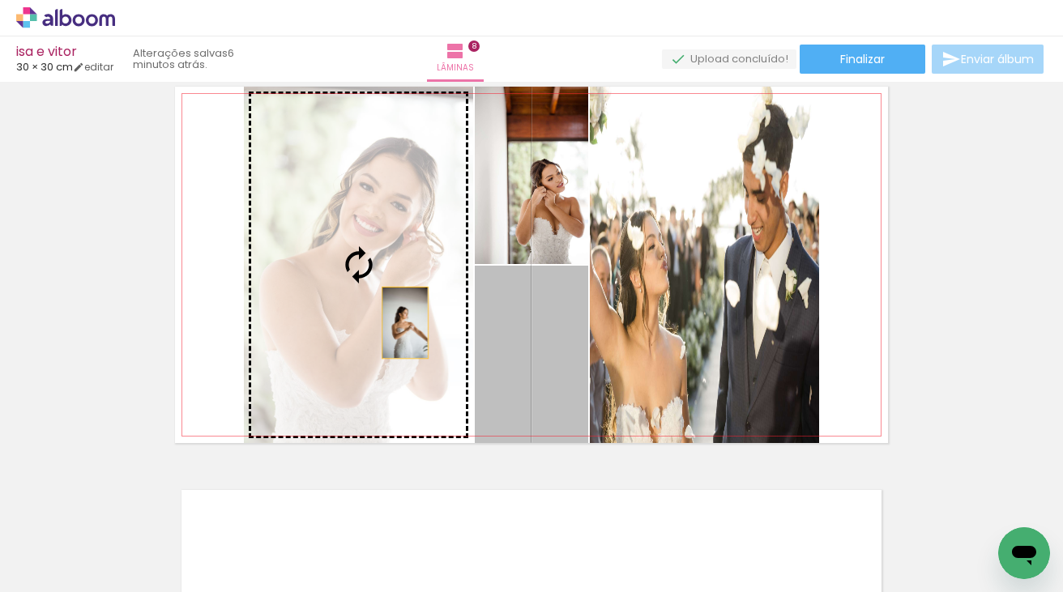
drag, startPoint x: 566, startPoint y: 352, endPoint x: 374, endPoint y: 314, distance: 195.6
click at [0, 0] on slot at bounding box center [0, 0] width 0 height 0
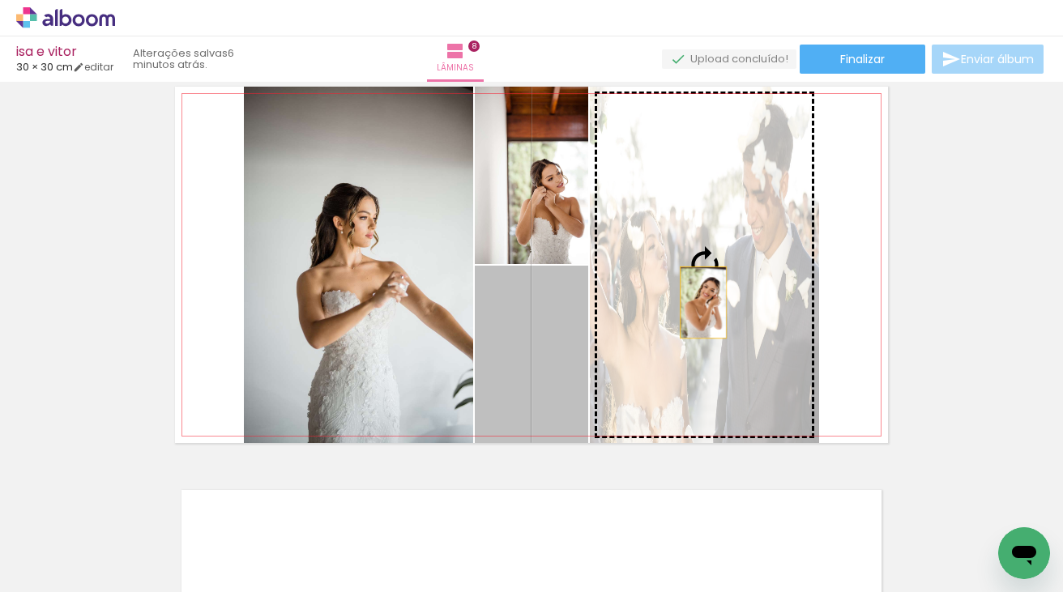
drag, startPoint x: 562, startPoint y: 358, endPoint x: 703, endPoint y: 302, distance: 151.7
click at [0, 0] on slot at bounding box center [0, 0] width 0 height 0
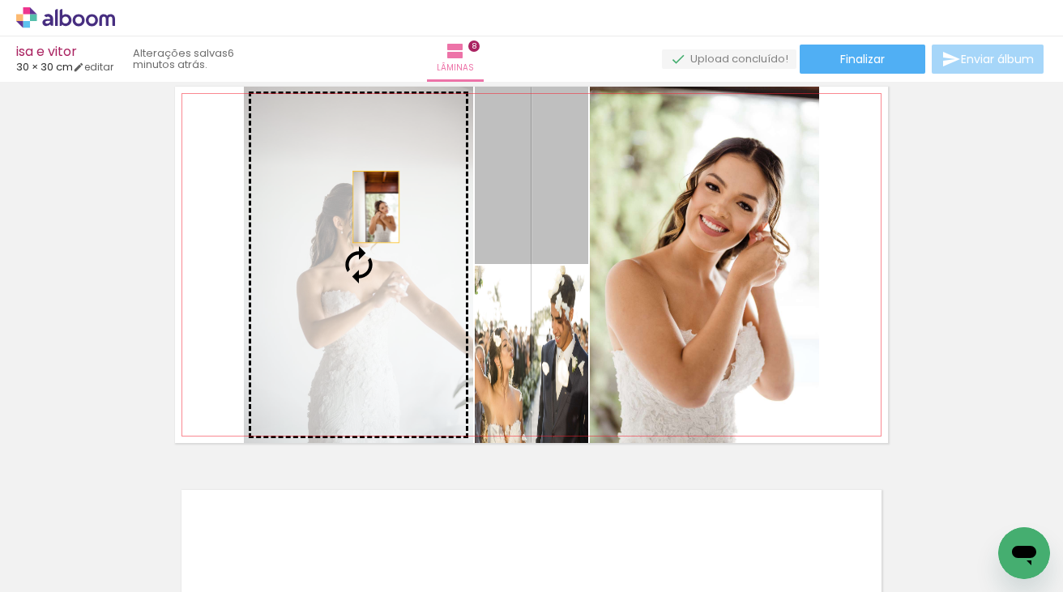
drag, startPoint x: 553, startPoint y: 207, endPoint x: 376, endPoint y: 207, distance: 177.5
click at [0, 0] on slot at bounding box center [0, 0] width 0 height 0
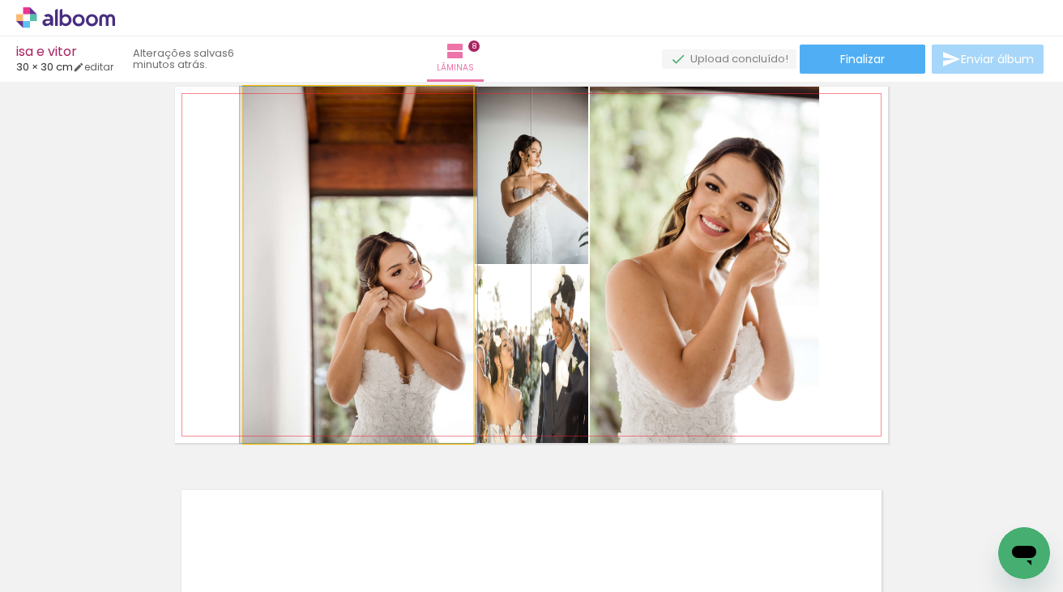
click at [417, 276] on quentale-photo at bounding box center [358, 265] width 229 height 357
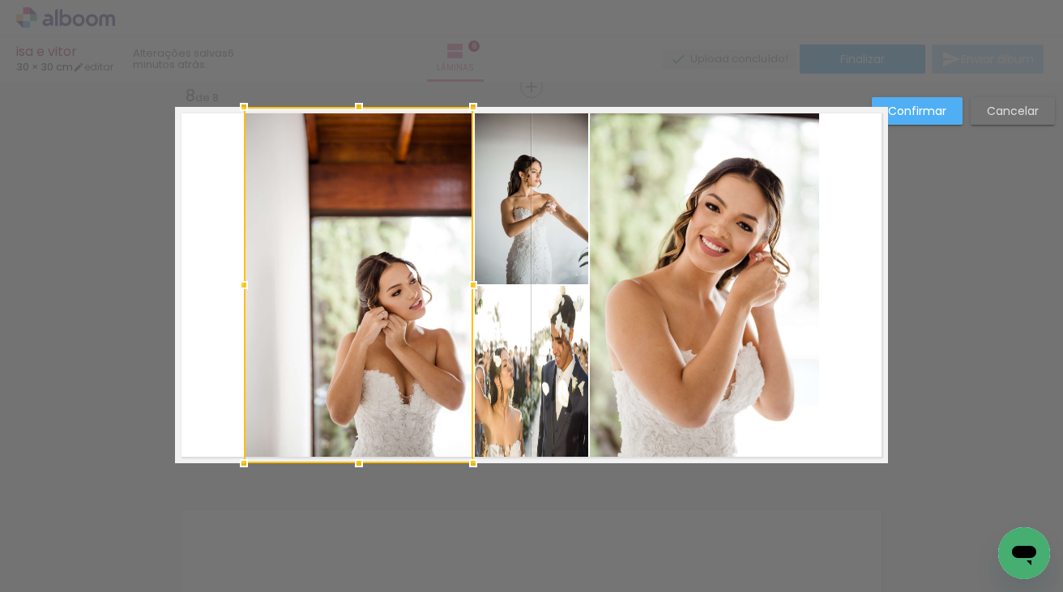
scroll to position [2800, 0]
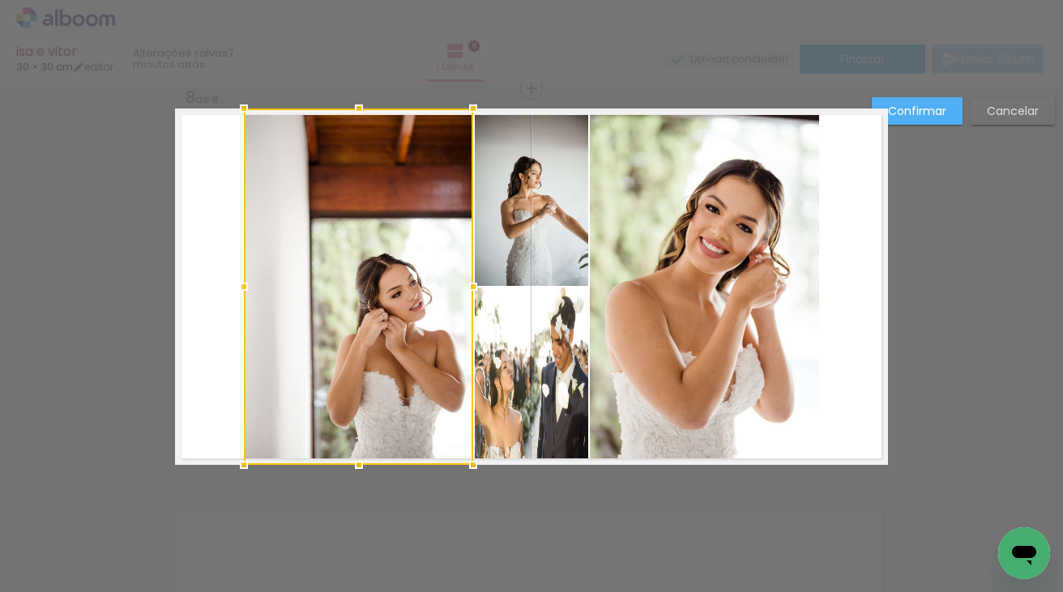
click at [350, 261] on div at bounding box center [358, 287] width 229 height 357
click at [293, 168] on div at bounding box center [358, 287] width 229 height 357
click at [339, 235] on div at bounding box center [358, 287] width 229 height 357
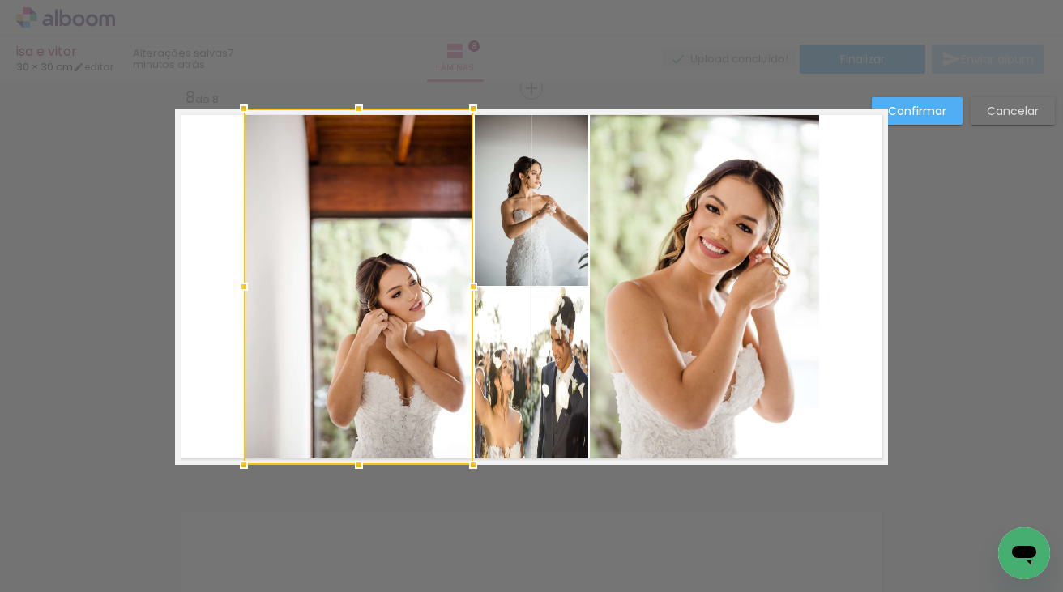
click at [339, 235] on div at bounding box center [358, 287] width 229 height 357
click at [0, 0] on slot "Cancelar" at bounding box center [0, 0] width 0 height 0
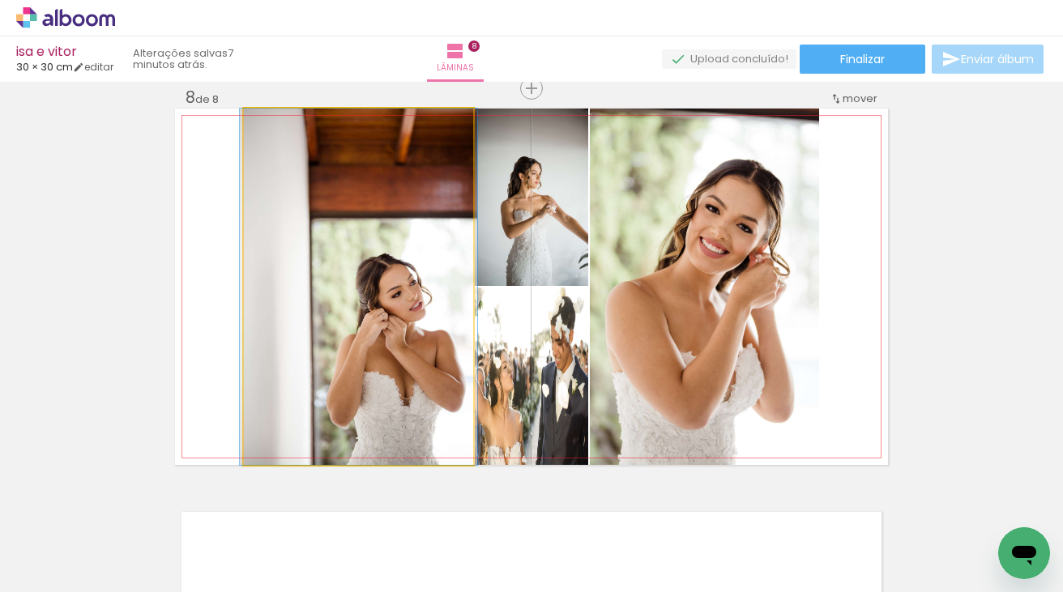
click at [388, 319] on quentale-photo at bounding box center [358, 287] width 229 height 357
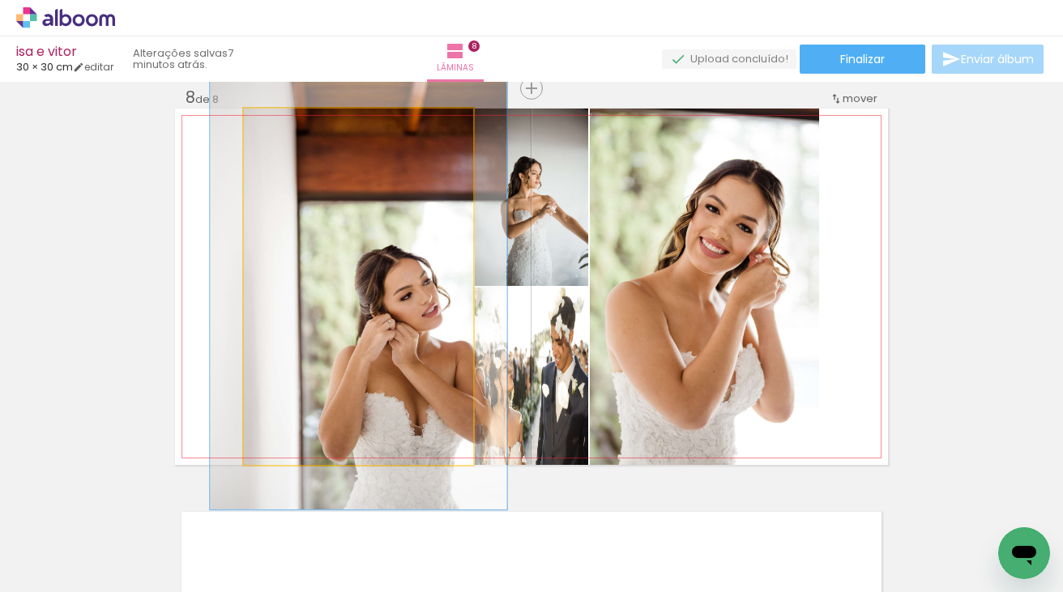
drag, startPoint x: 282, startPoint y: 127, endPoint x: 304, endPoint y: 128, distance: 21.9
click at [303, 128] on div at bounding box center [295, 125] width 15 height 15
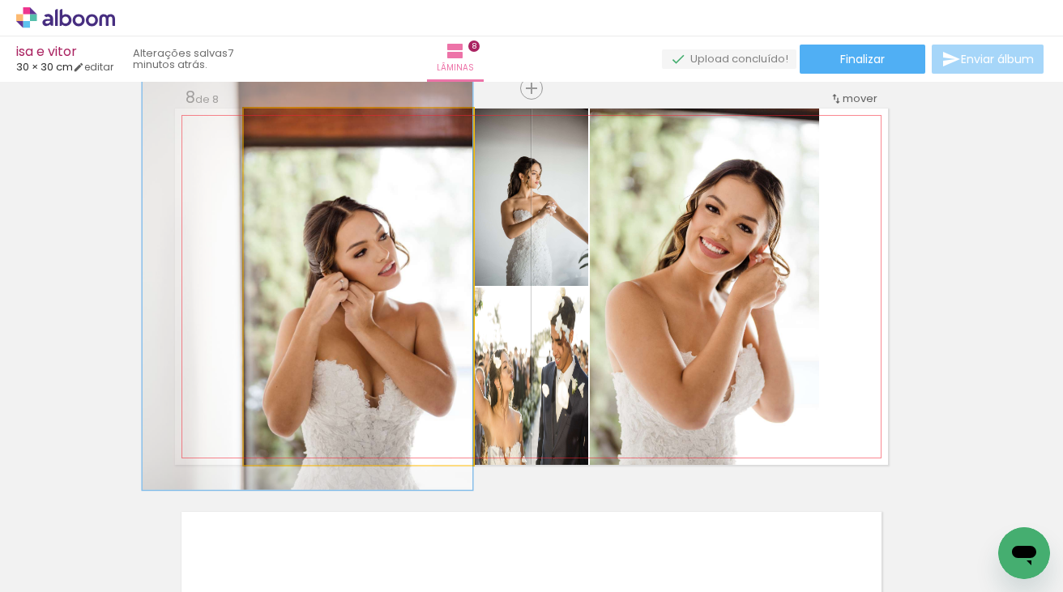
drag, startPoint x: 318, startPoint y: 279, endPoint x: 260, endPoint y: 234, distance: 72.8
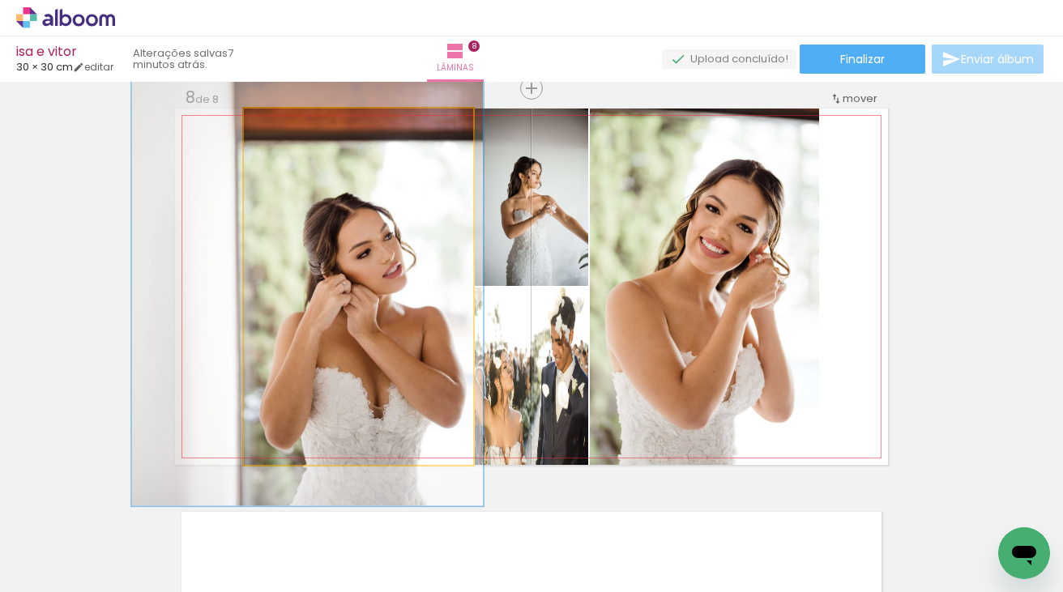
click at [317, 131] on div at bounding box center [312, 126] width 26 height 26
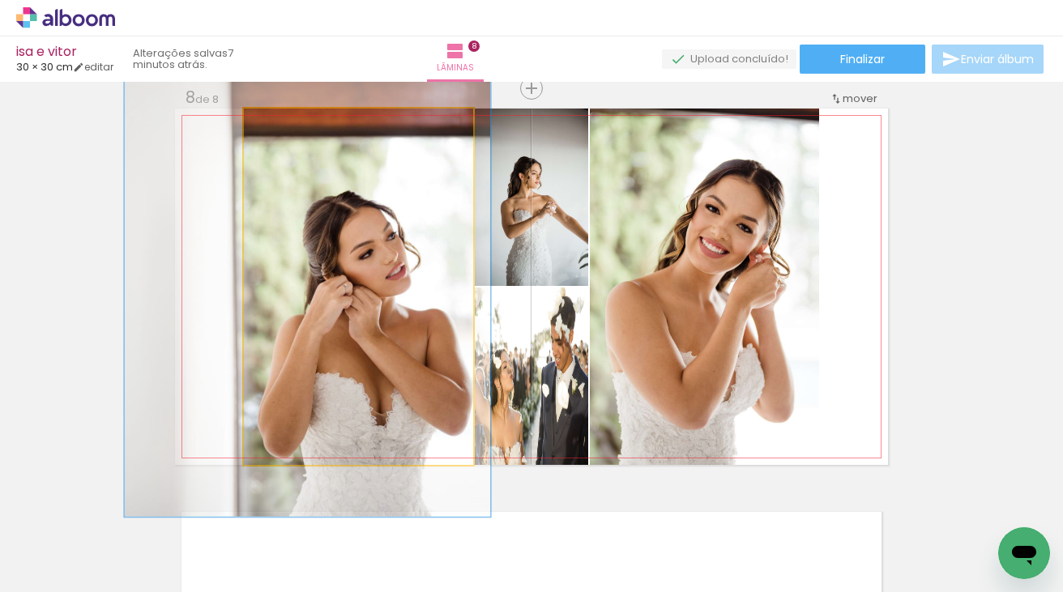
type paper-slider "154"
click at [316, 123] on div at bounding box center [316, 125] width 15 height 15
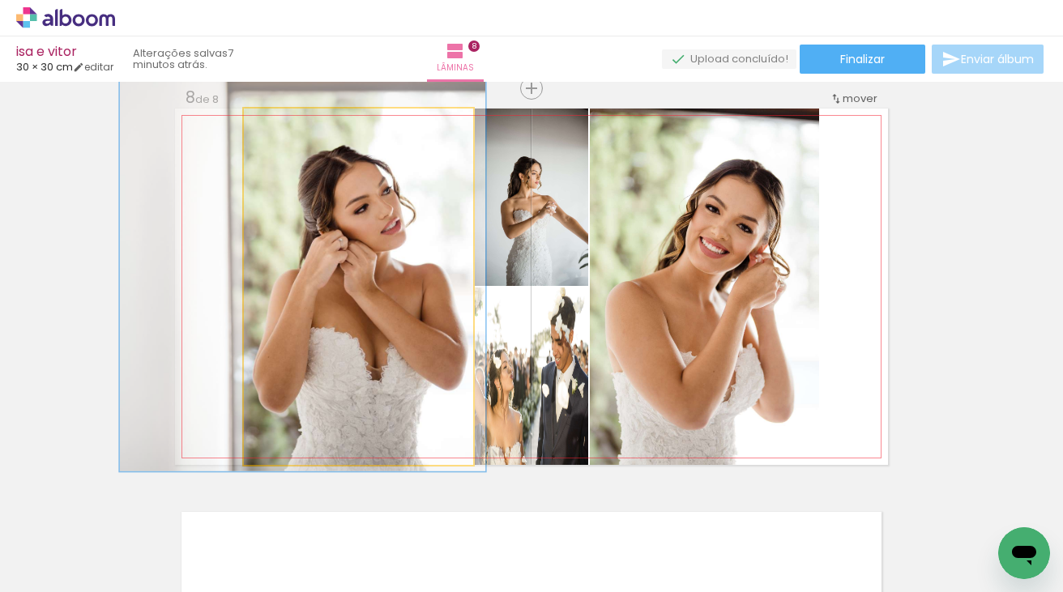
drag, startPoint x: 354, startPoint y: 304, endPoint x: 349, endPoint y: 258, distance: 45.6
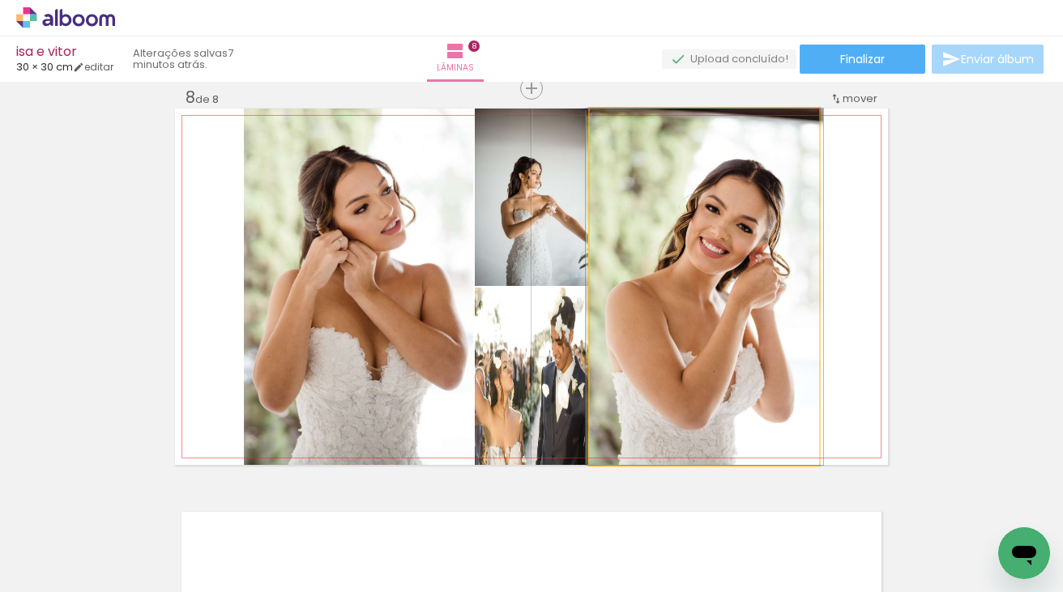
click at [757, 342] on quentale-photo at bounding box center [704, 287] width 229 height 357
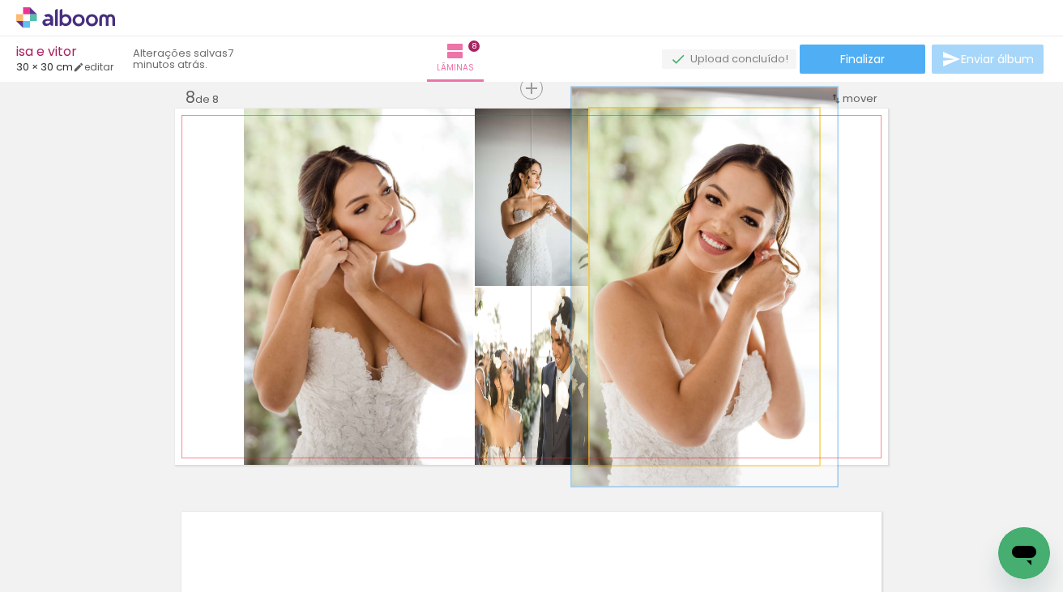
type paper-slider "112"
click at [637, 127] on div at bounding box center [634, 125] width 15 height 15
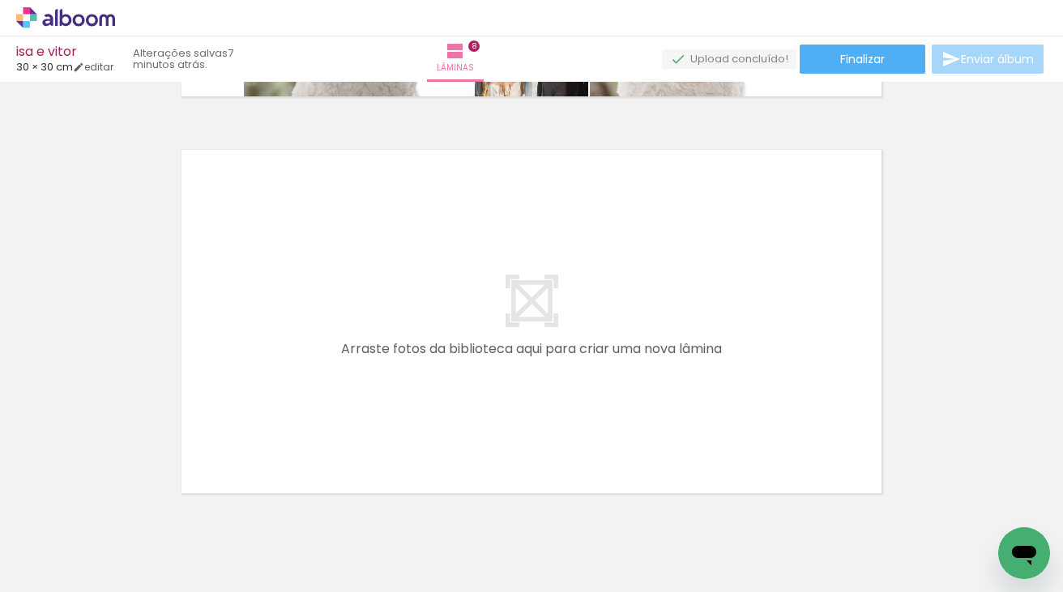
scroll to position [3165, 0]
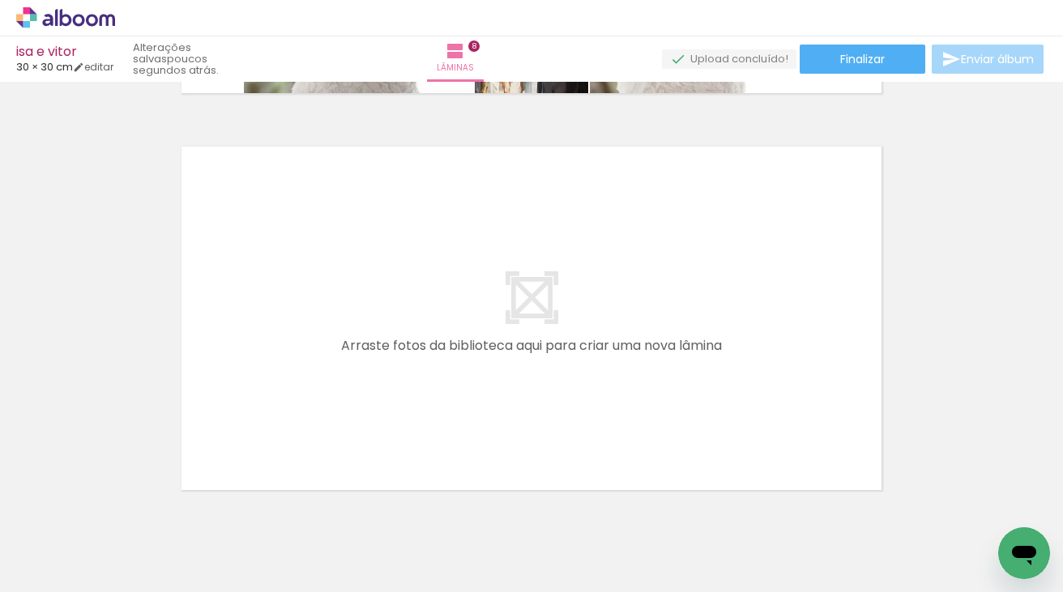
click at [75, 564] on span "Adicionar Fotos" at bounding box center [57, 571] width 49 height 18
click at [0, 0] on input "file" at bounding box center [0, 0] width 0 height 0
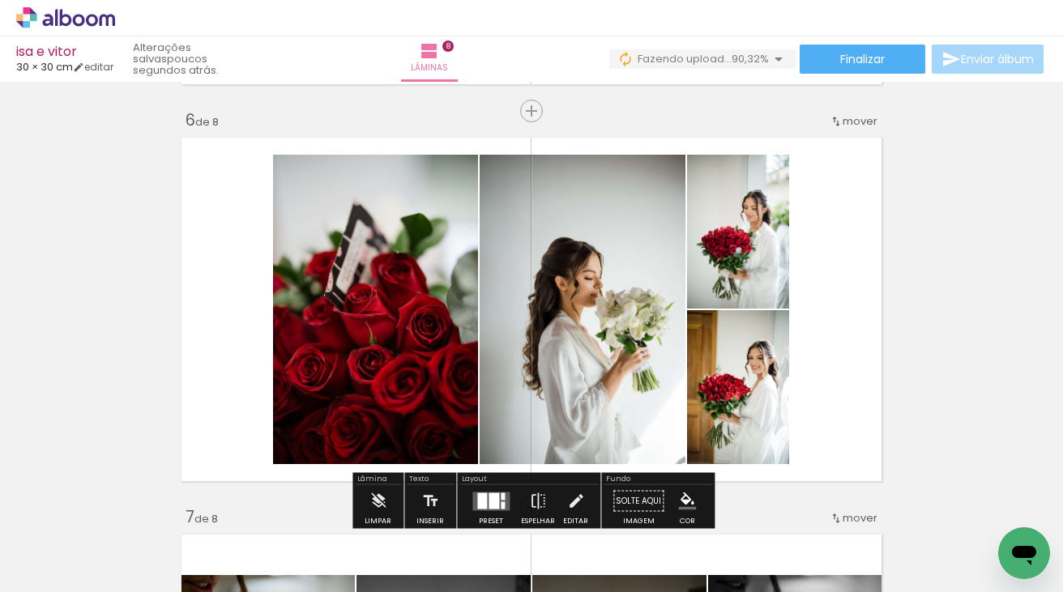
scroll to position [1976, 0]
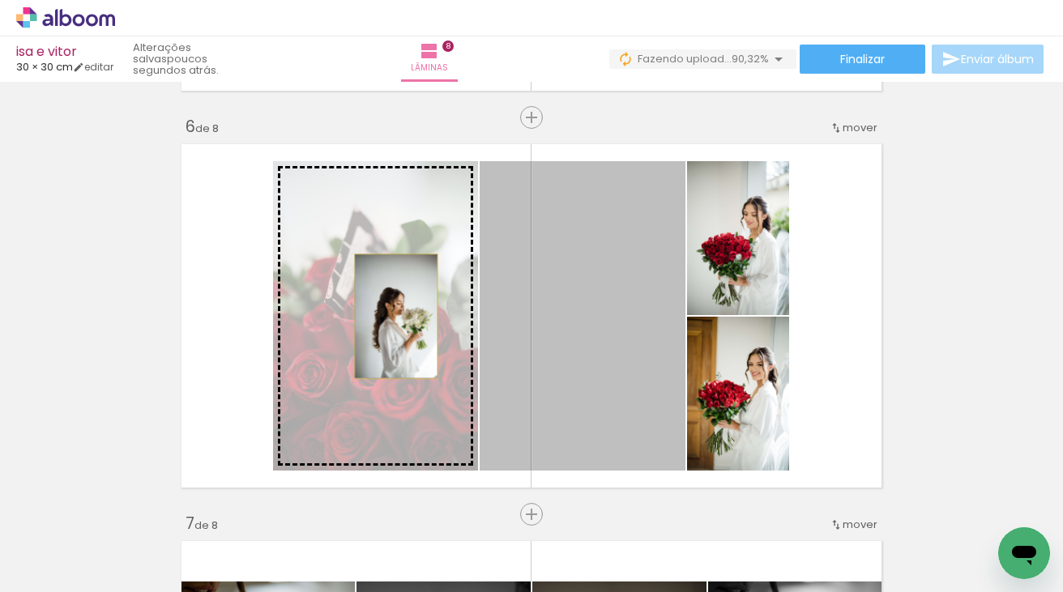
drag, startPoint x: 596, startPoint y: 331, endPoint x: 395, endPoint y: 316, distance: 200.7
click at [0, 0] on slot at bounding box center [0, 0] width 0 height 0
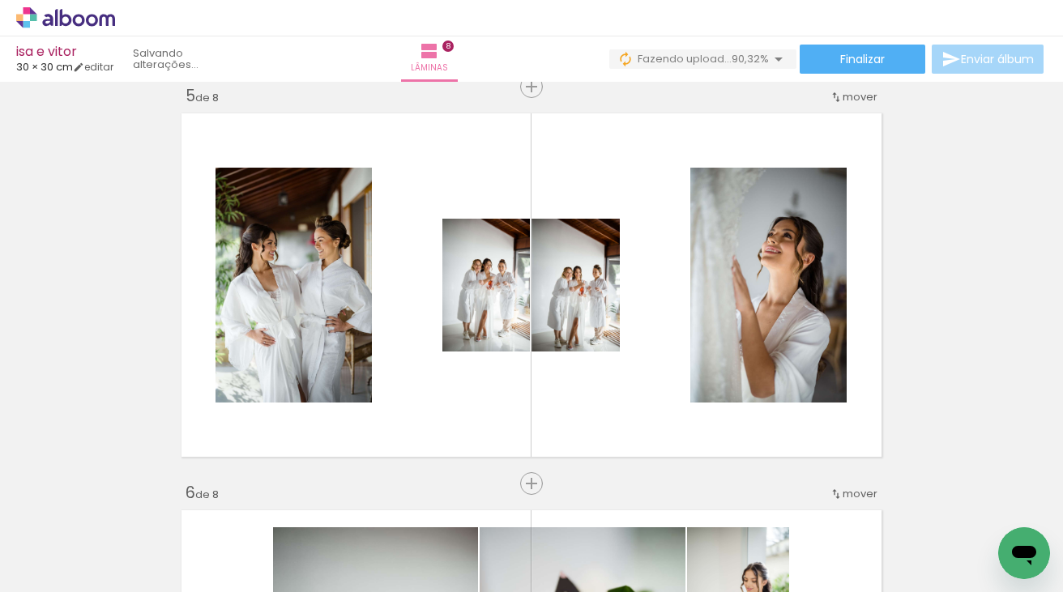
scroll to position [1609, 0]
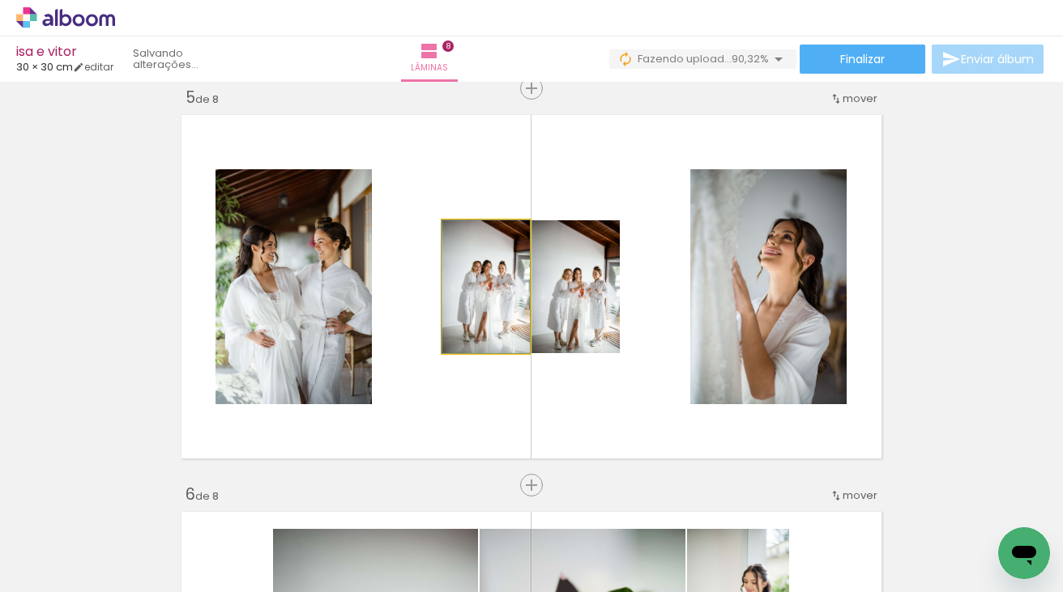
click at [502, 307] on quentale-photo at bounding box center [486, 286] width 88 height 133
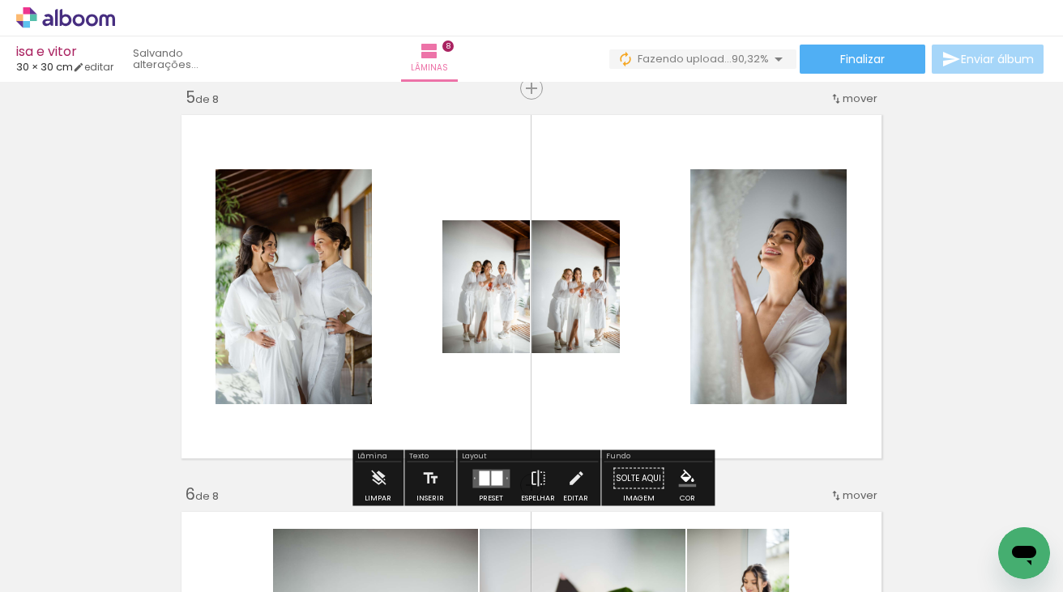
click at [502, 307] on quentale-photo at bounding box center [486, 286] width 88 height 133
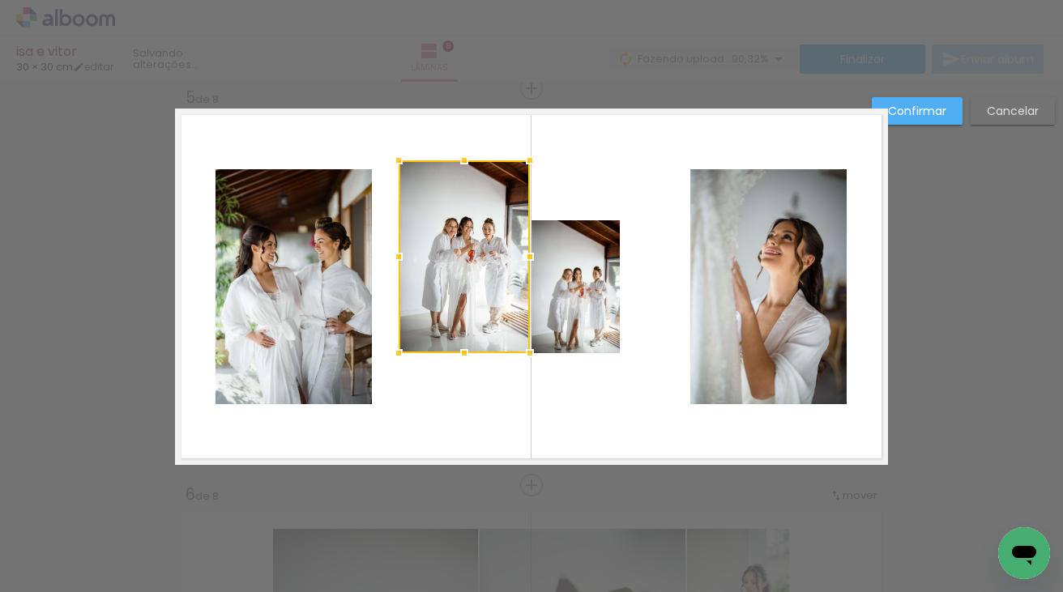
drag, startPoint x: 446, startPoint y: 223, endPoint x: 405, endPoint y: 165, distance: 70.8
click at [405, 165] on div at bounding box center [398, 160] width 32 height 32
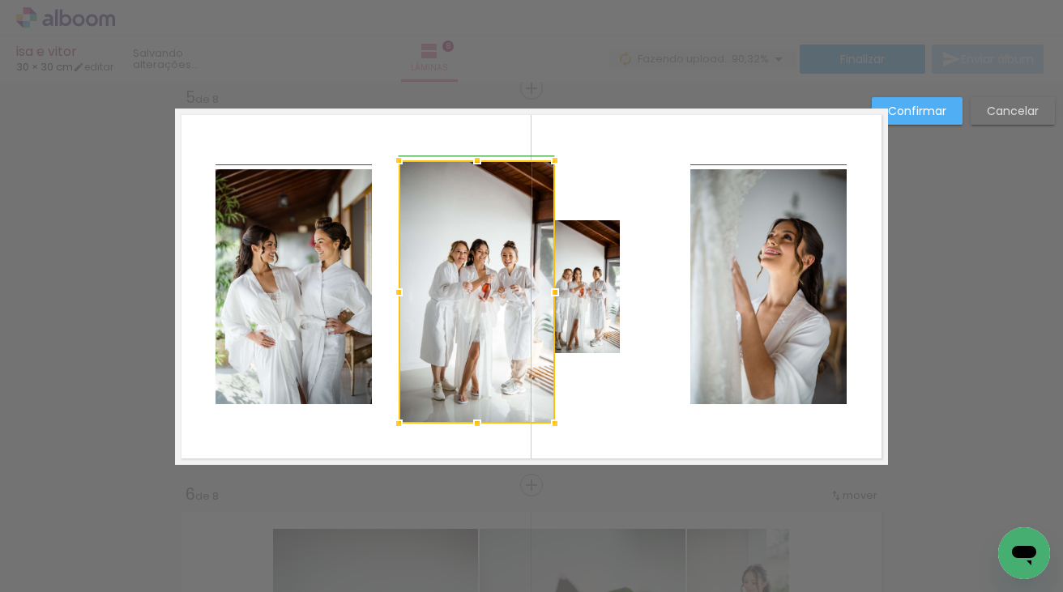
drag, startPoint x: 529, startPoint y: 352, endPoint x: 547, endPoint y: 424, distance: 73.5
click at [547, 424] on div at bounding box center [555, 424] width 32 height 32
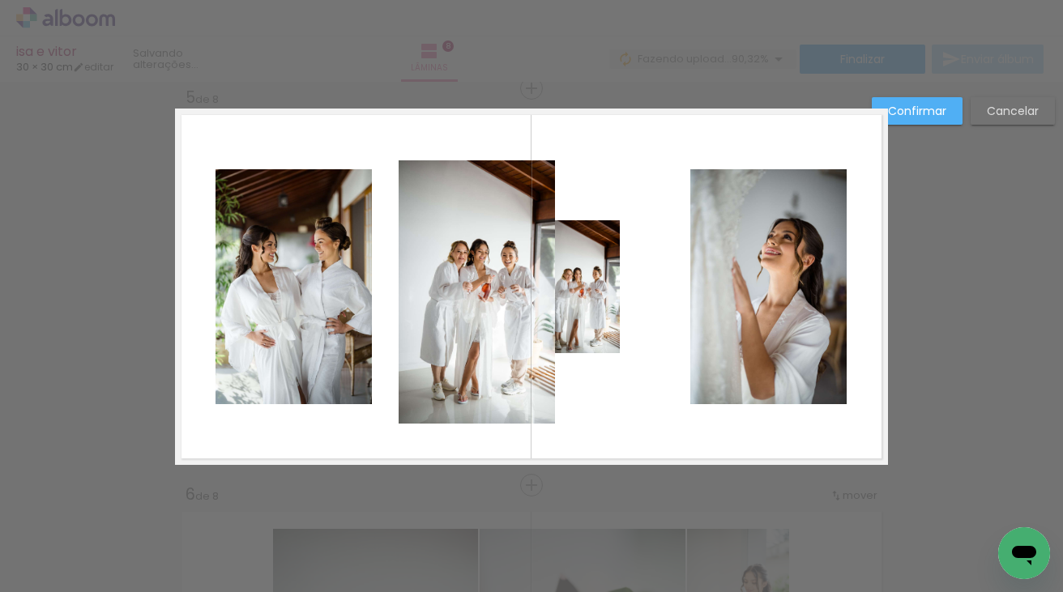
click at [466, 289] on quentale-photo at bounding box center [477, 291] width 156 height 263
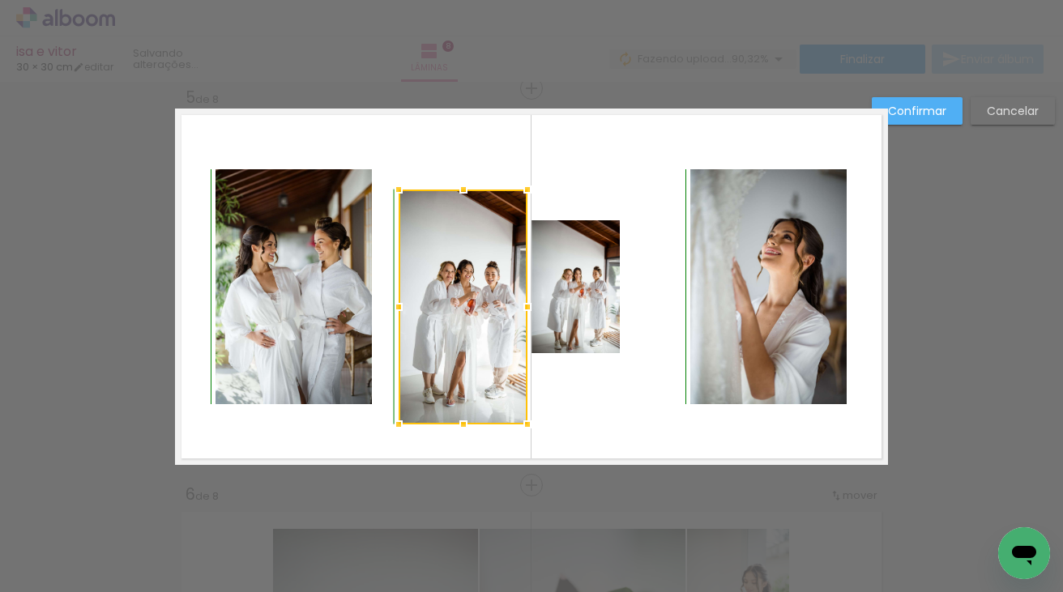
drag, startPoint x: 552, startPoint y: 161, endPoint x: 532, endPoint y: 196, distance: 40.3
click at [532, 196] on div at bounding box center [527, 189] width 32 height 32
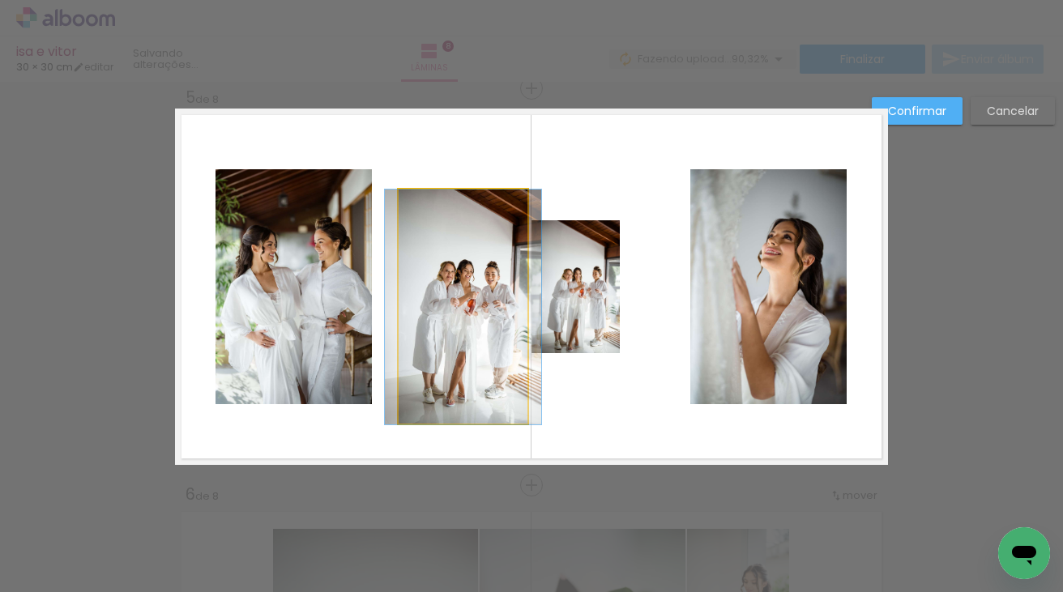
click at [469, 192] on quentale-photo at bounding box center [463, 307] width 129 height 235
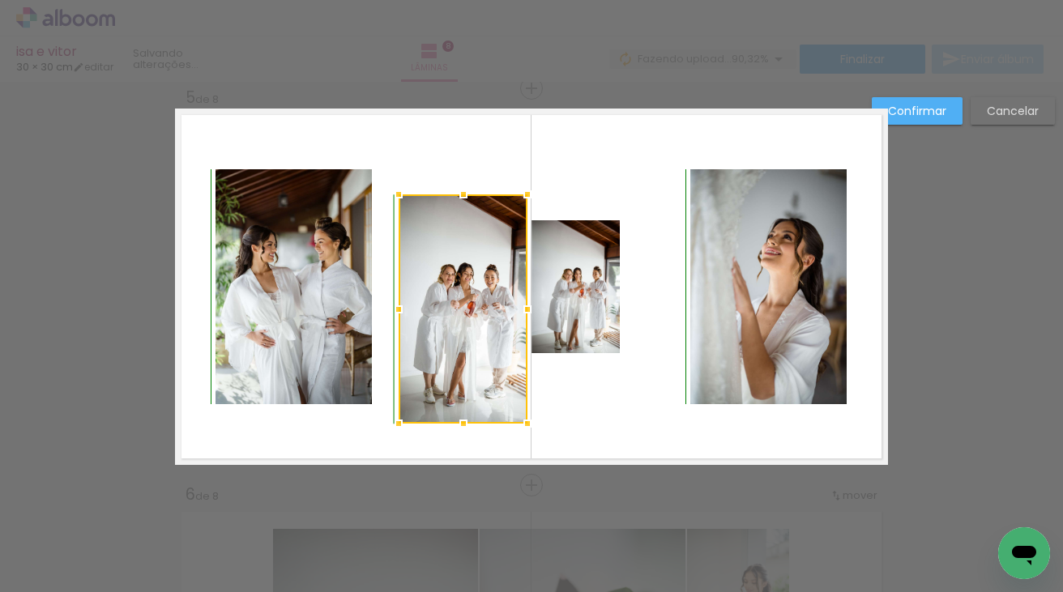
click at [463, 194] on div at bounding box center [463, 194] width 32 height 32
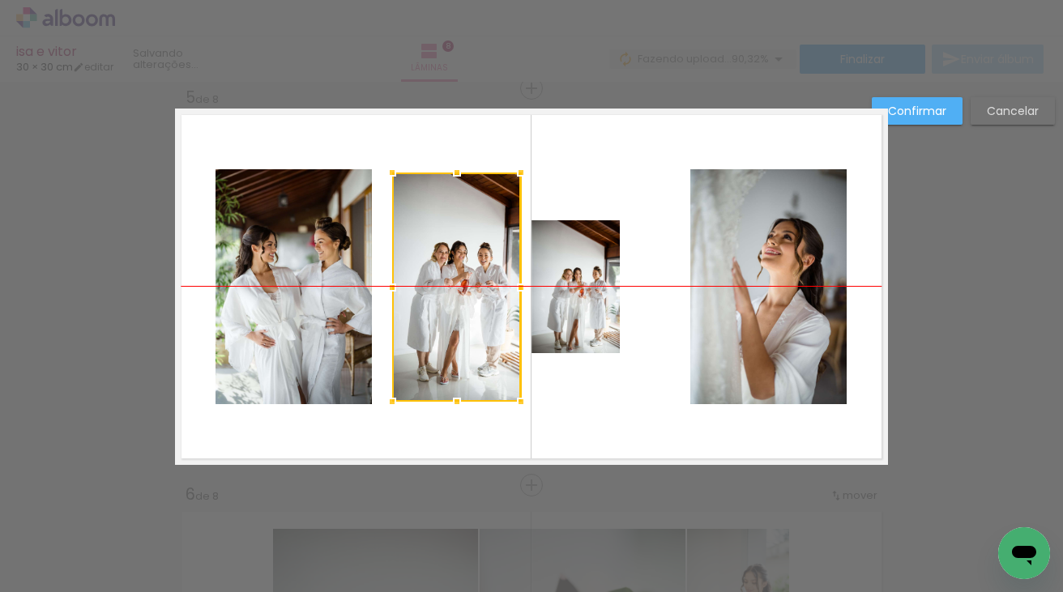
drag, startPoint x: 464, startPoint y: 301, endPoint x: 457, endPoint y: 276, distance: 25.9
click at [457, 276] on div at bounding box center [456, 287] width 129 height 229
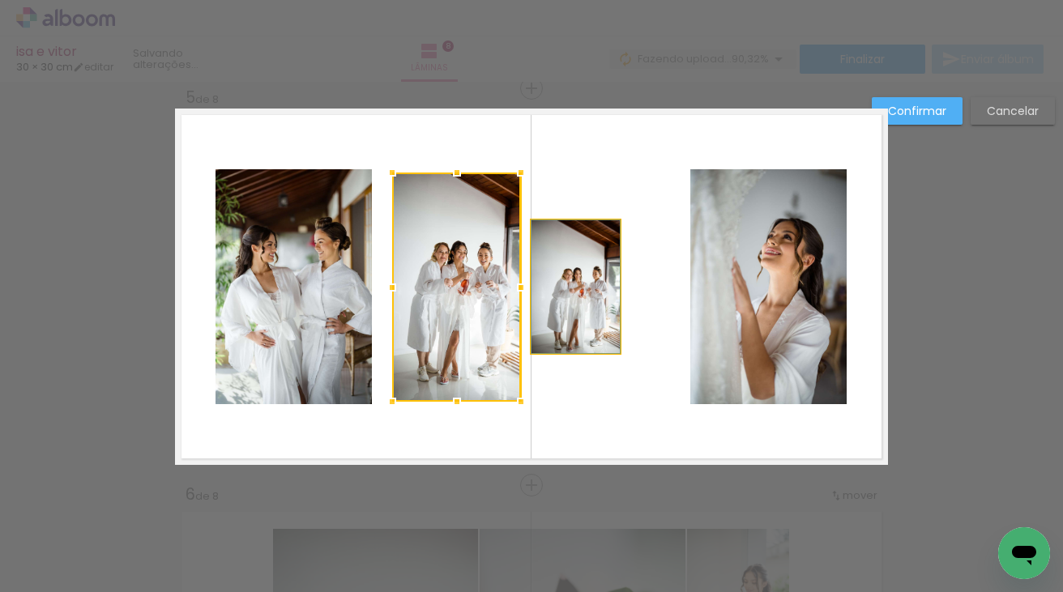
click at [592, 280] on quentale-photo at bounding box center [576, 286] width 88 height 133
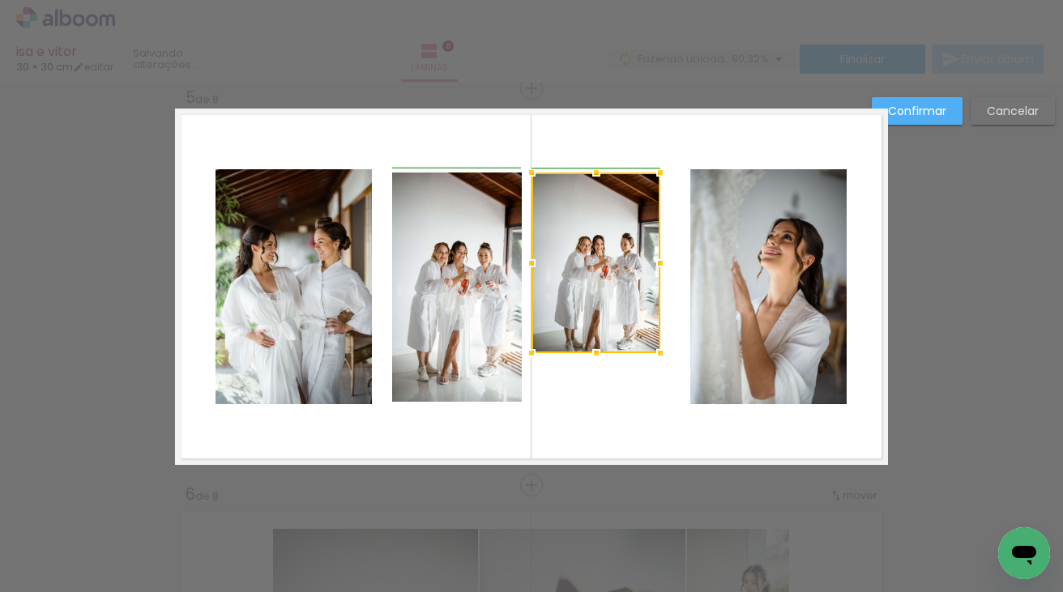
drag, startPoint x: 621, startPoint y: 225, endPoint x: 661, endPoint y: 180, distance: 60.8
click at [661, 180] on div at bounding box center [660, 172] width 32 height 32
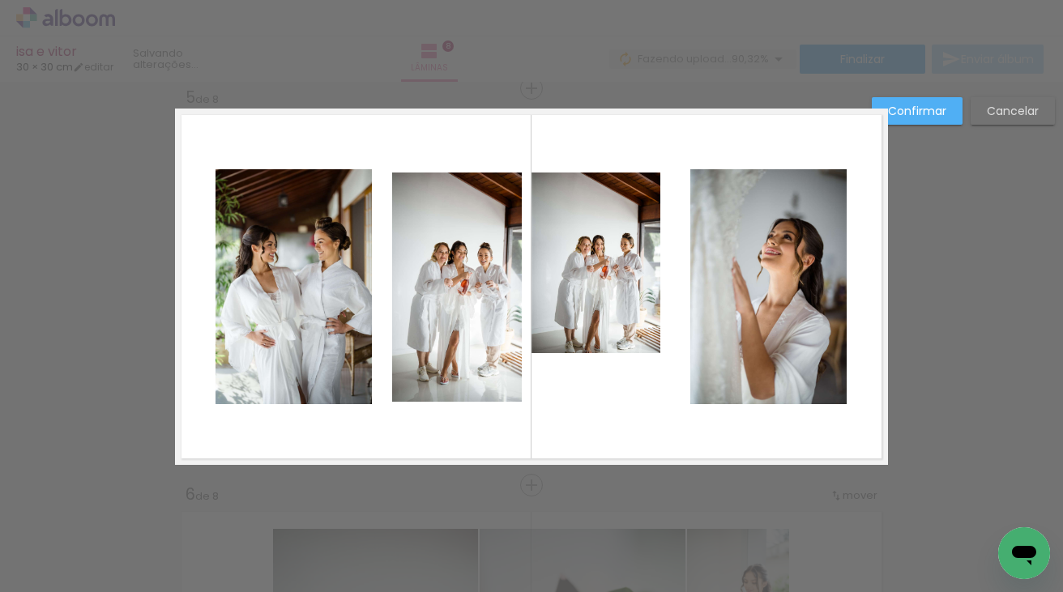
click at [645, 340] on quentale-photo at bounding box center [596, 263] width 129 height 181
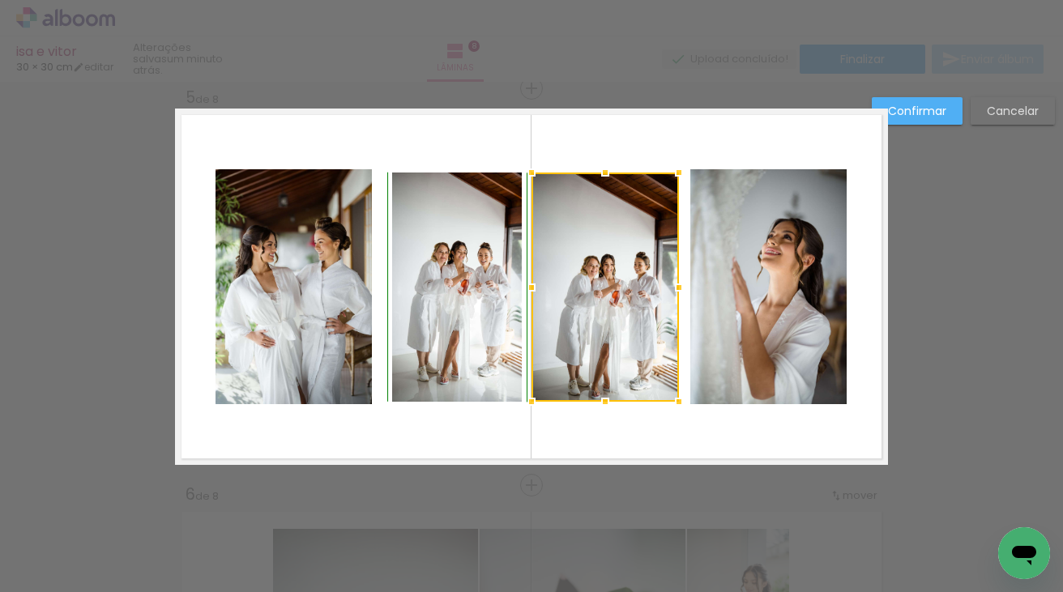
drag, startPoint x: 660, startPoint y: 354, endPoint x: 679, endPoint y: 399, distance: 49.1
click at [679, 399] on div at bounding box center [679, 402] width 32 height 32
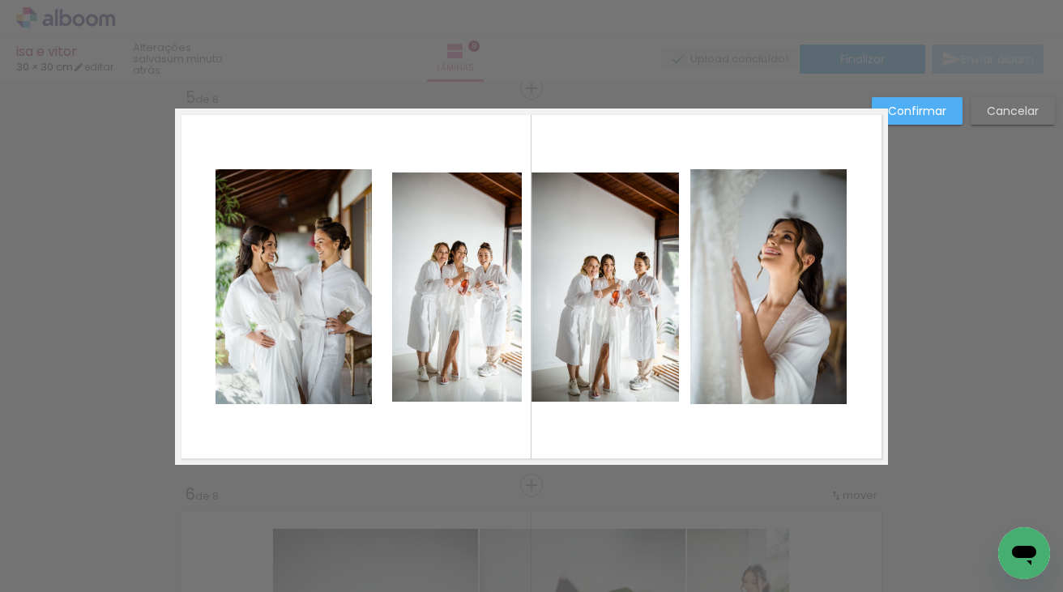
click at [959, 314] on div "Confirmar Cancelar" at bounding box center [531, 279] width 1063 height 3612
click at [137, 297] on div "Confirmar Cancelar" at bounding box center [531, 279] width 1063 height 3612
click at [998, 101] on paper-button "Cancelar" at bounding box center [1013, 111] width 84 height 28
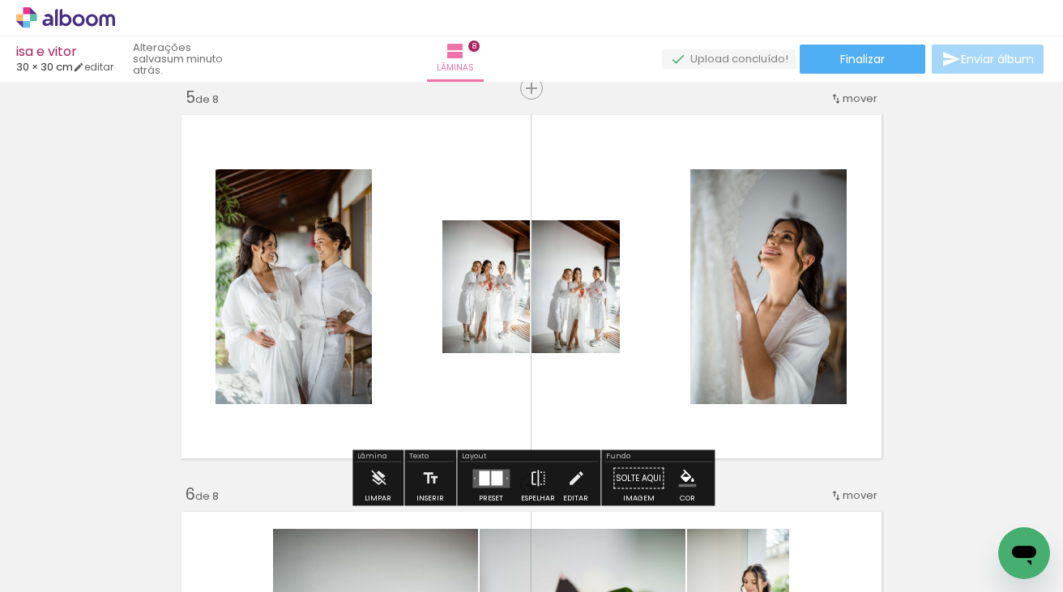
click at [486, 478] on quentale-layouter at bounding box center [490, 478] width 37 height 19
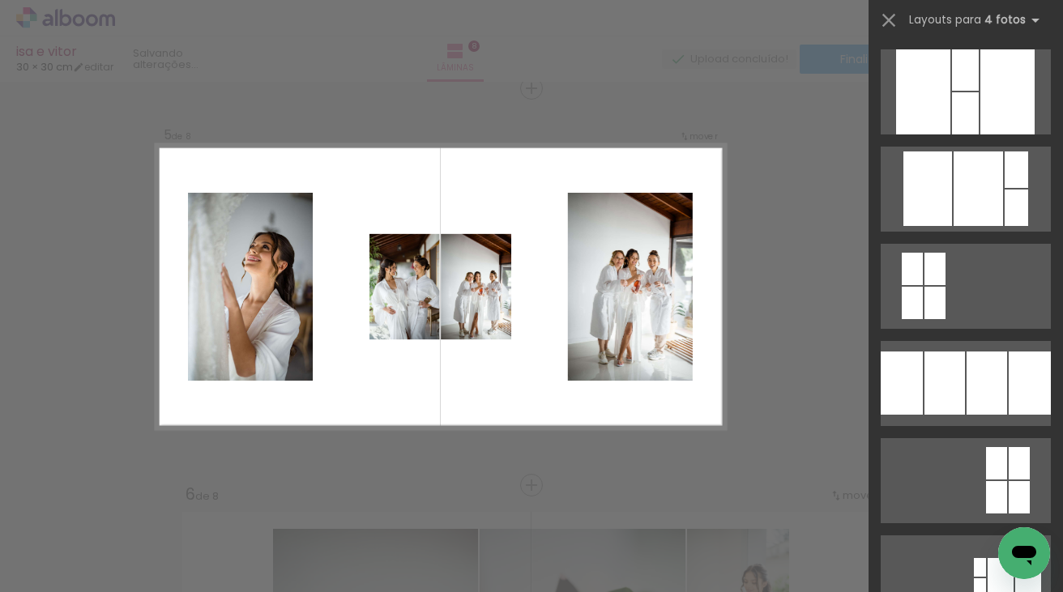
scroll to position [681, 0]
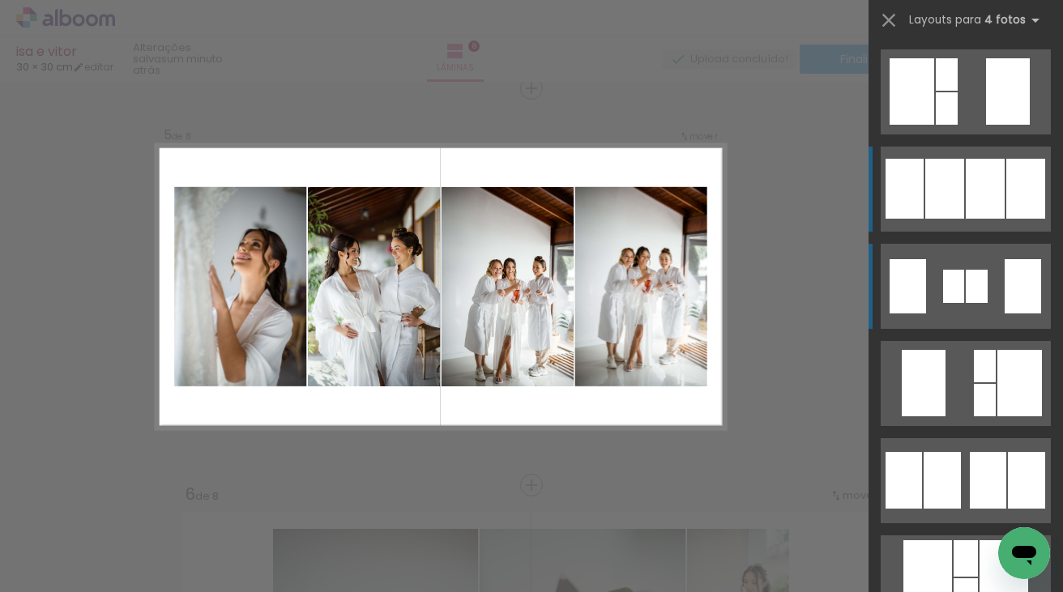
click at [985, 175] on div at bounding box center [985, 189] width 39 height 60
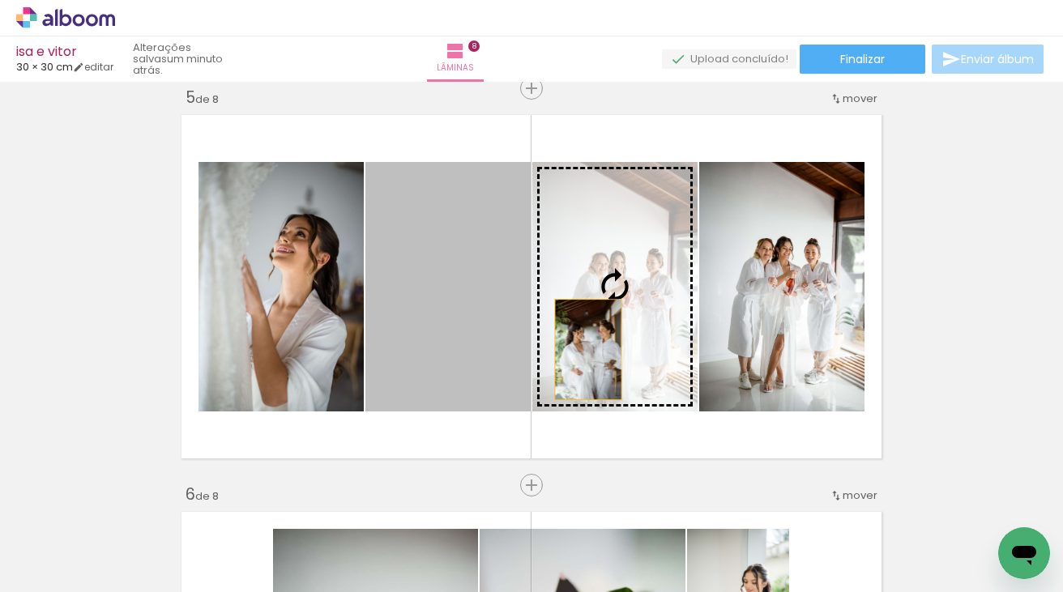
drag, startPoint x: 464, startPoint y: 350, endPoint x: 588, endPoint y: 349, distance: 124.8
click at [0, 0] on slot at bounding box center [0, 0] width 0 height 0
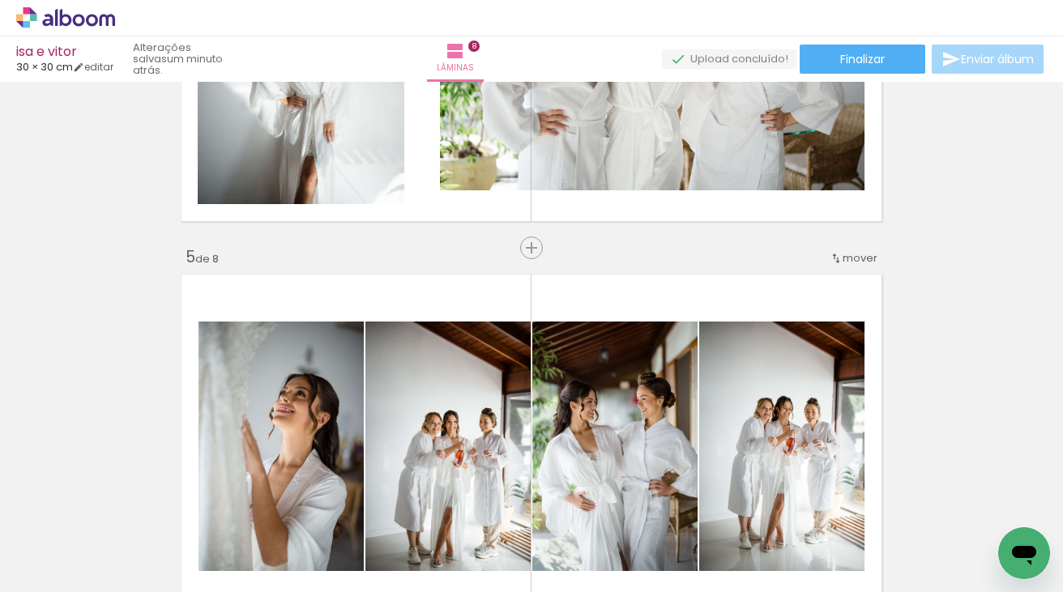
scroll to position [1423, 0]
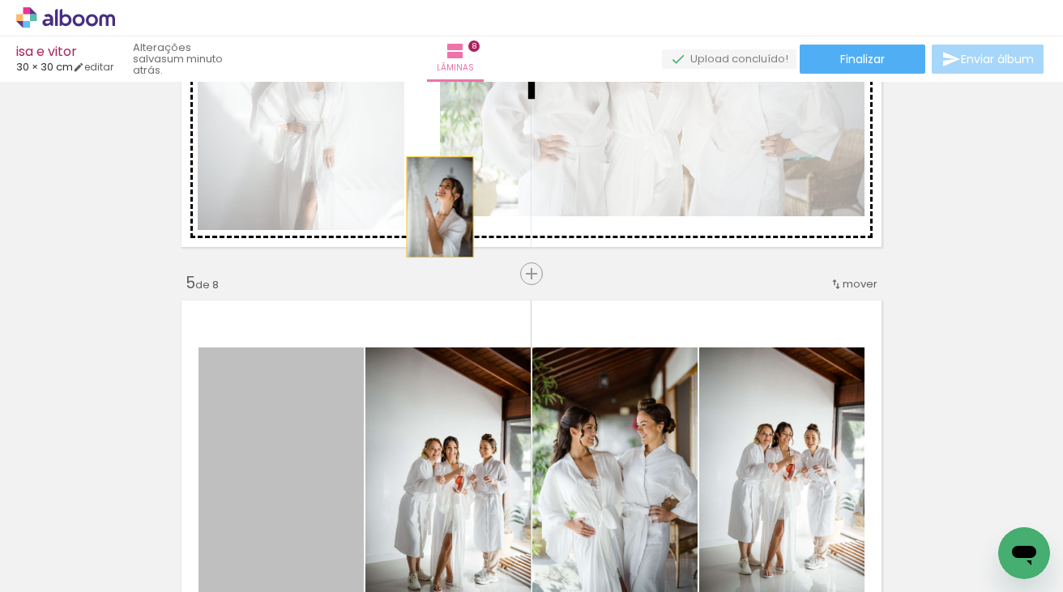
drag, startPoint x: 258, startPoint y: 466, endPoint x: 442, endPoint y: 204, distance: 319.4
click at [442, 204] on div "Inserir lâmina 1 de 8 Inserir lâmina 2 de 8 Inserir lâmina 3 de 8 Inserir lâmin…" at bounding box center [531, 452] width 1063 height 3574
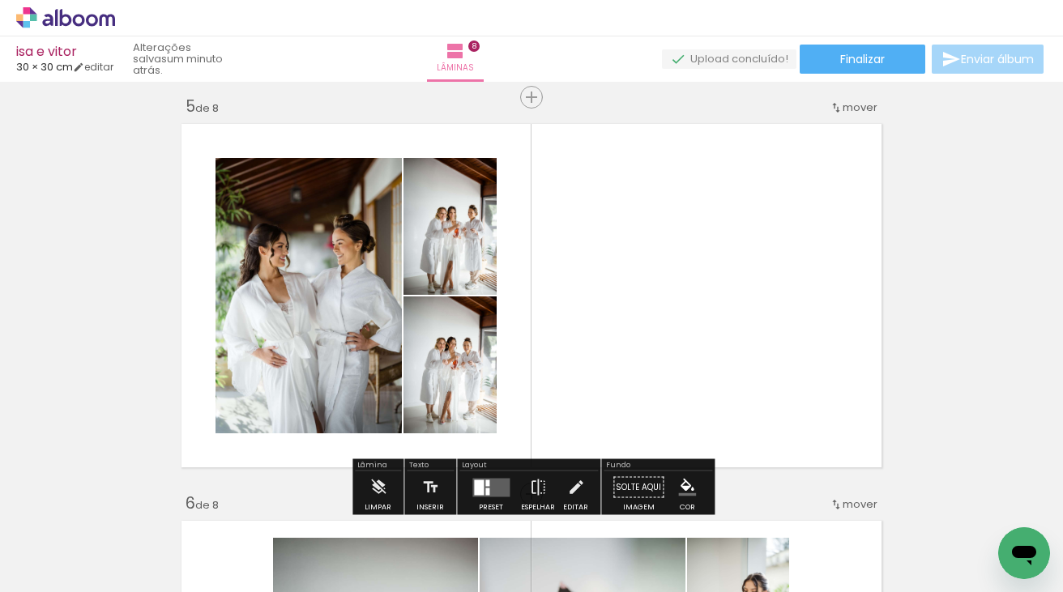
scroll to position [1691, 0]
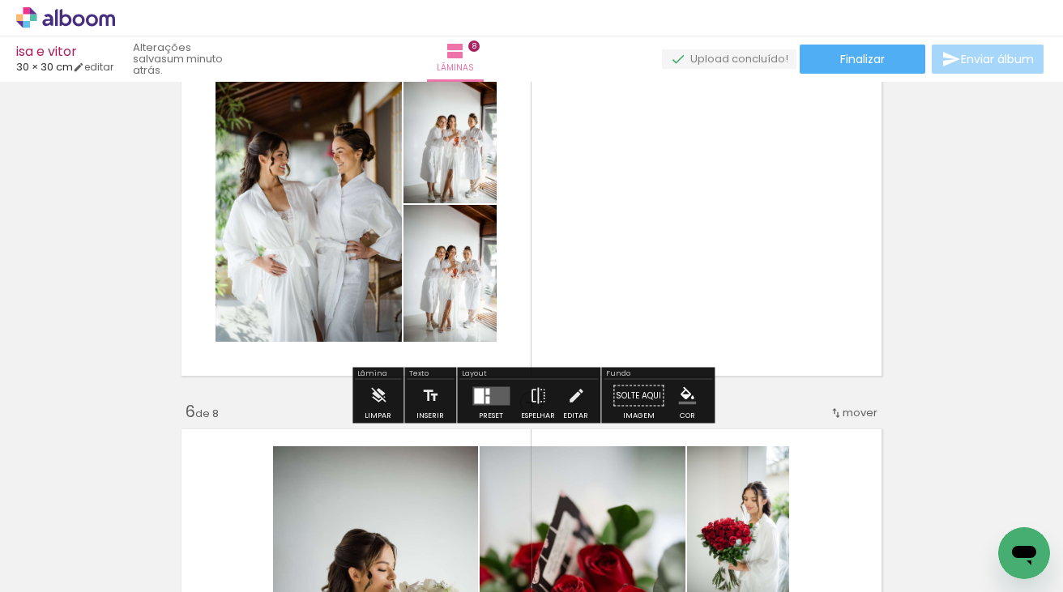
click at [493, 393] on quentale-layouter at bounding box center [490, 396] width 37 height 19
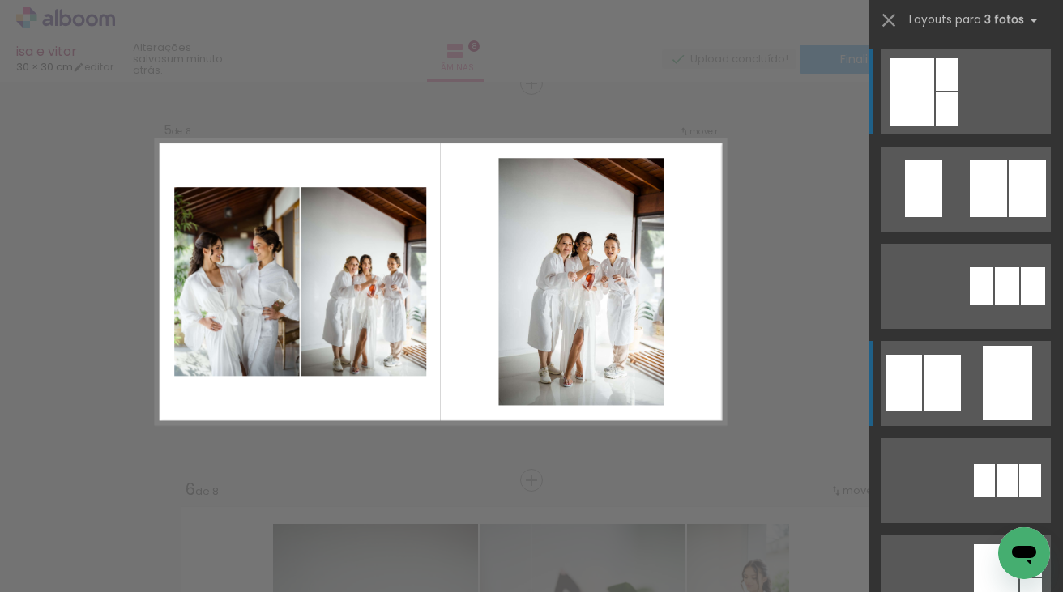
scroll to position [1609, 0]
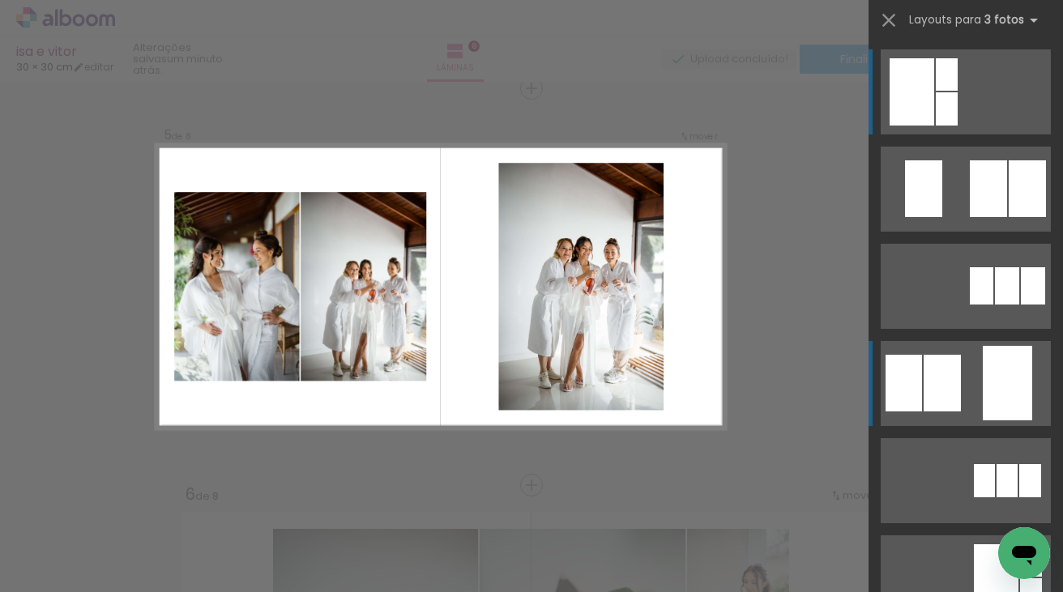
click at [953, 381] on div at bounding box center [942, 383] width 37 height 57
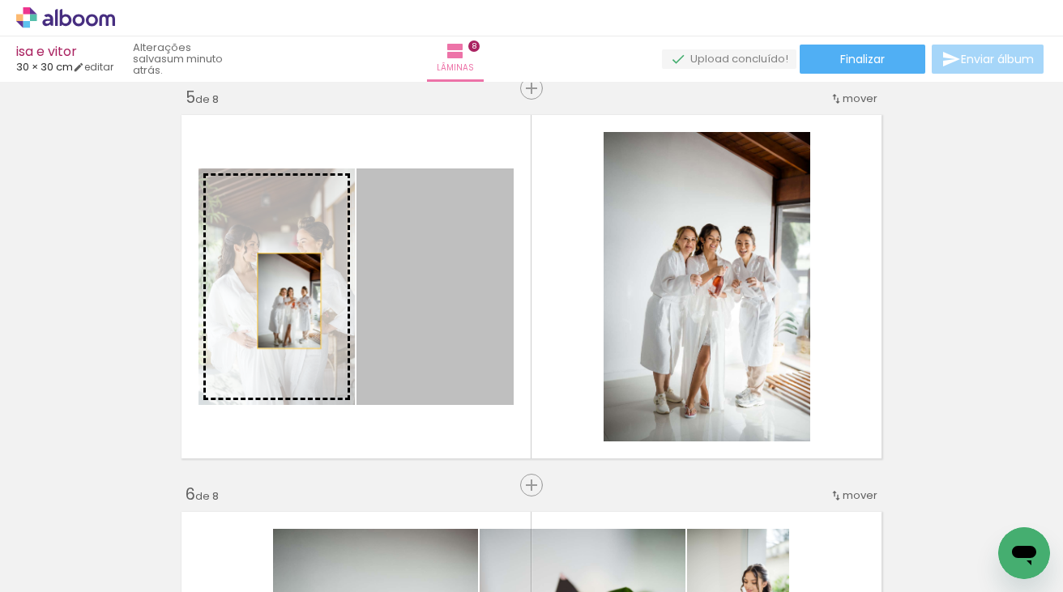
drag, startPoint x: 425, startPoint y: 297, endPoint x: 289, endPoint y: 301, distance: 136.2
click at [0, 0] on slot at bounding box center [0, 0] width 0 height 0
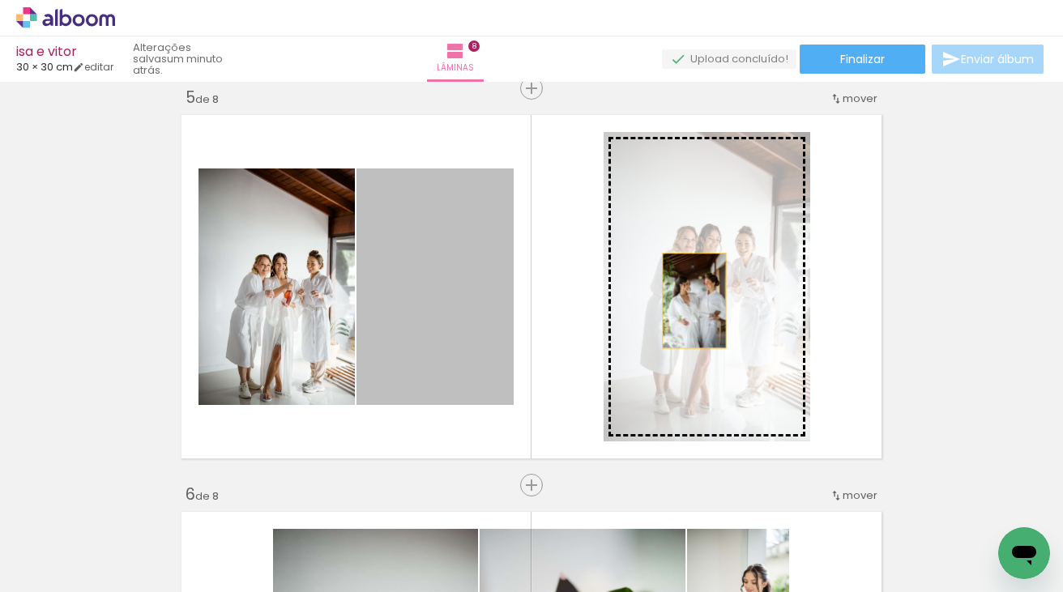
drag, startPoint x: 460, startPoint y: 292, endPoint x: 707, endPoint y: 301, distance: 246.5
click at [0, 0] on slot at bounding box center [0, 0] width 0 height 0
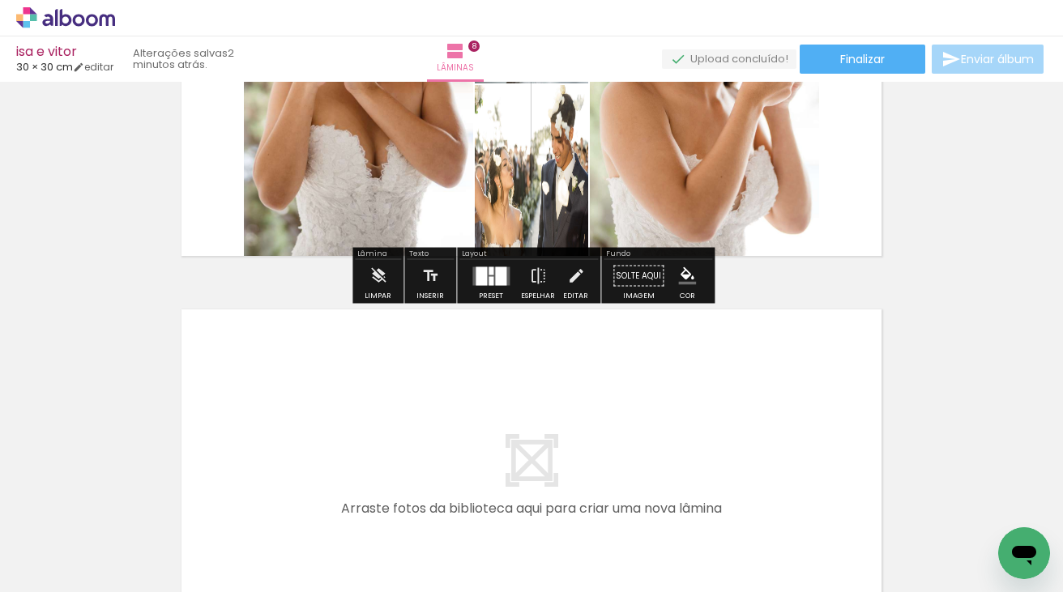
scroll to position [3044, 0]
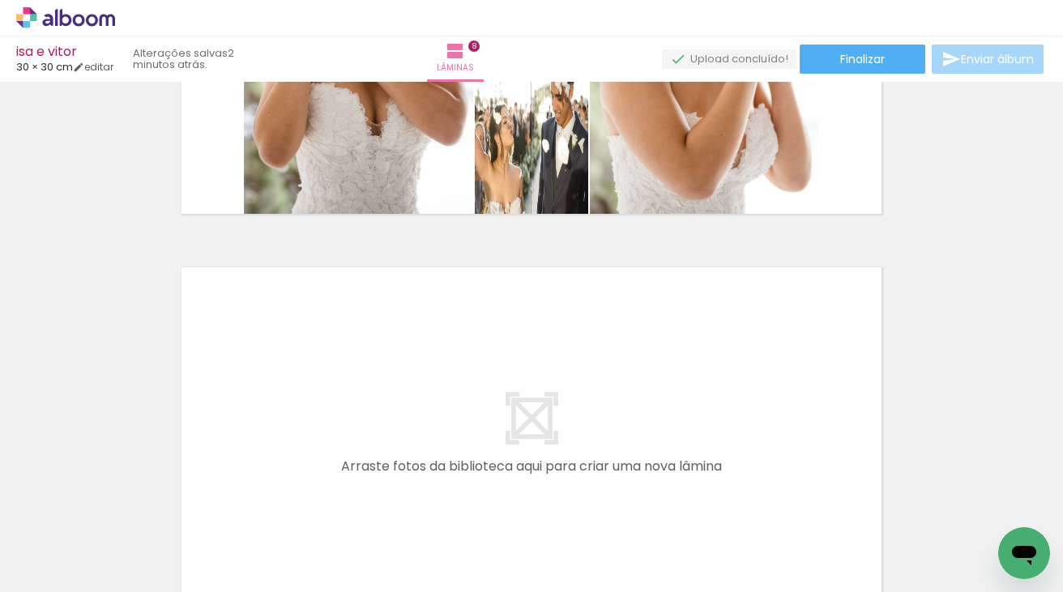
click at [55, 574] on span "Adicionar Fotos" at bounding box center [57, 571] width 49 height 18
click at [0, 0] on input "file" at bounding box center [0, 0] width 0 height 0
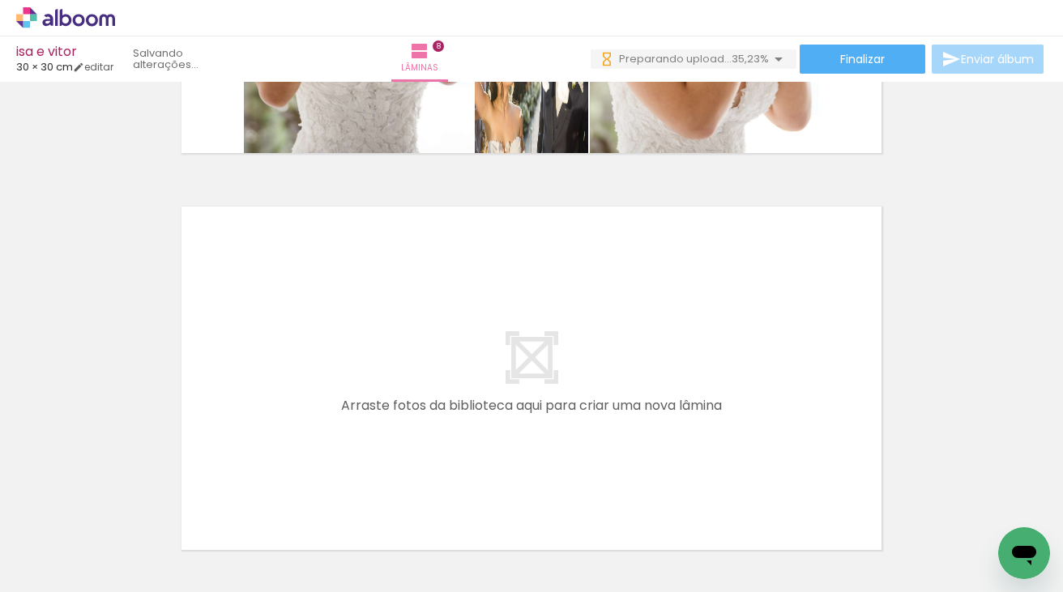
scroll to position [0, 2296]
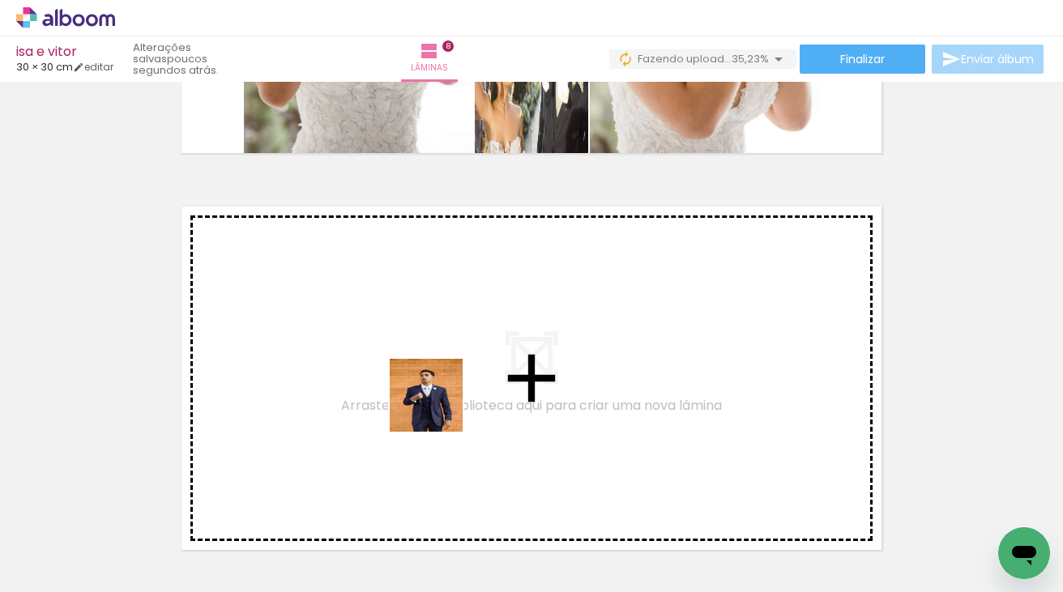
drag, startPoint x: 429, startPoint y: 549, endPoint x: 438, endPoint y: 407, distance: 142.9
click at [438, 407] on quentale-workspace at bounding box center [531, 296] width 1063 height 592
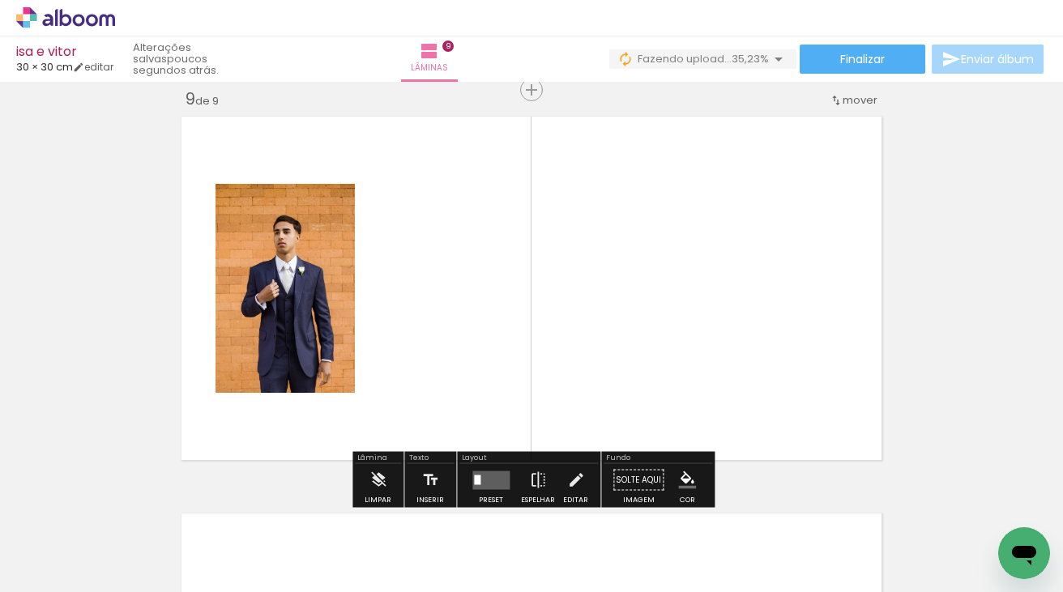
scroll to position [3197, 0]
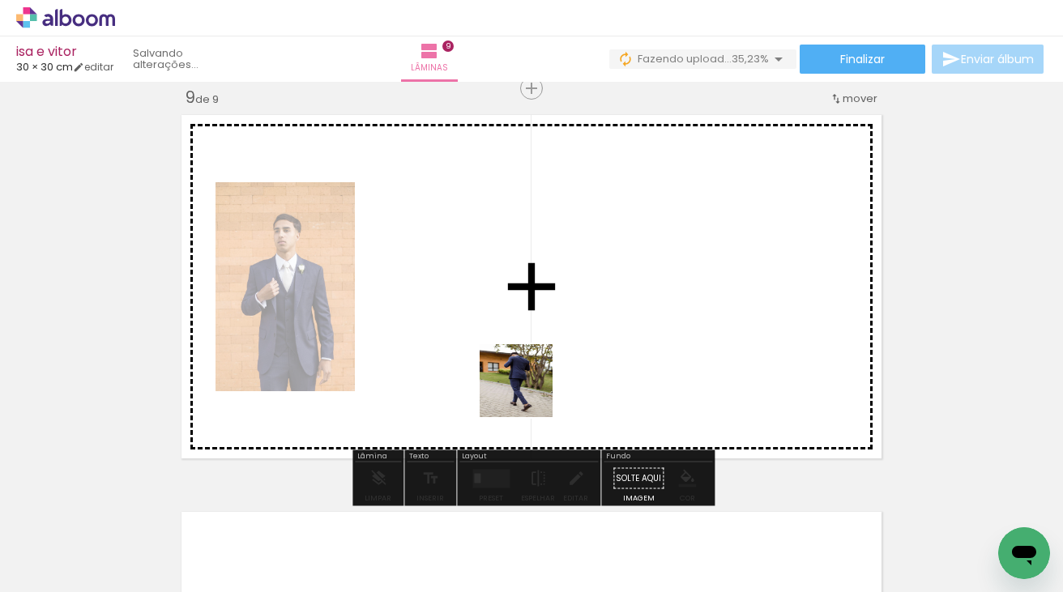
drag, startPoint x: 511, startPoint y: 536, endPoint x: 533, endPoint y: 377, distance: 160.3
click at [533, 378] on quentale-workspace at bounding box center [531, 296] width 1063 height 592
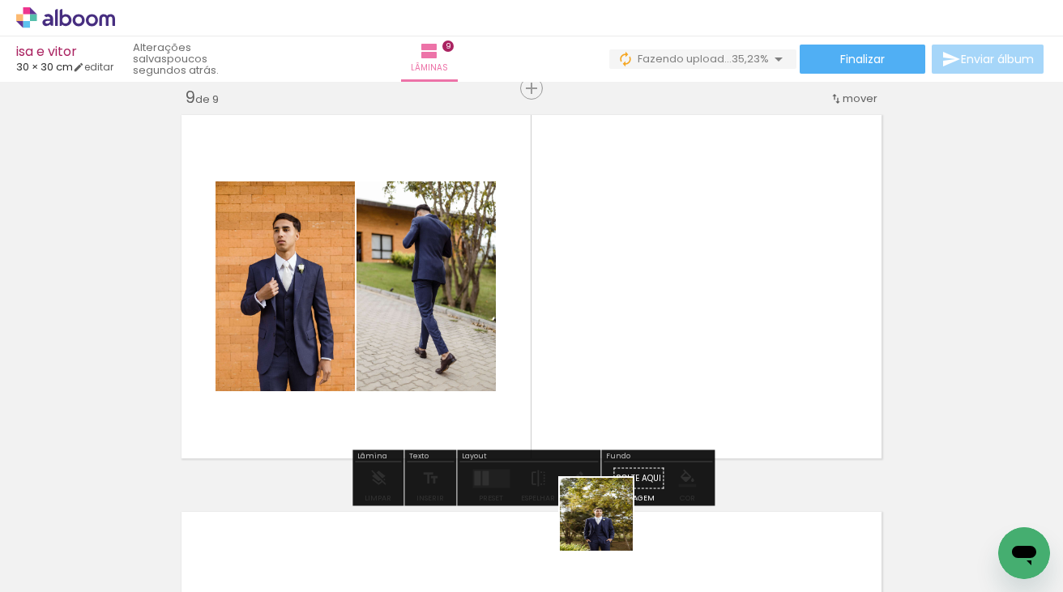
drag, startPoint x: 609, startPoint y: 545, endPoint x: 611, endPoint y: 355, distance: 189.6
click at [611, 355] on quentale-workspace at bounding box center [531, 296] width 1063 height 592
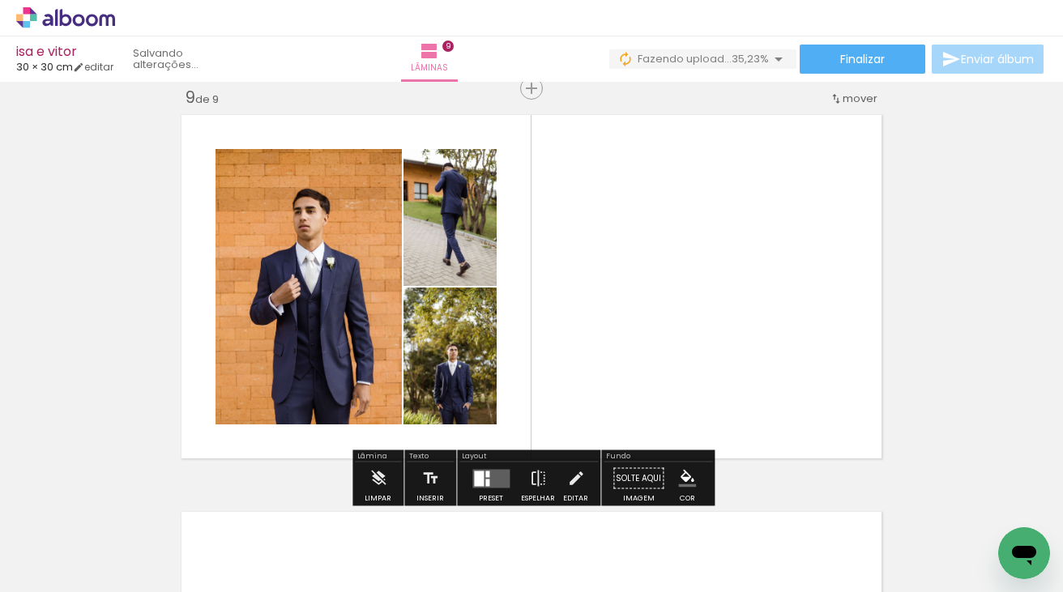
click at [480, 476] on quentale-layouter at bounding box center [490, 478] width 37 height 19
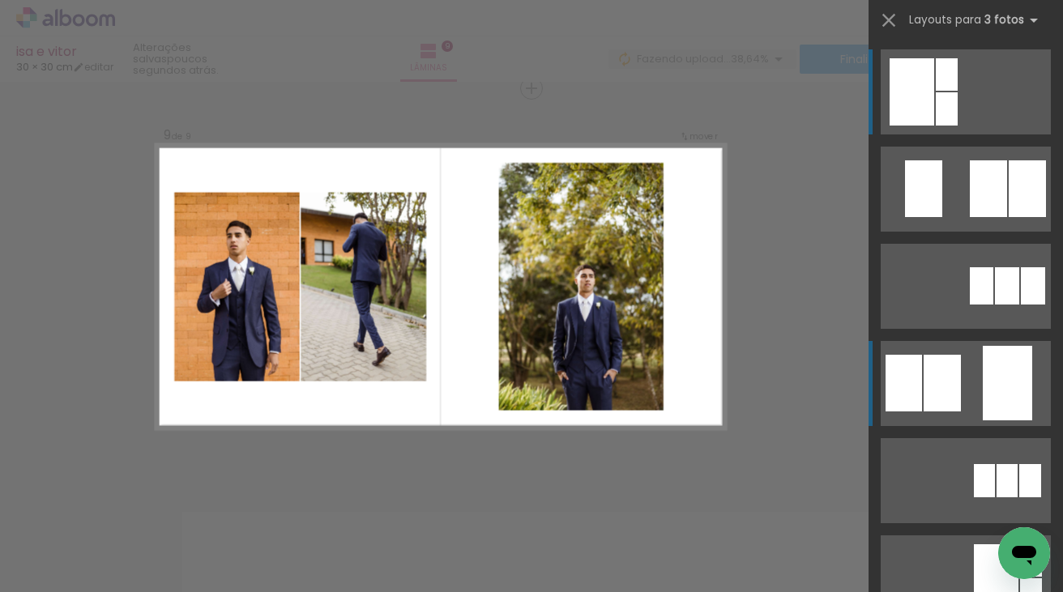
click at [1010, 379] on div at bounding box center [1007, 383] width 49 height 75
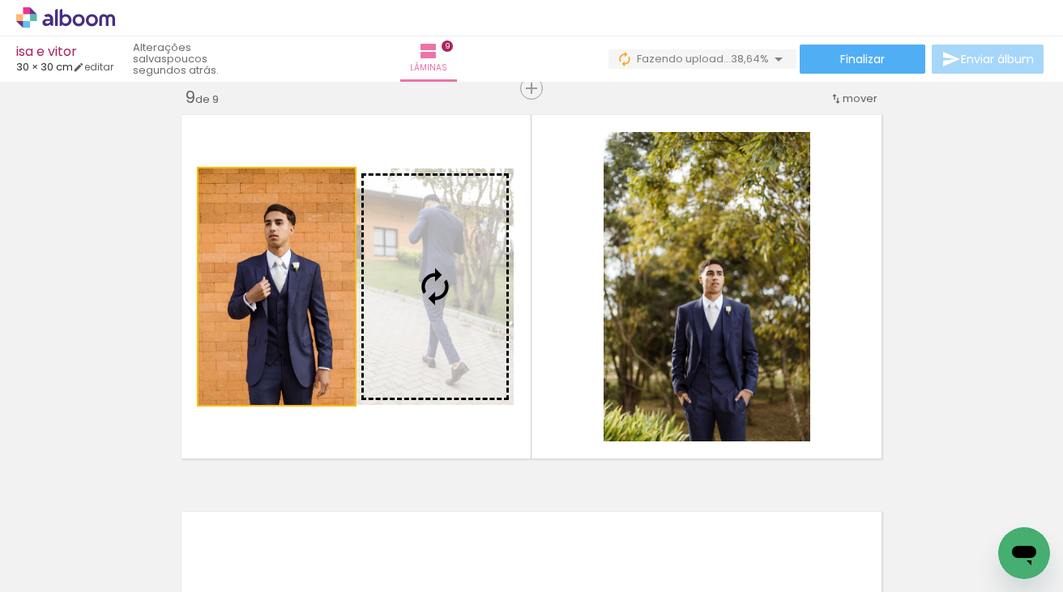
drag, startPoint x: 275, startPoint y: 305, endPoint x: 421, endPoint y: 305, distance: 146.7
click at [0, 0] on slot at bounding box center [0, 0] width 0 height 0
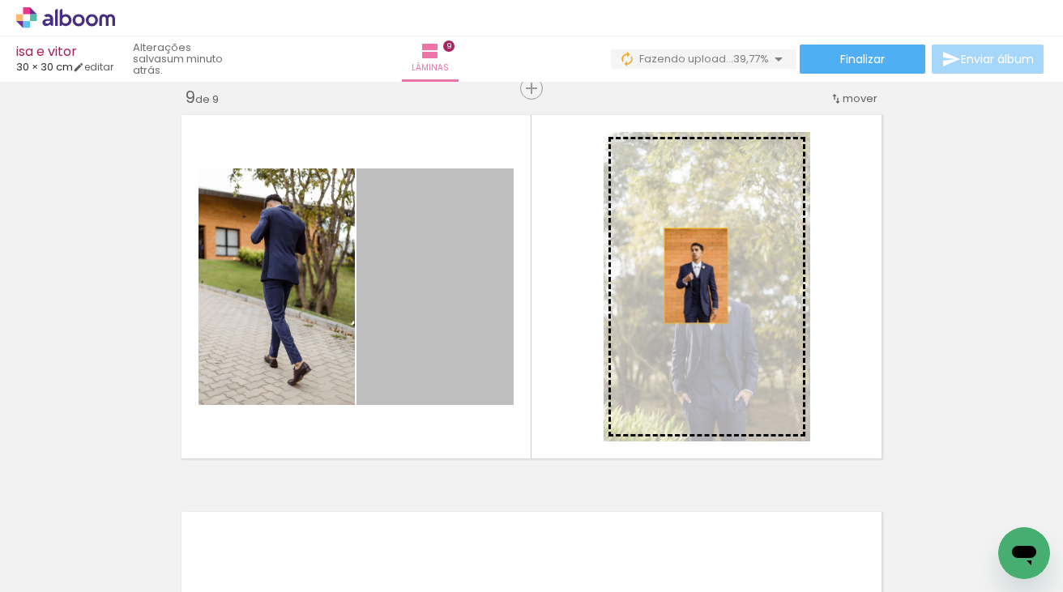
drag, startPoint x: 446, startPoint y: 276, endPoint x: 704, endPoint y: 276, distance: 258.5
click at [0, 0] on slot at bounding box center [0, 0] width 0 height 0
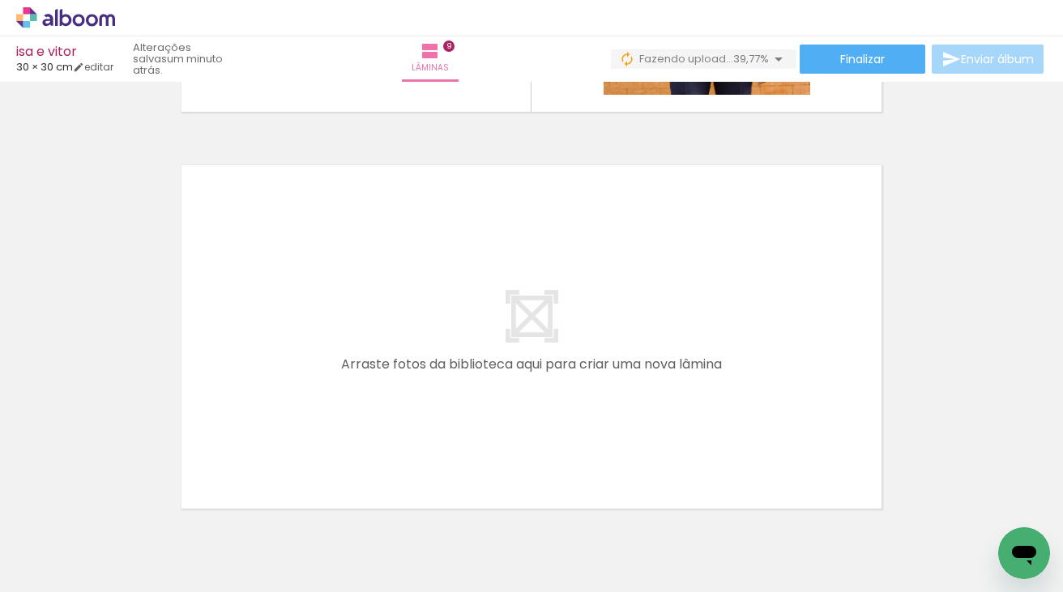
scroll to position [3555, 0]
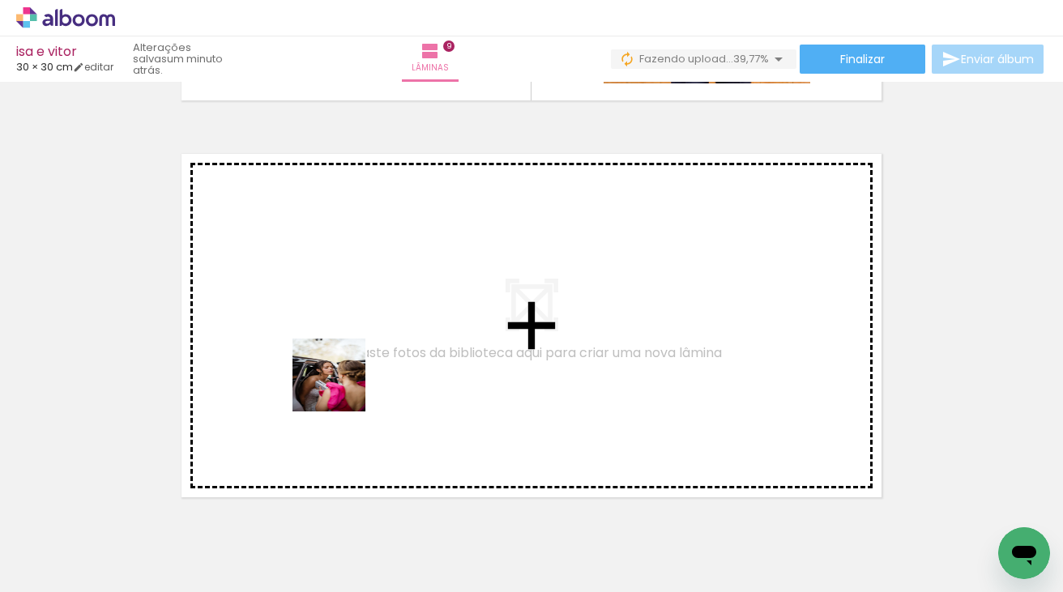
drag, startPoint x: 160, startPoint y: 546, endPoint x: 385, endPoint y: 355, distance: 295.5
click at [385, 355] on quentale-workspace at bounding box center [531, 296] width 1063 height 592
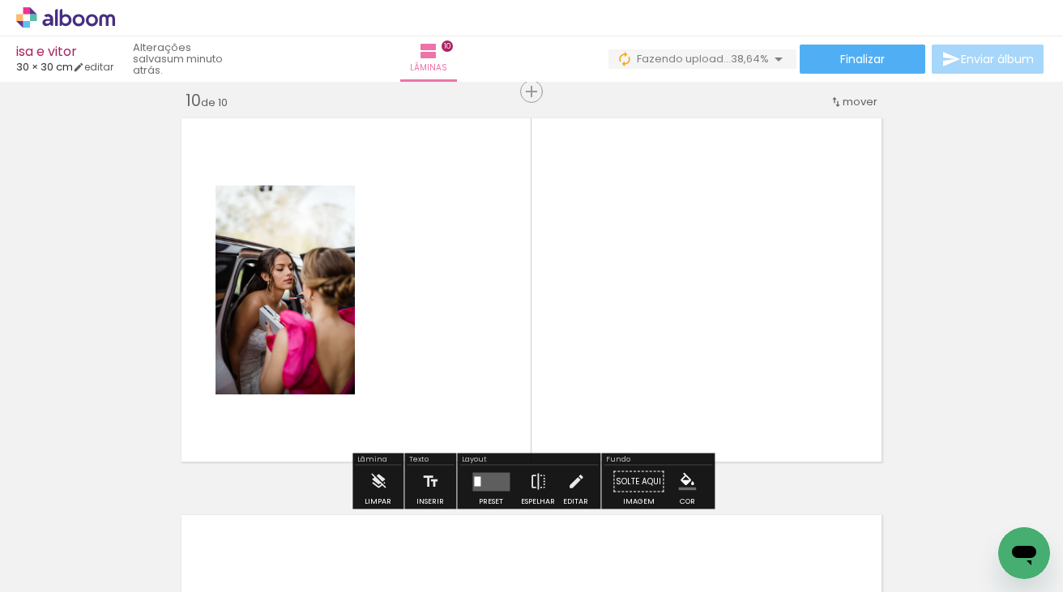
scroll to position [3594, 0]
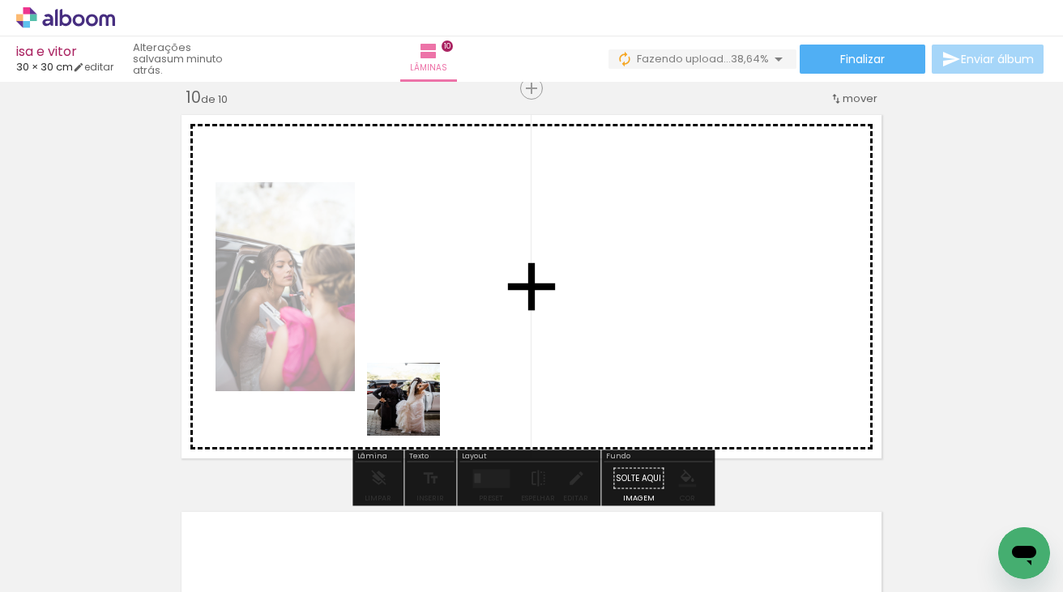
drag, startPoint x: 256, startPoint y: 536, endPoint x: 519, endPoint y: 340, distance: 328.3
click at [519, 340] on quentale-workspace at bounding box center [531, 296] width 1063 height 592
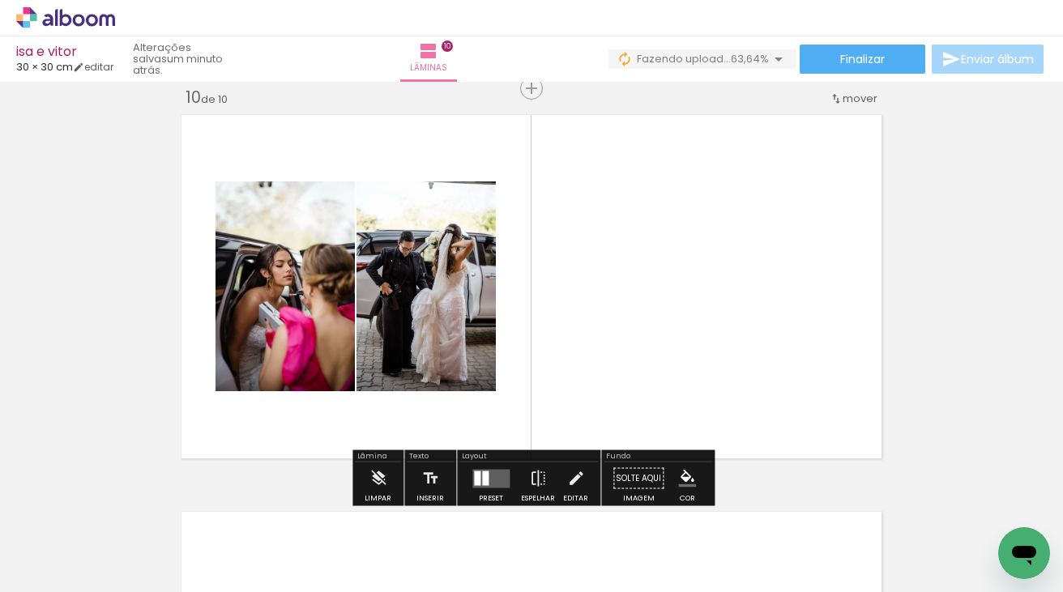
scroll to position [0, 2685]
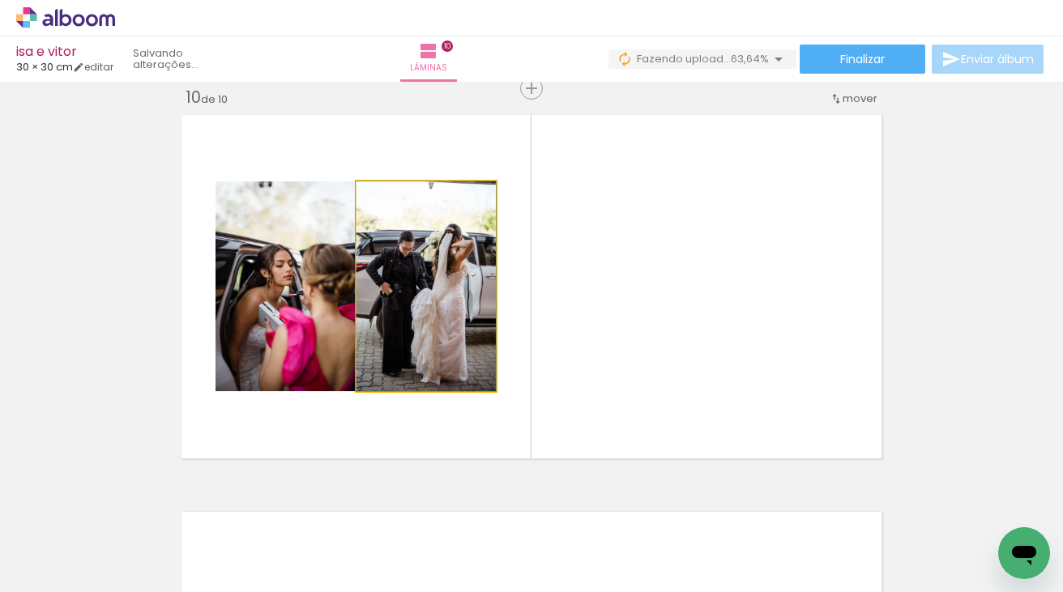
drag, startPoint x: 443, startPoint y: 277, endPoint x: 21, endPoint y: 290, distance: 422.4
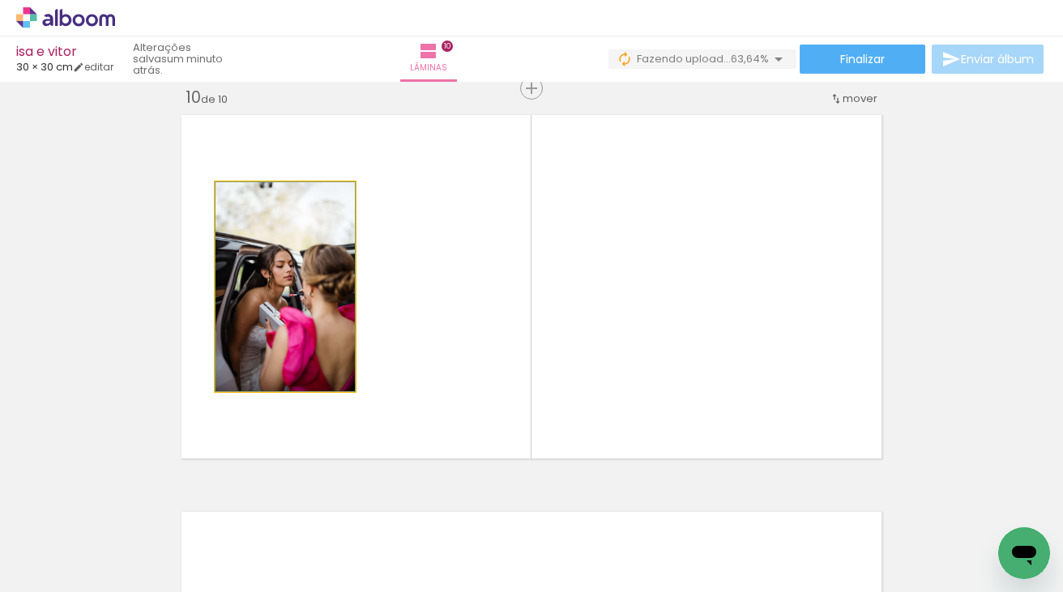
drag, startPoint x: 293, startPoint y: 312, endPoint x: 83, endPoint y: 312, distance: 209.9
